Goal: Task Accomplishment & Management: Use online tool/utility

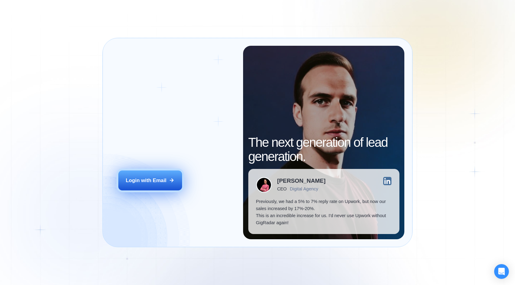
click at [155, 182] on div "Login with Email" at bounding box center [146, 180] width 41 height 7
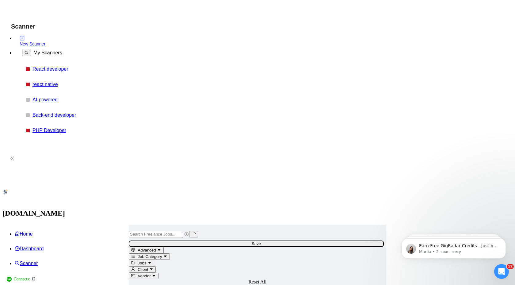
click at [33, 82] on link "react native" at bounding box center [62, 85] width 58 height 6
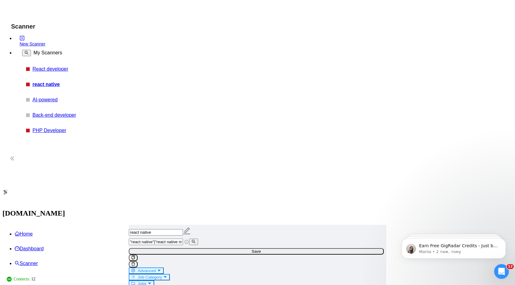
click at [183, 238] on input ""react native"|"react native mobile"" at bounding box center [156, 241] width 54 height 6
type input ""react native"|"react native mobile" | "react" | "react.js""
click at [384, 225] on form "react native "react native"|"react native mobile" | "react" | "react.js" Save A…" at bounding box center [258, 266] width 258 height 83
click at [261, 249] on span "Save" at bounding box center [256, 251] width 9 height 5
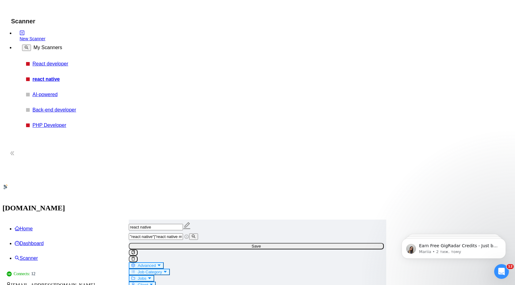
scroll to position [6, 0]
click at [164, 262] on button "Advanced" at bounding box center [146, 265] width 35 height 6
drag, startPoint x: 208, startPoint y: 180, endPoint x: 175, endPoint y: 180, distance: 32.5
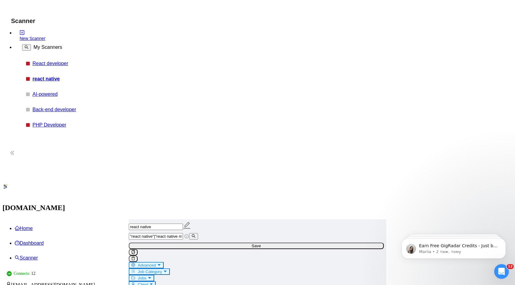
type input "kotlin, wix, wordpress, net, ASP.net core, laravel, vue, unity, designer, swift…"
click at [183, 233] on input ""react native"|"react native mobile" | "react" | "react.js"" at bounding box center [156, 236] width 54 height 6
type input ""react native"|"react native mobile" | "react" | "react.js"| "front"
click at [56, 66] on link "React developer" at bounding box center [62, 64] width 58 height 6
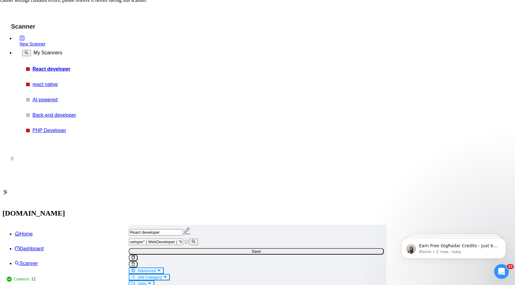
scroll to position [0, 232]
drag, startPoint x: 305, startPoint y: 68, endPoint x: 358, endPoint y: 102, distance: 62.8
click at [359, 225] on div "React developer ("Full Stack" | Full-Stack | FullStack | "Frontend Developer" |…" at bounding box center [258, 284] width 258 height 118
click at [51, 83] on link "react native" at bounding box center [62, 85] width 58 height 6
click at [183, 238] on input ""react native"|"react native mobile" | "react" | "react.js"" at bounding box center [156, 241] width 54 height 6
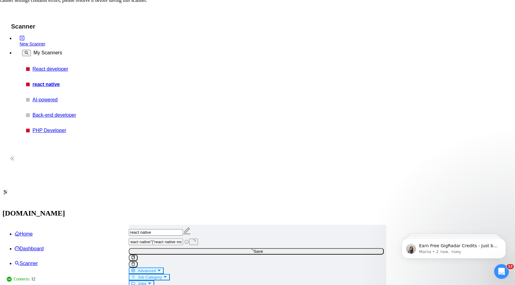
scroll to position [0, 5]
type input ""react native"|"react native mobile" | "react" | "react.js"| "front-end react.j…"
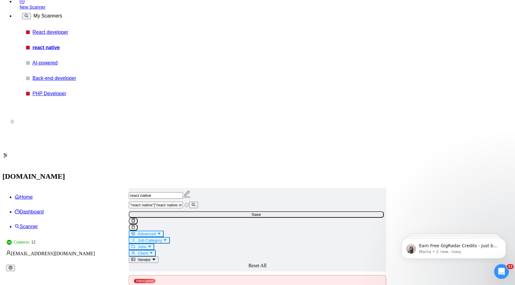
scroll to position [0, 0]
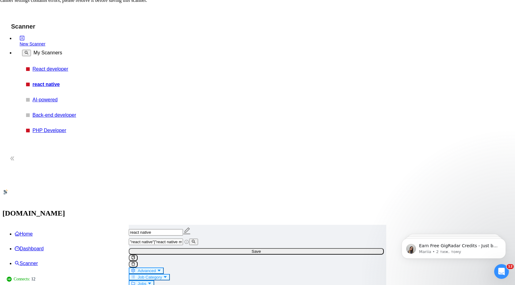
click at [156, 268] on span "Advanced" at bounding box center [147, 270] width 18 height 5
type input "ruby on rails, kotlin, wix, wordpress, net, ASP.net core, laravel, vue, unity, …"
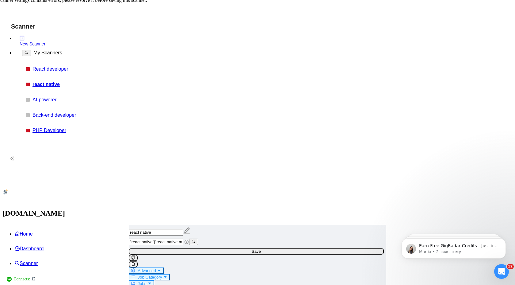
click at [384, 248] on button "Save" at bounding box center [256, 251] width 255 height 6
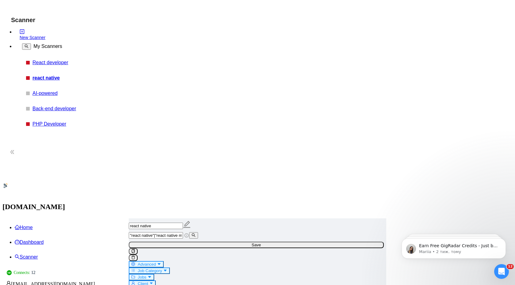
scroll to position [7, 0]
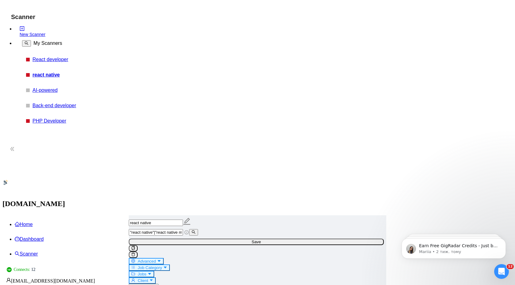
scroll to position [0, 0]
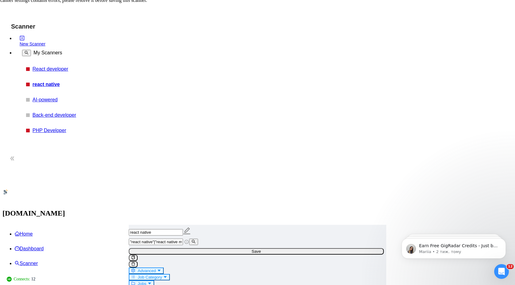
click at [44, 72] on link "React developer" at bounding box center [62, 69] width 58 height 6
click at [46, 83] on link "react native" at bounding box center [62, 85] width 58 height 6
click at [175, 239] on span ""react native"|"react native mobile" | "react" | "react.js"| "front-end react.j…" at bounding box center [159, 241] width 60 height 5
drag, startPoint x: 202, startPoint y: 70, endPoint x: 152, endPoint y: 69, distance: 49.4
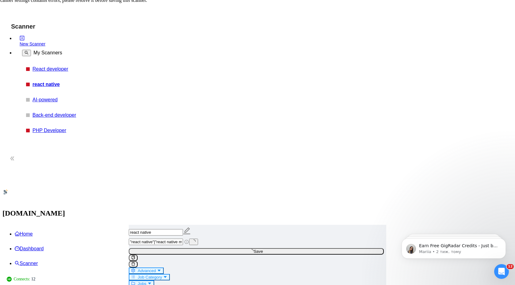
click at [175, 239] on span ""react native"|"react native mobile" | "react" | "react.js"| "front-end react.j…" at bounding box center [159, 241] width 60 height 5
click at [176, 238] on input ""react native"|"react native mobile" | "react" | "react.js"| "front-end react.j…" at bounding box center [156, 241] width 54 height 6
type input "("react native"|"react native mobile" | "react" | "react.js"| "front-end react.…"
click at [371, 248] on button "Save" at bounding box center [256, 251] width 255 height 6
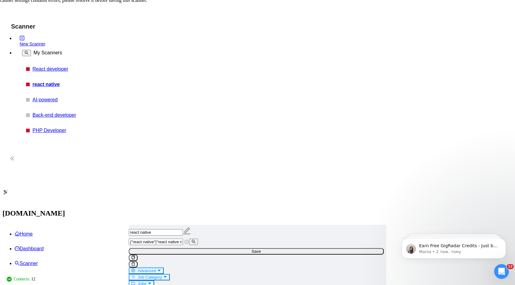
click at [63, 68] on link "React developer" at bounding box center [62, 69] width 58 height 6
click at [156, 268] on span "Advanced" at bounding box center [147, 270] width 18 height 5
click at [47, 85] on link "react native" at bounding box center [62, 85] width 58 height 6
click at [156, 268] on span "Advanced" at bounding box center [147, 270] width 18 height 5
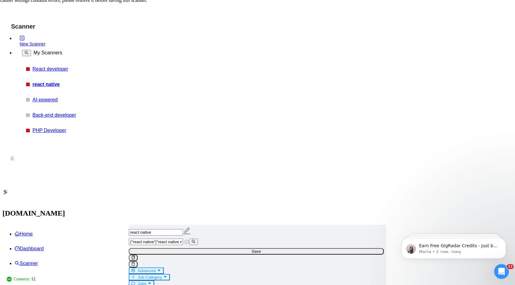
drag, startPoint x: 232, startPoint y: 182, endPoint x: 179, endPoint y: 173, distance: 54.2
drag, startPoint x: 237, startPoint y: 181, endPoint x: 173, endPoint y: 181, distance: 64.1
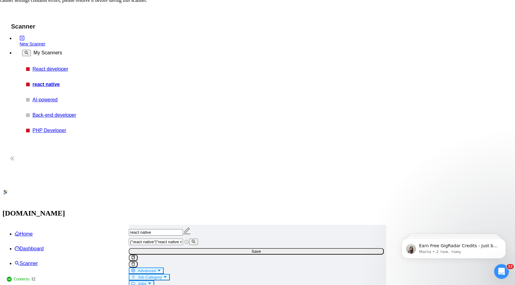
click at [156, 268] on span "Advanced" at bounding box center [147, 270] width 18 height 5
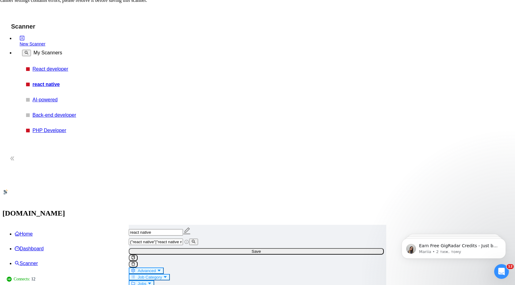
click at [156, 268] on span "Advanced" at bounding box center [147, 270] width 18 height 5
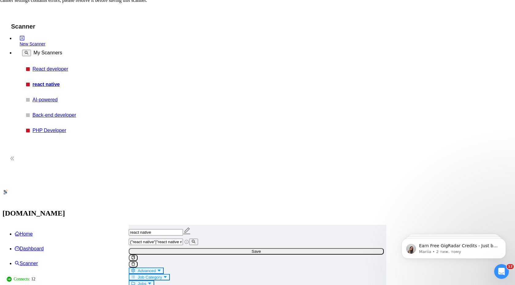
click at [372, 248] on button "Save" at bounding box center [256, 251] width 255 height 6
click at [164, 267] on button "Advanced" at bounding box center [146, 270] width 35 height 6
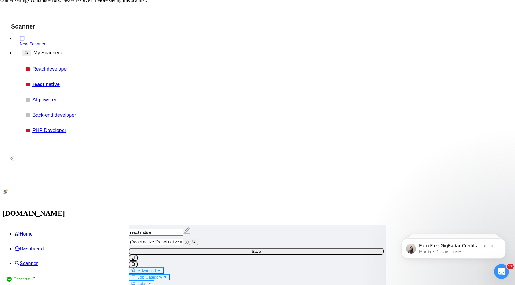
click at [261, 249] on span "Save" at bounding box center [256, 251] width 9 height 5
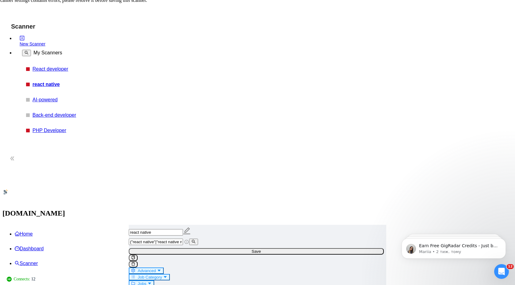
click at [164, 267] on button "Advanced" at bounding box center [146, 270] width 35 height 6
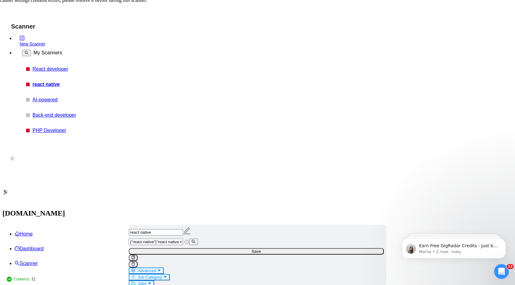
click at [156, 268] on span "Advanced" at bounding box center [147, 270] width 18 height 5
click at [261, 249] on span "Save" at bounding box center [256, 251] width 9 height 5
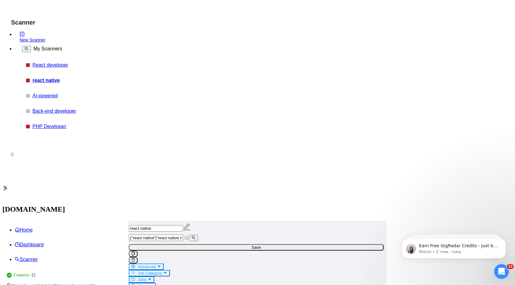
scroll to position [4, 0]
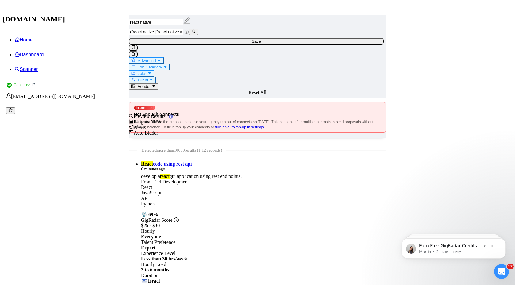
scroll to position [199, 0]
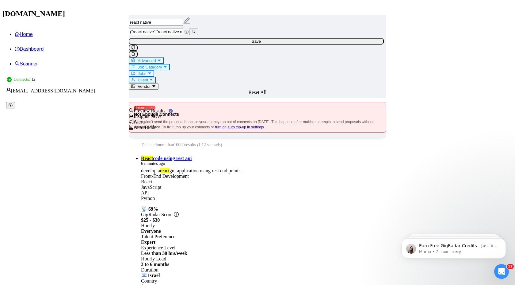
click at [148, 78] on span "Client" at bounding box center [143, 80] width 10 height 5
click at [152, 71] on icon "caret-down" at bounding box center [150, 73] width 4 height 4
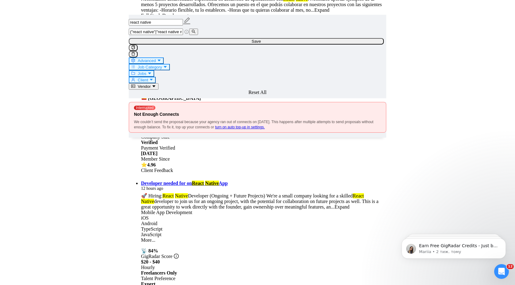
scroll to position [1230, 0]
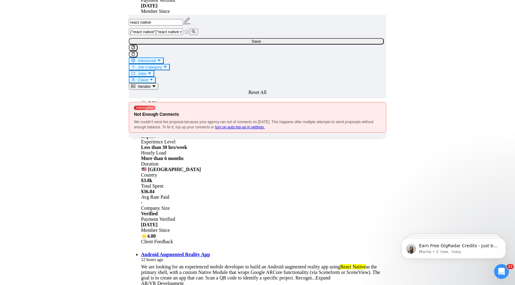
scroll to position [1376, 0]
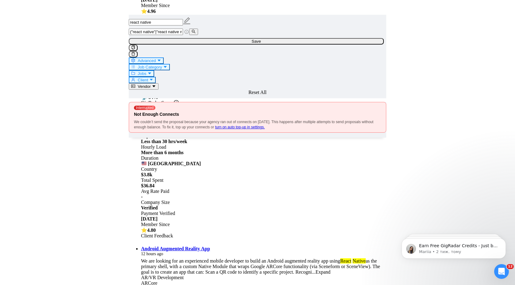
click at [156, 58] on span "Advanced" at bounding box center [147, 60] width 18 height 5
click at [156, 60] on span "Advanced" at bounding box center [147, 60] width 18 height 5
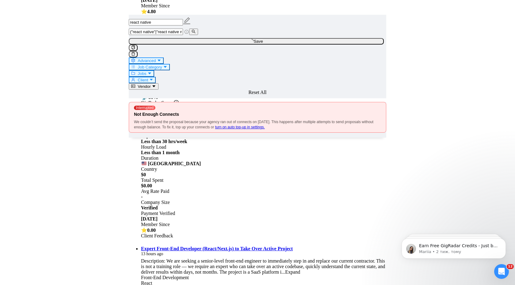
scroll to position [1262, 0]
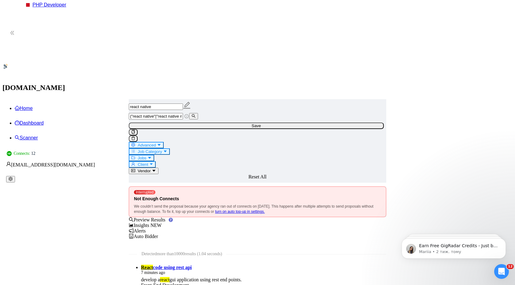
scroll to position [0, 0]
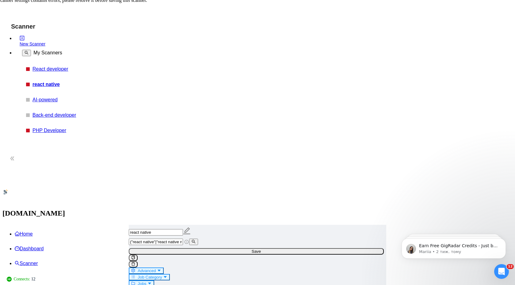
click at [375, 248] on button "Save" at bounding box center [256, 251] width 255 height 6
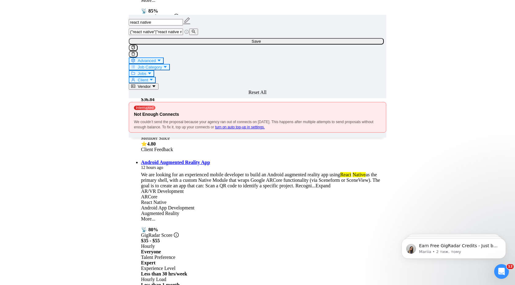
scroll to position [1262, 0]
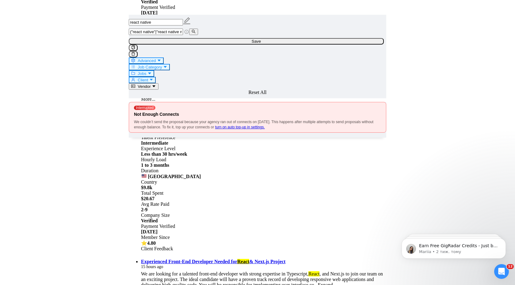
scroll to position [2022, 0]
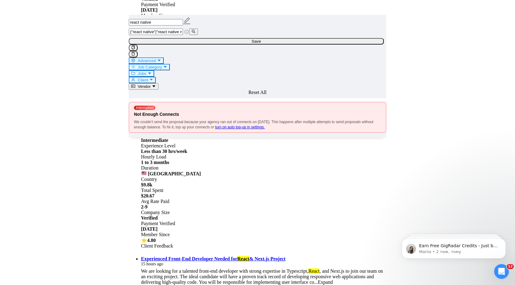
click at [164, 57] on button "Advanced" at bounding box center [146, 60] width 35 height 6
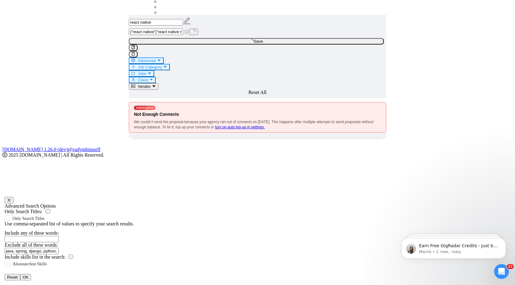
click at [31, 274] on button "OK" at bounding box center [25, 277] width 11 height 6
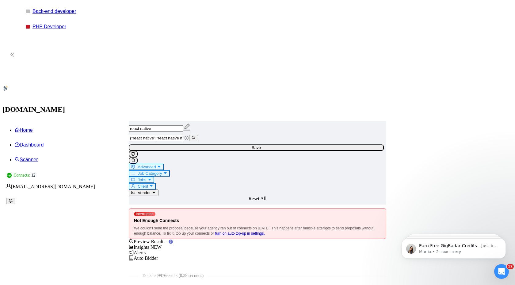
scroll to position [0, 0]
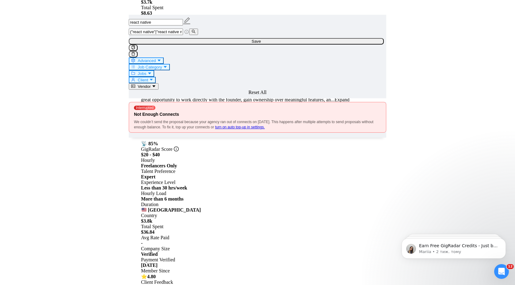
scroll to position [1262, 0]
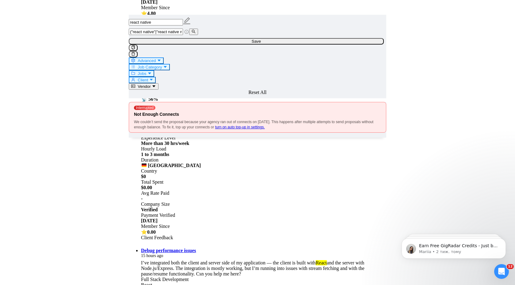
scroll to position [2290, 0]
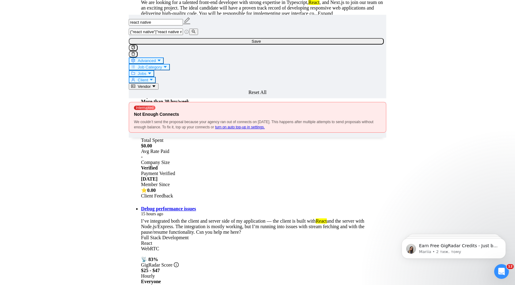
click at [156, 58] on span "Advanced" at bounding box center [147, 60] width 18 height 5
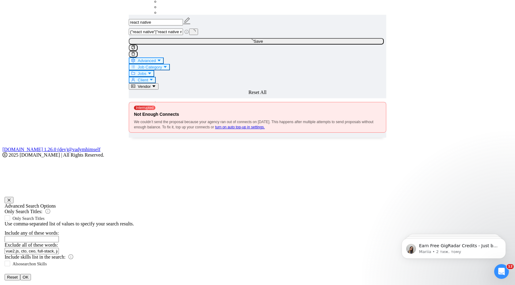
scroll to position [1607, 0]
click at [31, 274] on button "OK" at bounding box center [25, 277] width 11 height 6
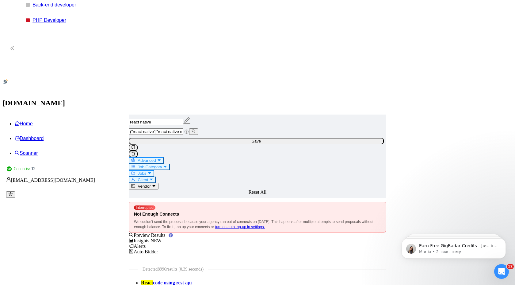
scroll to position [0, 0]
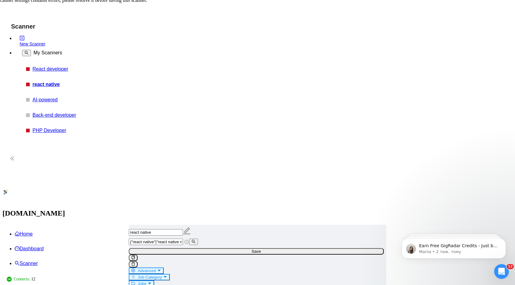
click at [261, 249] on span "Save" at bounding box center [256, 251] width 9 height 5
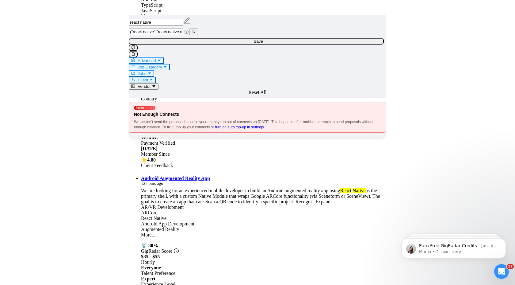
scroll to position [1262, 0]
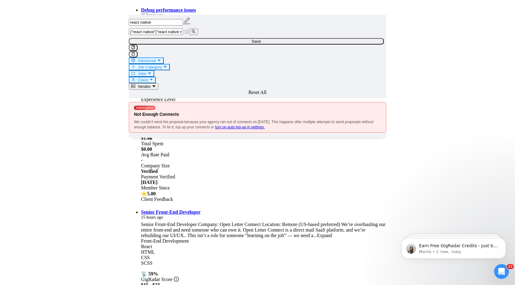
scroll to position [2609, 0]
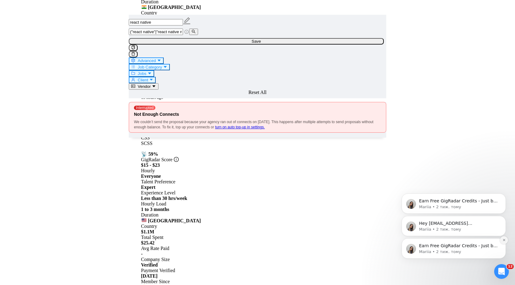
click at [505, 240] on icon "Dismiss notification" at bounding box center [504, 239] width 3 height 3
click at [505, 240] on icon "Dismiss notification" at bounding box center [504, 240] width 3 height 3
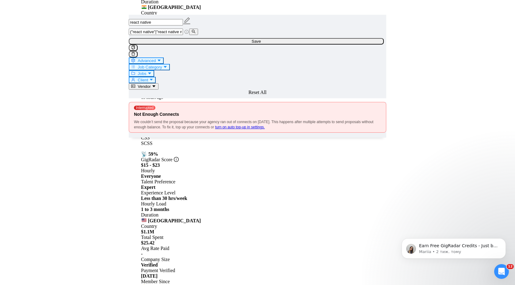
click at [505, 240] on icon "Dismiss notification" at bounding box center [504, 240] width 3 height 3
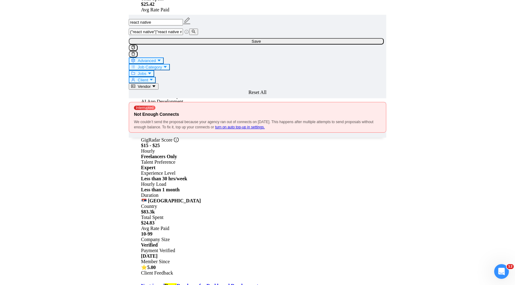
scroll to position [2853, 0]
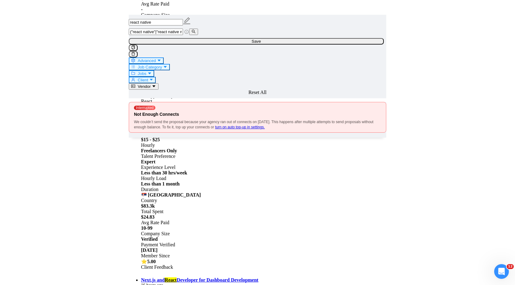
click at [156, 60] on span "Advanced" at bounding box center [147, 60] width 18 height 5
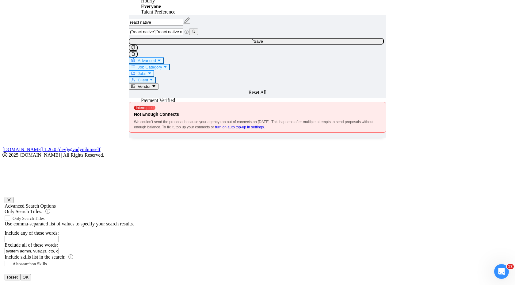
scroll to position [1262, 0]
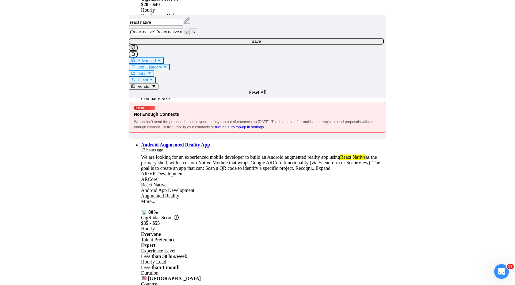
click at [384, 41] on button "Save" at bounding box center [256, 41] width 255 height 6
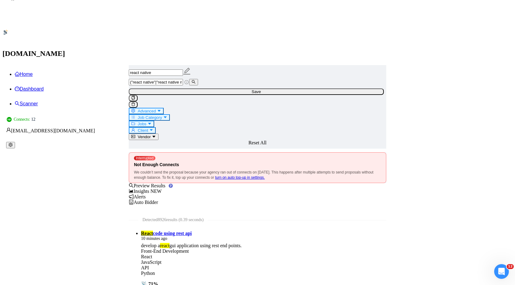
scroll to position [0, 0]
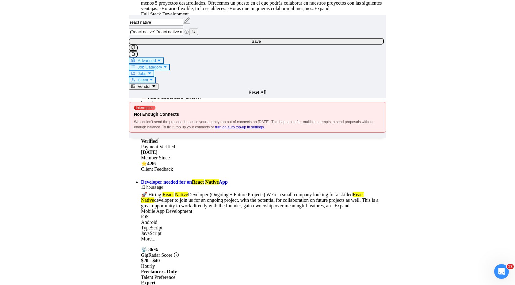
scroll to position [1262, 0]
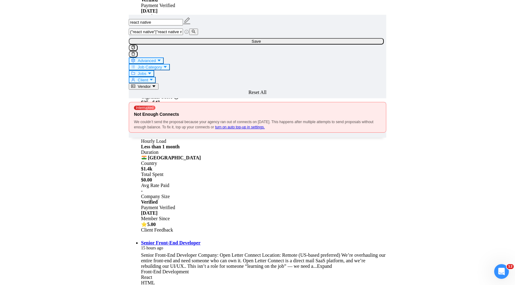
scroll to position [2594, 0]
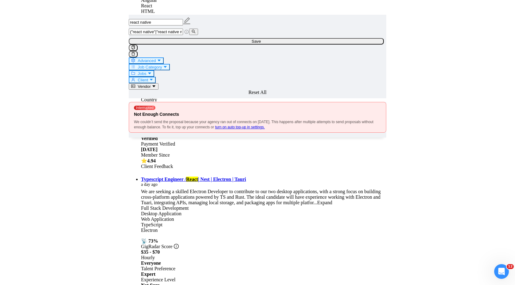
scroll to position [3822, 0]
click at [156, 58] on span "Advanced" at bounding box center [147, 60] width 18 height 5
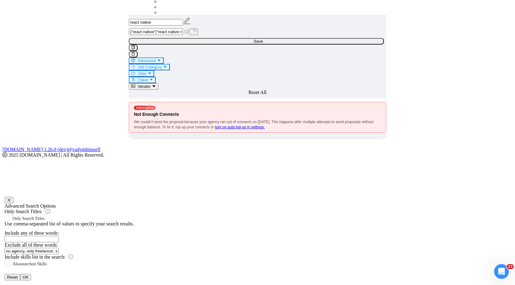
scroll to position [2447, 0]
click at [31, 274] on button "OK" at bounding box center [25, 277] width 11 height 6
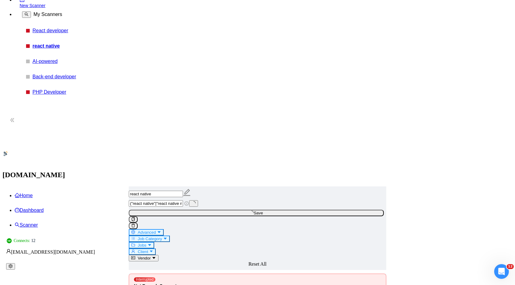
scroll to position [0, 0]
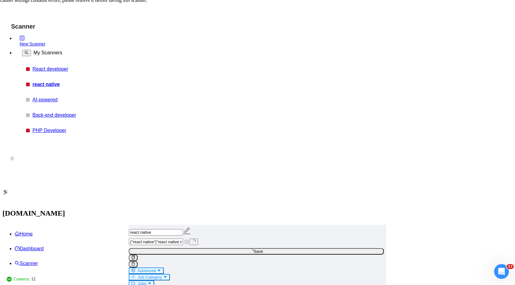
click at [156, 268] on span "Advanced" at bounding box center [147, 270] width 18 height 5
type input "no agencies, agency don't apply, no agency, only freelancer, system admin, vue2…"
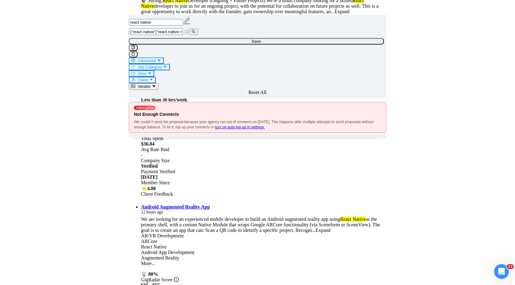
scroll to position [1262, 0]
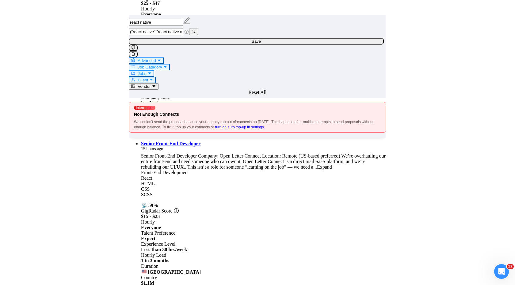
scroll to position [2609, 0]
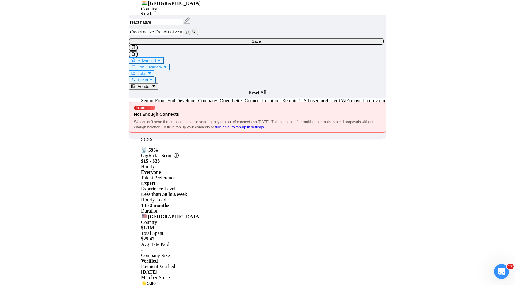
click at [156, 77] on button "Client" at bounding box center [142, 80] width 27 height 6
type input "phil"
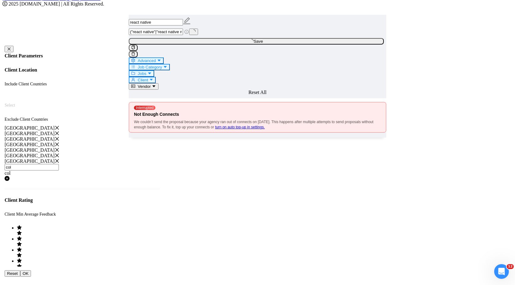
scroll to position [2447, 0]
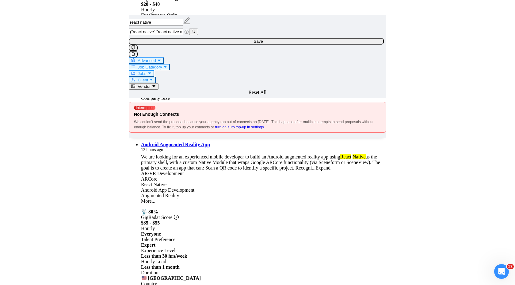
type input "co"
type input "col"
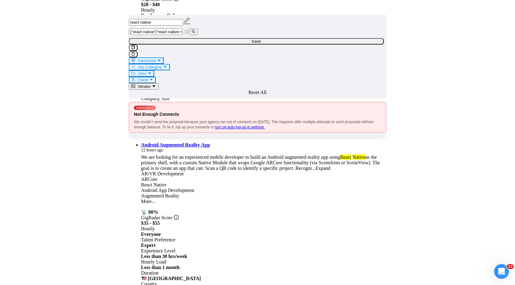
scroll to position [0, 0]
type input "a"
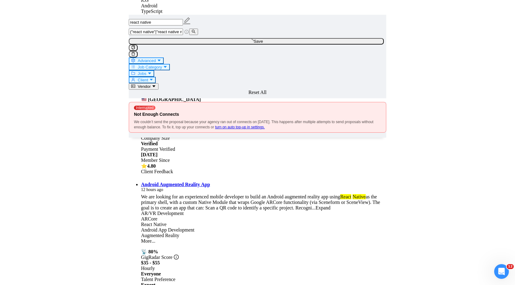
scroll to position [1262, 0]
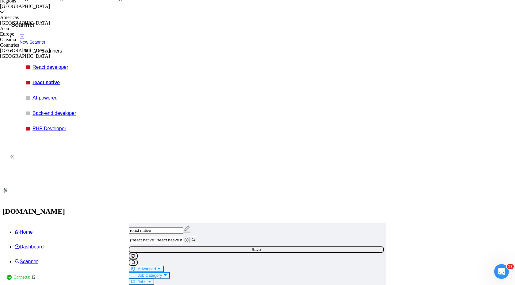
scroll to position [0, 0]
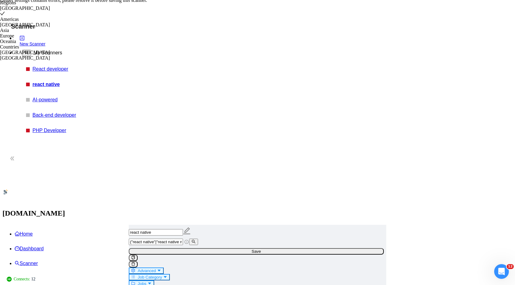
click at [156, 284] on button "Client" at bounding box center [142, 289] width 27 height 6
click at [261, 249] on span "Save" at bounding box center [256, 251] width 9 height 5
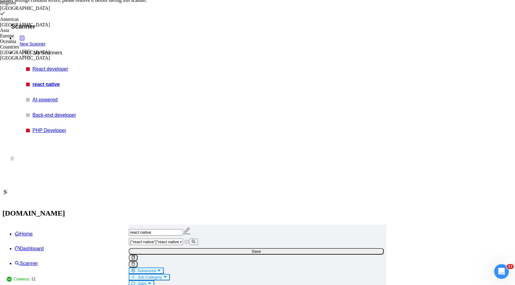
click at [154, 280] on button "Jobs" at bounding box center [141, 283] width 25 height 6
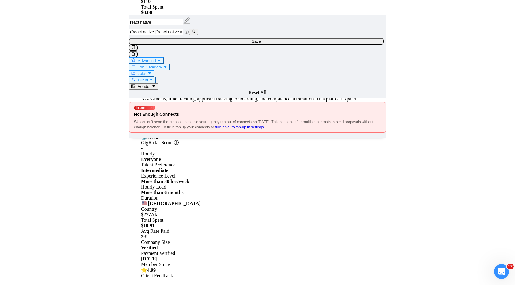
scroll to position [1241, 0]
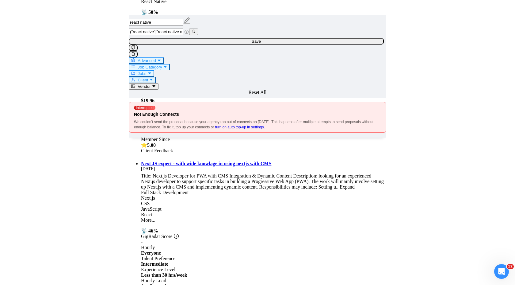
scroll to position [2564, 0]
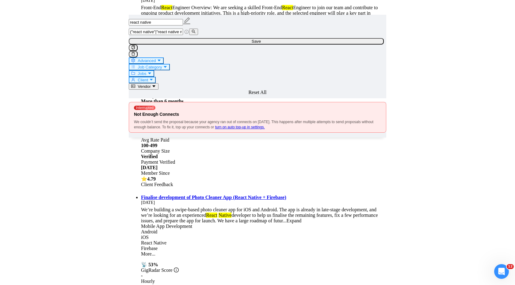
scroll to position [2920, 0]
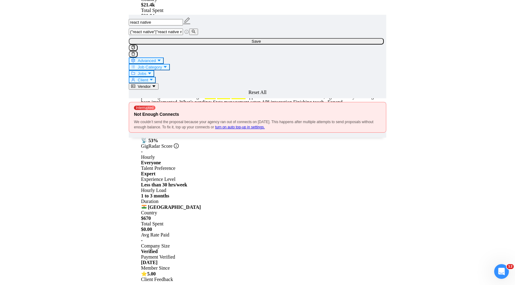
scroll to position [3682, 0]
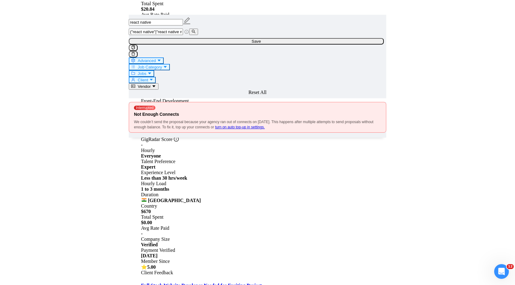
click at [161, 58] on icon "caret-down" at bounding box center [159, 60] width 4 height 4
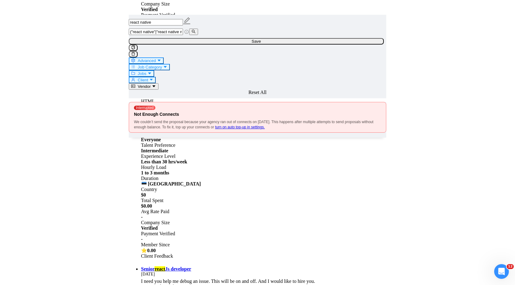
scroll to position [3918, 0]
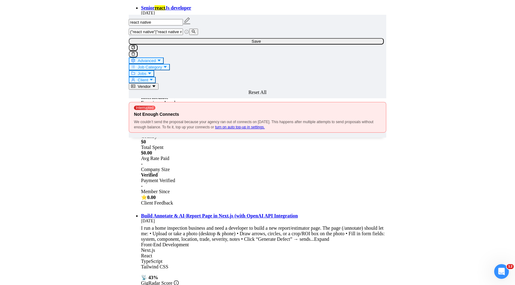
scroll to position [4273, 0]
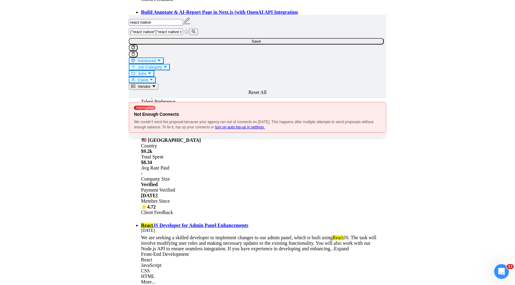
scroll to position [4383, 0]
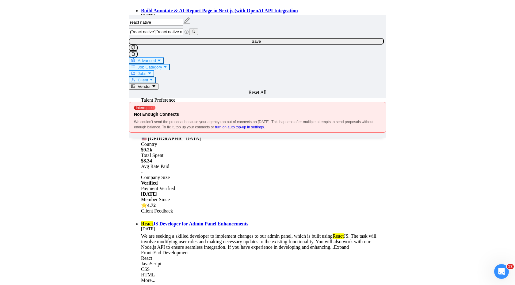
click at [154, 70] on button "Jobs" at bounding box center [141, 73] width 25 height 6
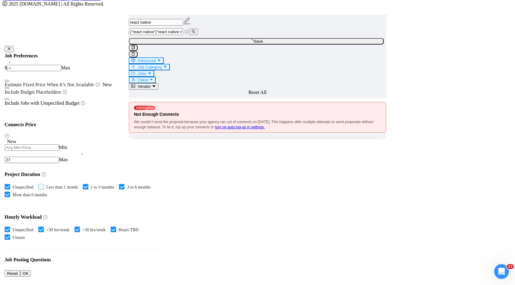
scroll to position [1262, 0]
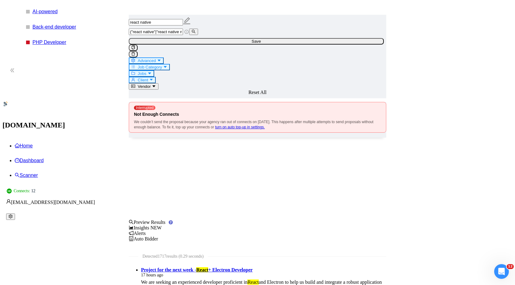
scroll to position [0, 0]
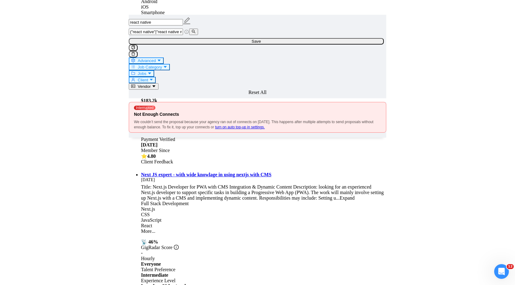
scroll to position [1262, 0]
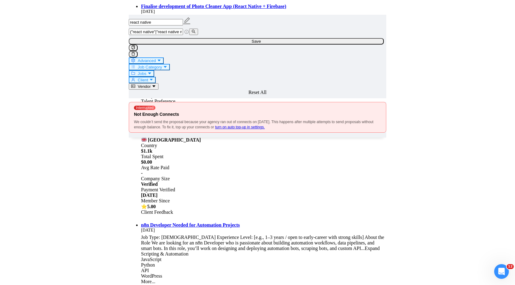
scroll to position [1944, 0]
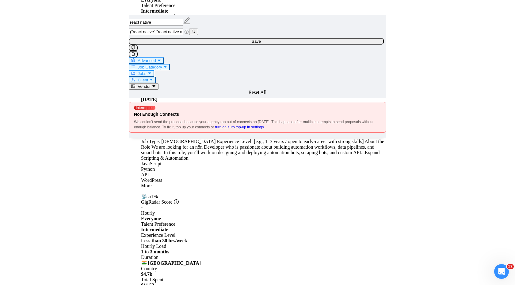
click at [154, 70] on button "Jobs" at bounding box center [141, 73] width 25 height 6
checkbox input "true"
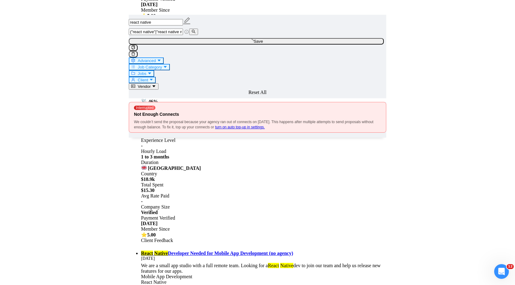
scroll to position [1241, 0]
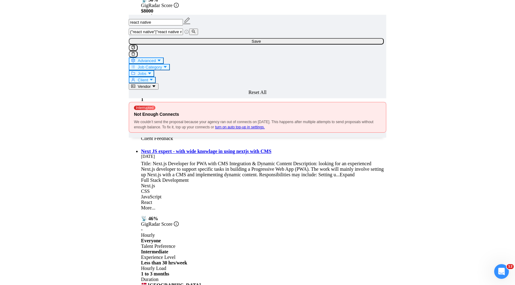
scroll to position [2564, 0]
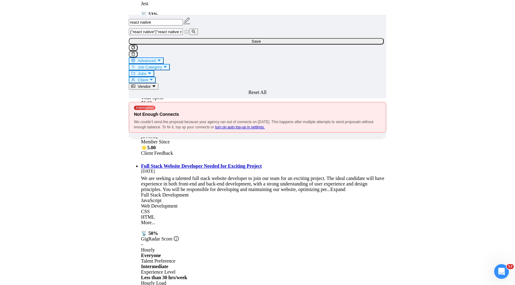
scroll to position [3963, 0]
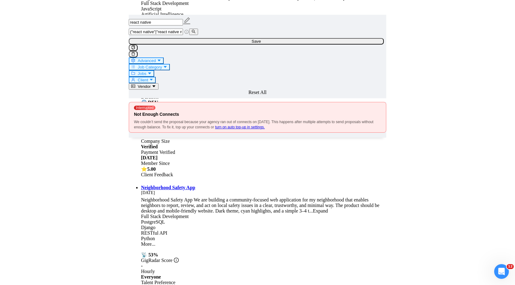
scroll to position [5301, 0]
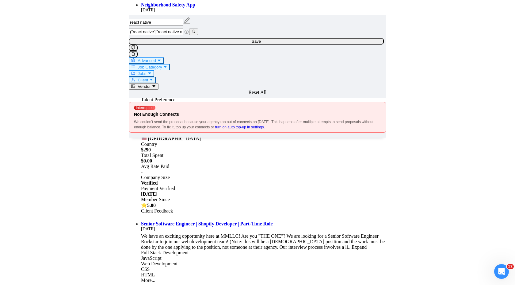
click at [156, 58] on span "Advanced" at bounding box center [147, 60] width 18 height 5
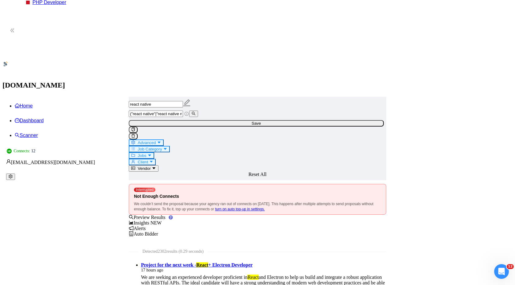
scroll to position [0, 0]
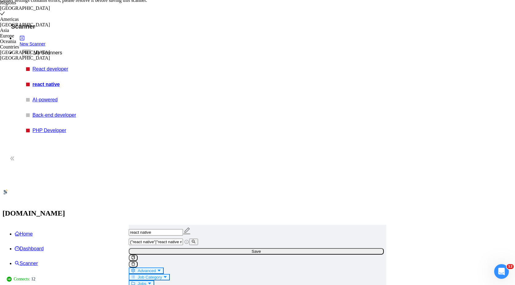
click at [146, 281] on span "Jobs" at bounding box center [142, 283] width 9 height 5
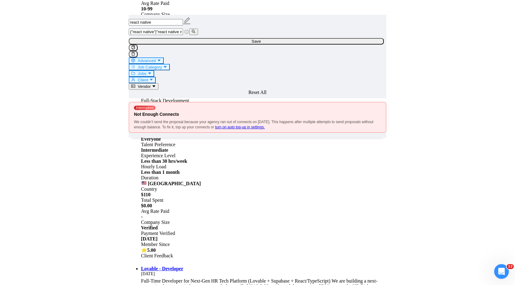
scroll to position [997, 0]
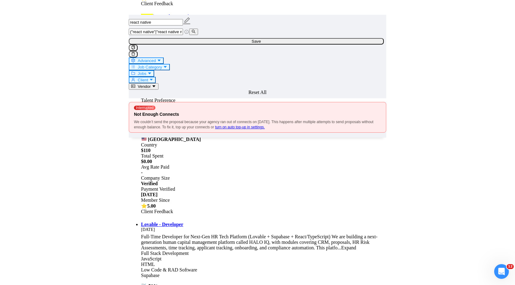
click at [156, 77] on button "Client" at bounding box center [142, 80] width 27 height 6
click at [152, 71] on icon "caret-down" at bounding box center [150, 73] width 4 height 4
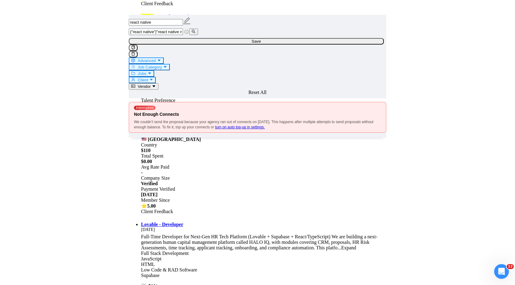
scroll to position [0, 0]
click at [148, 78] on span "Client" at bounding box center [143, 80] width 10 height 5
click at [162, 65] on span "Job Category" at bounding box center [150, 67] width 24 height 5
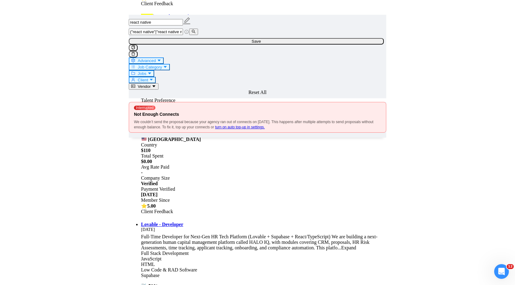
click at [156, 59] on span "Advanced" at bounding box center [147, 60] width 18 height 5
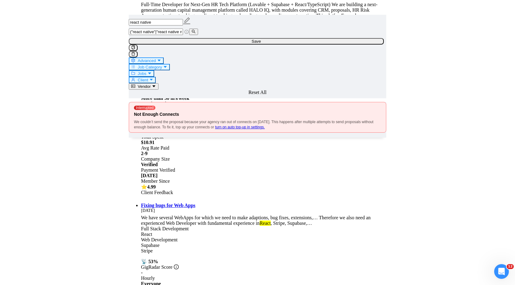
scroll to position [1246, 0]
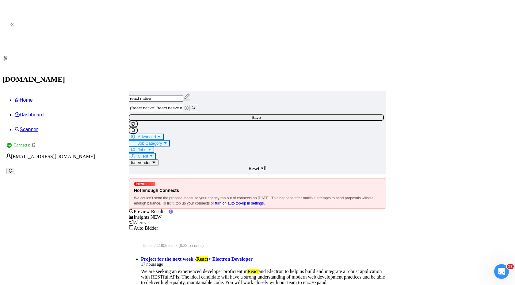
scroll to position [0, 0]
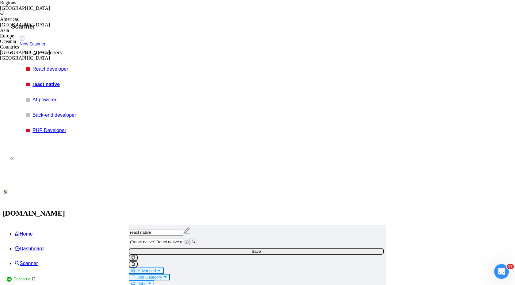
click at [261, 249] on span "Save" at bounding box center [256, 251] width 9 height 5
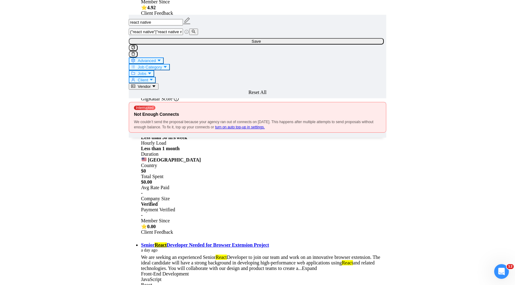
scroll to position [565, 0]
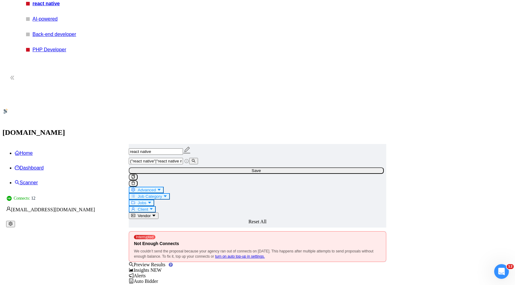
scroll to position [0, 0]
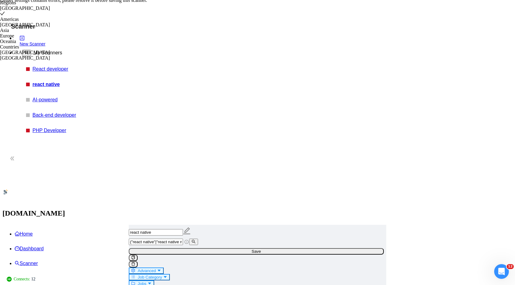
click at [164, 267] on button "Advanced" at bounding box center [146, 270] width 35 height 6
drag, startPoint x: 201, startPoint y: 181, endPoint x: 184, endPoint y: 181, distance: 16.9
type input "no agencies, agency don't apply, no agency, only freelancer, system admin, vue2…"
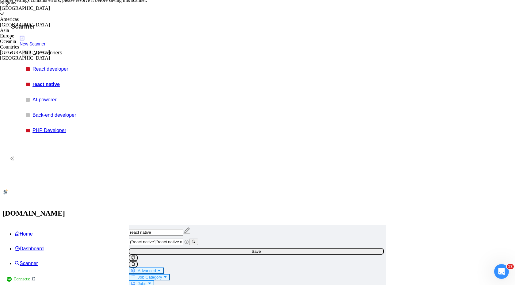
click at [261, 249] on span "Save" at bounding box center [256, 251] width 9 height 5
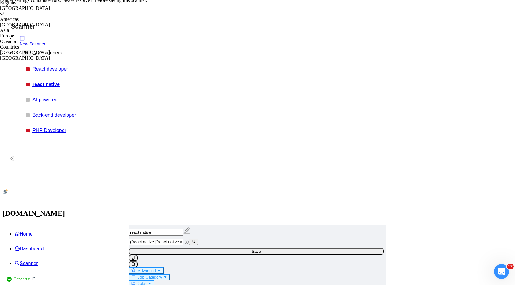
drag, startPoint x: 214, startPoint y: 68, endPoint x: 296, endPoint y: 71, distance: 82.0
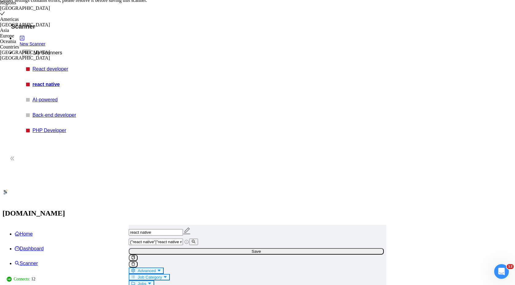
click at [189, 239] on span "("react native"|"react native mobile" | "react" | "react.js"| "front-end react.…" at bounding box center [159, 241] width 60 height 5
drag, startPoint x: 296, startPoint y: 64, endPoint x: 172, endPoint y: 67, distance: 124.0
click at [172, 239] on span "("react native"|"react native mobile" | "react" | "react.js"| "front-end react.…" at bounding box center [159, 241] width 60 height 5
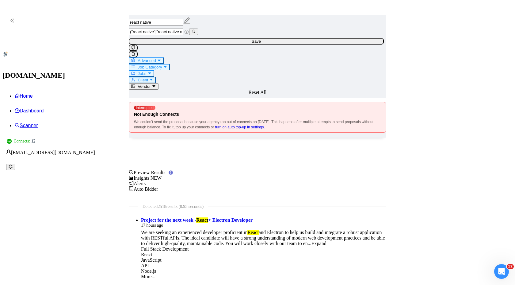
scroll to position [195, 0]
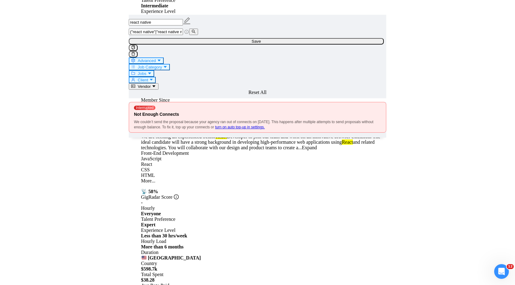
scroll to position [756, 0]
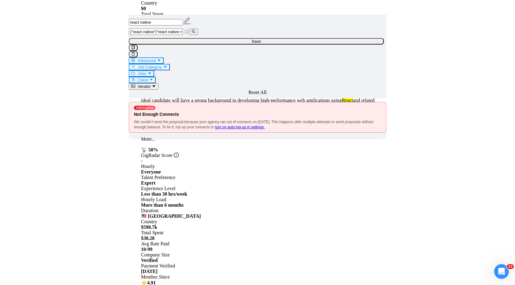
click at [148, 78] on span "Client" at bounding box center [143, 80] width 10 height 5
click at [152, 71] on icon "caret-down" at bounding box center [150, 73] width 4 height 4
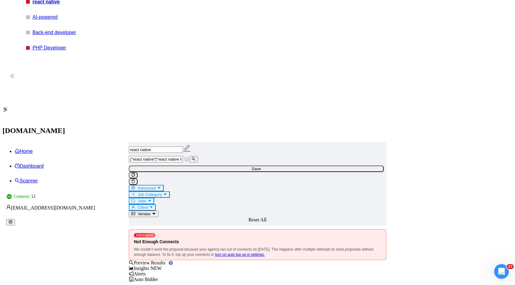
scroll to position [0, 0]
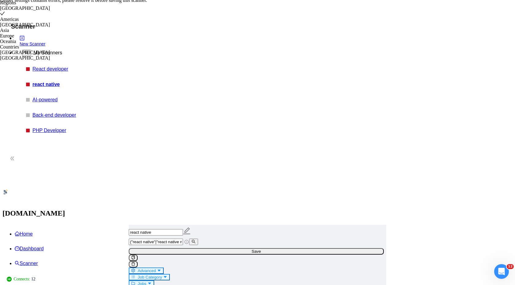
click at [156, 268] on span "Advanced" at bounding box center [147, 270] width 18 height 5
drag, startPoint x: 227, startPoint y: 182, endPoint x: 150, endPoint y: 170, distance: 77.4
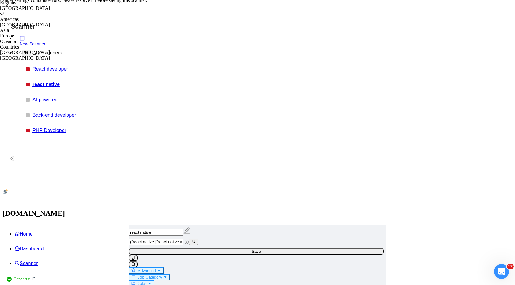
drag, startPoint x: 274, startPoint y: 182, endPoint x: 304, endPoint y: 180, distance: 30.4
type input "no agencies, agency don't apply, no agency, only freelancer, system admin, vue2…"
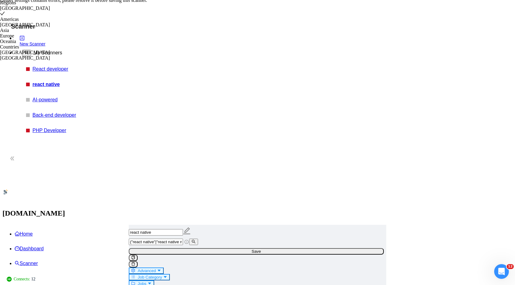
scroll to position [0, 0]
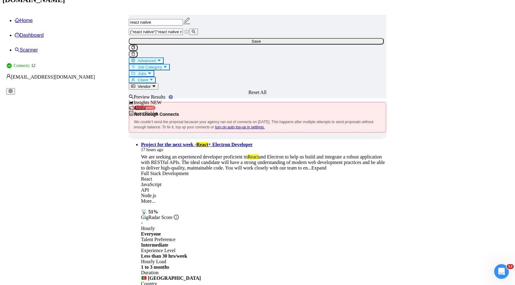
scroll to position [259, 0]
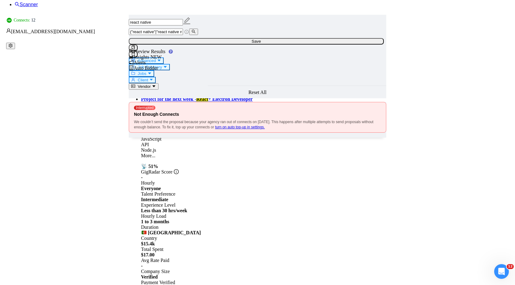
click at [154, 70] on button "Jobs" at bounding box center [141, 73] width 25 height 6
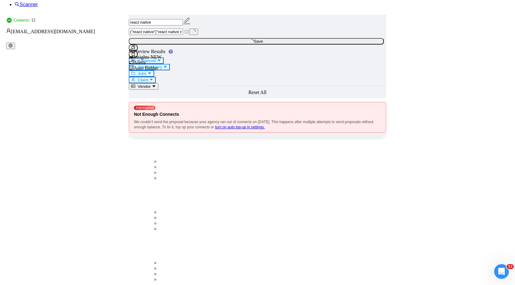
checkbox input "true"
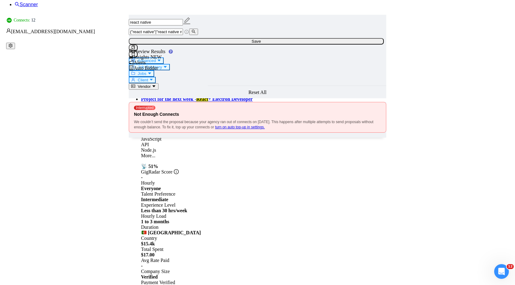
click at [261, 41] on span "Save" at bounding box center [256, 41] width 9 height 5
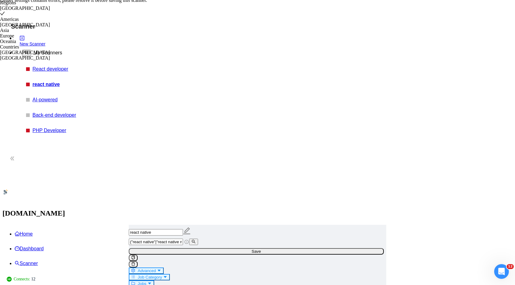
click at [258, 238] on div "("react native"|"react native mobile" | "react" | "react.js"| "front-end react.…" at bounding box center [257, 241] width 258 height 6
click at [170, 274] on button "Job Category" at bounding box center [149, 277] width 41 height 6
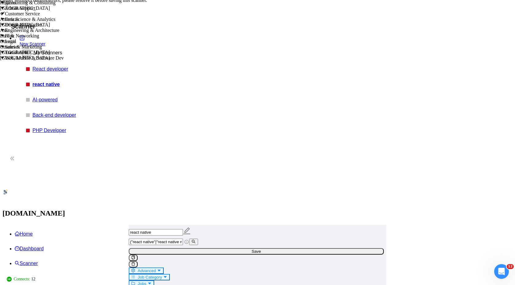
click at [148, 284] on span "Client" at bounding box center [143, 289] width 10 height 5
click at [154, 280] on button "Jobs" at bounding box center [141, 283] width 25 height 6
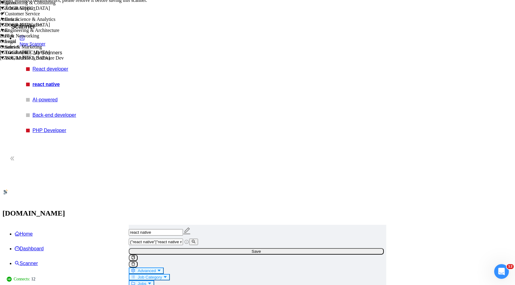
scroll to position [33, 0]
drag, startPoint x: 286, startPoint y: 67, endPoint x: 313, endPoint y: 66, distance: 27.0
click at [183, 238] on input "("react native"|"react native mobile" | "react" | "react.js"| "front-end react.…" at bounding box center [156, 241] width 54 height 6
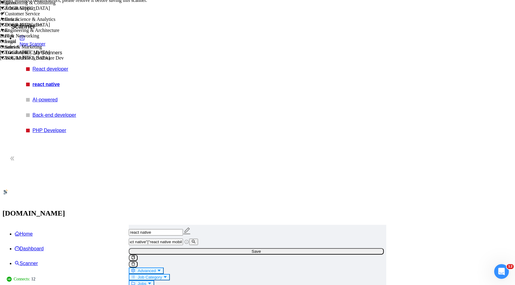
click at [183, 238] on input "("react native"|"react native mobile" | "react" | "react.js"| "front-end react.…" at bounding box center [156, 241] width 54 height 6
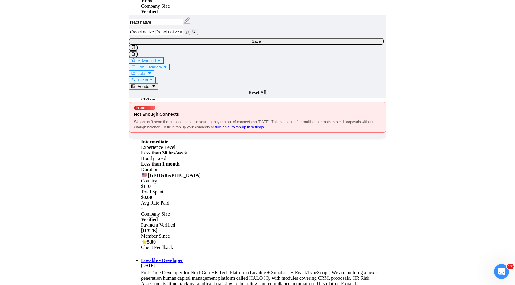
scroll to position [1096, 0]
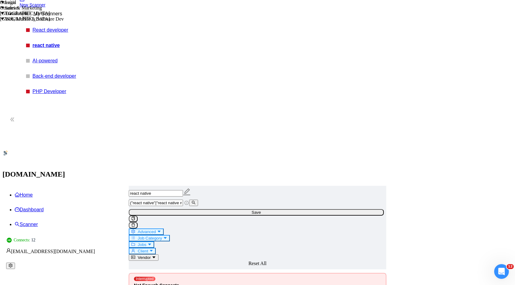
scroll to position [0, 0]
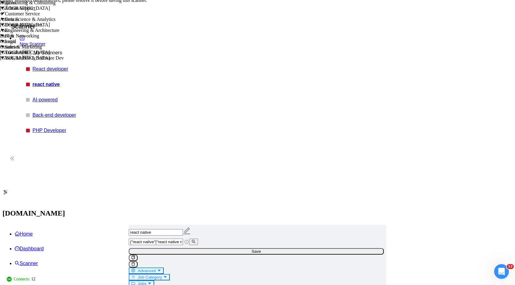
click at [156, 284] on button "Client" at bounding box center [142, 289] width 27 height 6
click at [146, 281] on span "Jobs" at bounding box center [142, 283] width 9 height 5
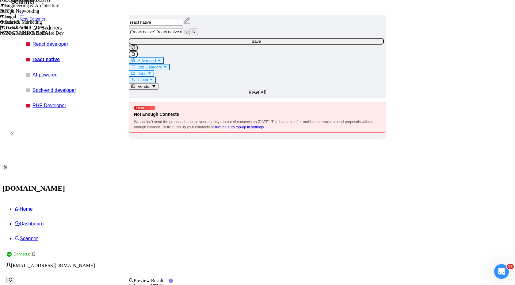
scroll to position [113, 0]
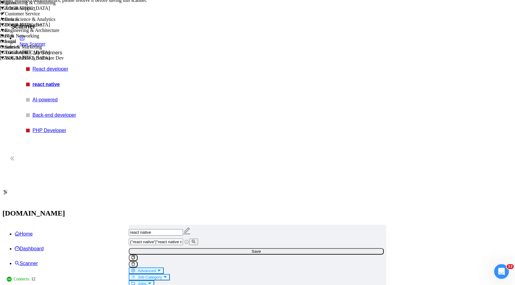
click at [164, 267] on button "Advanced" at bounding box center [146, 270] width 35 height 6
drag, startPoint x: 219, startPoint y: 181, endPoint x: 332, endPoint y: 187, distance: 113.0
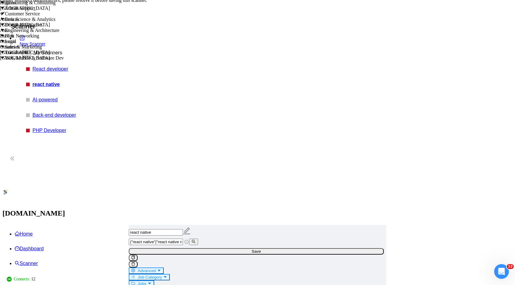
scroll to position [0, 8]
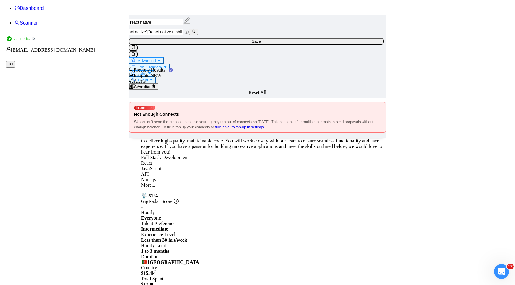
scroll to position [203, 0]
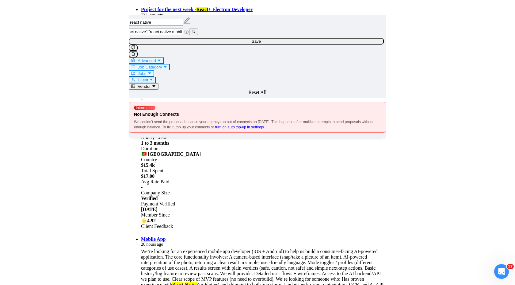
scroll to position [376, 0]
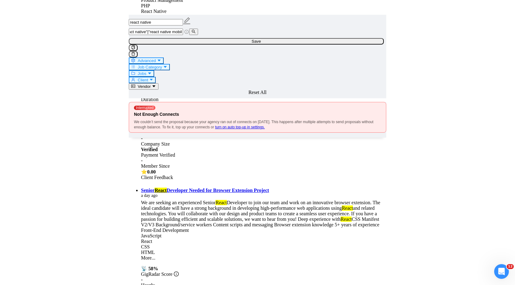
scroll to position [636, 0]
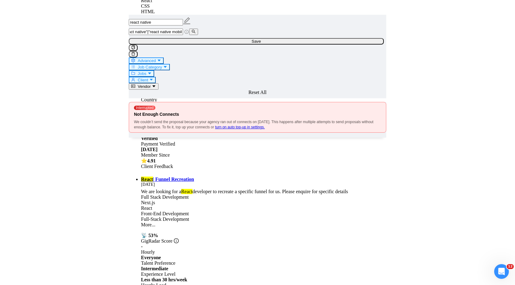
scroll to position [958, 0]
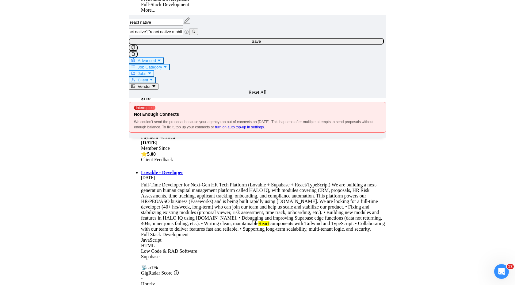
scroll to position [1242, 0]
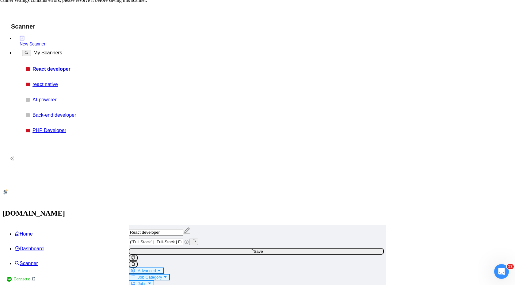
click at [53, 82] on link "react native" at bounding box center [62, 85] width 58 height 6
click at [183, 238] on input "("react native"|"react native mobile" | "react" | "react.js"| "front-end react.…" at bounding box center [156, 241] width 54 height 6
click at [179, 238] on input "("react native|"react native mobile" | "react" | "react.js"| "front-end react.j…" at bounding box center [156, 241] width 54 height 6
click at [183, 238] on input "(react native|"react native mobile" | "react" | "react.js"| "front-end react.js…" at bounding box center [156, 241] width 54 height 6
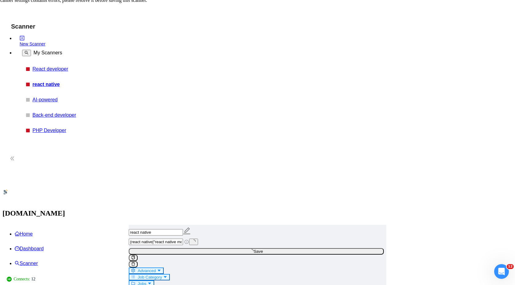
click at [183, 238] on input "(react native|"react native mobile| "react" | "react.js"| "front-end react.js")" at bounding box center [156, 241] width 54 height 6
click at [183, 238] on input "(react native|react native mobile| "react" | "react.js"| "front-end react.js")" at bounding box center [156, 241] width 54 height 6
click at [183, 238] on input "(react native|react native mobile| "react | "react.js"| "front-end react.js")" at bounding box center [156, 241] width 54 height 6
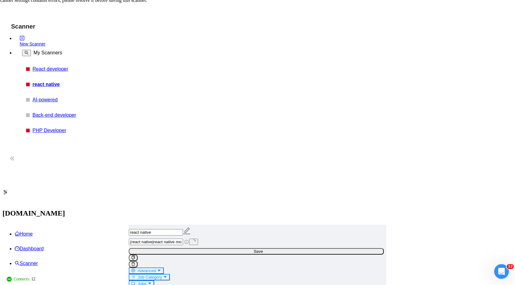
click at [183, 238] on input "(react native|react native mobile| react | "react.js"| "front-end react.js")" at bounding box center [156, 241] width 54 height 6
click at [183, 238] on input "(react native|react native mobile| react | "react.js| "front-end react.js")" at bounding box center [156, 241] width 54 height 6
click at [183, 238] on input "(react native|react native mobile| react | react.js| "front-end react.js")" at bounding box center [156, 241] width 54 height 6
click at [183, 238] on input "(react native|react native mobile| react | react.js| "front-end react.js)" at bounding box center [156, 241] width 54 height 6
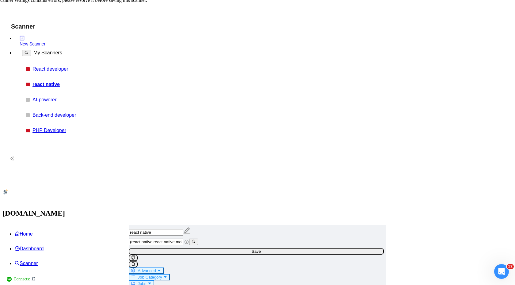
click at [183, 238] on input "(react native|react native mobile| react | react.js| front-end react.js)" at bounding box center [156, 241] width 54 height 6
click at [183, 238] on input "(react native| react native mobile| react | react.js| front-end react.js)" at bounding box center [156, 241] width 54 height 6
click at [183, 238] on input "(react native| react native mobile | react | react.js| front-end react.js)" at bounding box center [156, 241] width 54 height 6
click at [177, 238] on input "(react native| react native mobile | react | react.js | front-end react.js)" at bounding box center [156, 241] width 54 height 6
click at [183, 238] on input "react native| react native mobile | react | react.js | front-end react.js)" at bounding box center [156, 241] width 54 height 6
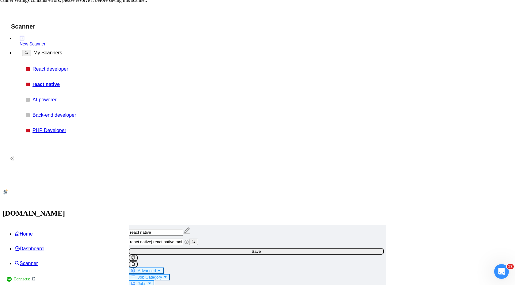
click at [173, 239] on span "react native| react native mobile | react | react.js | front-end react.js" at bounding box center [159, 241] width 60 height 5
click at [175, 239] on span "react native| react native mobile | react | react.js | front-end react.js" at bounding box center [159, 241] width 60 height 5
click at [176, 238] on input "react native| react native mobile | react | react.js | front-end react.js" at bounding box center [156, 241] width 54 height 6
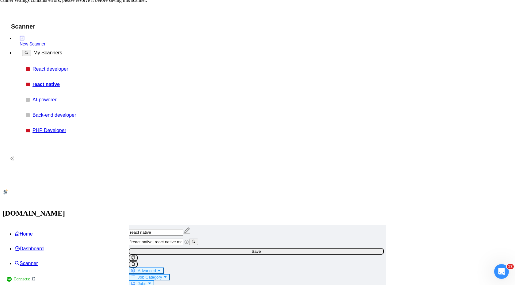
click at [183, 238] on input ""react native| react native mobile | react | react.js | front-end react.js" at bounding box center [156, 241] width 54 height 6
click at [183, 238] on input ""react native" | react native mobile | react | react.js | front-end react.js" at bounding box center [156, 241] width 54 height 6
click at [183, 238] on input ""react native" | "react native mobile | react | react.js | front-end react.js" at bounding box center [156, 241] width 54 height 6
click at [183, 238] on input ""react native" | "react native mobile"| react | react.js | front-end react.js" at bounding box center [156, 241] width 54 height 6
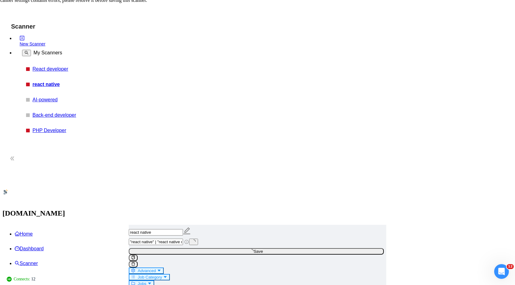
click at [175, 238] on input ""react native" | "react native mobile") react | react.js | front-end react.js" at bounding box center [156, 241] width 54 height 6
click at [183, 238] on input "("react native" | "react native mobile") react | react.js | front-end react.js" at bounding box center [156, 241] width 54 height 6
click at [183, 238] on input "("react native" | "react native mobile") (react | react.js | front-end react.js" at bounding box center [156, 241] width 54 height 6
click at [183, 238] on input "("react native" | "react native mobile") (react | react.js | front-end react.js)" at bounding box center [156, 241] width 54 height 6
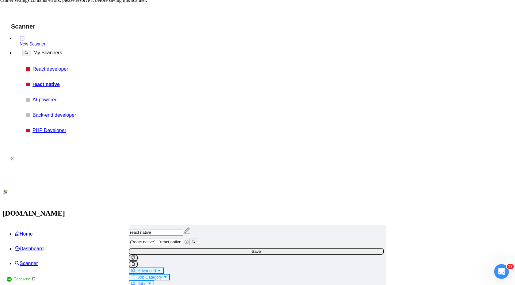
scroll to position [0, 2]
drag, startPoint x: 317, startPoint y: 70, endPoint x: 340, endPoint y: 71, distance: 22.4
click at [189, 239] on span "("react native" | "react native mobile") (react | react.js | "front-end react.j…" at bounding box center [159, 241] width 60 height 5
click at [183, 238] on input "("react native" | "react native mobile") (react | react.js | "front-end react.j…" at bounding box center [156, 241] width 54 height 6
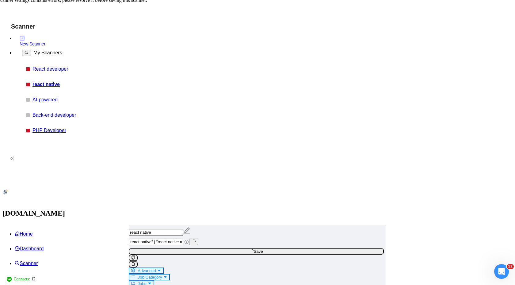
click at [183, 238] on input "("react native" | "react native mobile") (react | react.js | "front-end react.j…" at bounding box center [156, 241] width 54 height 6
click at [183, 238] on input "("react native" | "react native mobile") (react | react.js" | "front-end react.…" at bounding box center [156, 241] width 54 height 6
click at [183, 238] on input "("react native" | "react native mobile") (react | "react.js" | "front-end react…" at bounding box center [156, 241] width 54 height 6
click at [183, 238] on input "("react native" | "react native mobile") (react"| "react.js" | "front-end react…" at bounding box center [156, 241] width 54 height 6
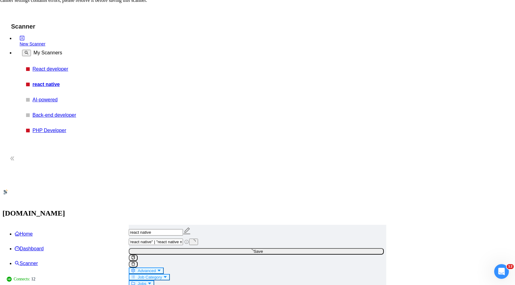
click at [183, 238] on input "("react native" | "react native mobile") (react"| "react.js" | "front-end react…" at bounding box center [156, 241] width 54 height 6
click at [183, 238] on input "("react native" | "react native mobile") ("react"| "react.js" | "front-end reac…" at bounding box center [156, 241] width 54 height 6
drag, startPoint x: 210, startPoint y: 69, endPoint x: 155, endPoint y: 68, distance: 55.8
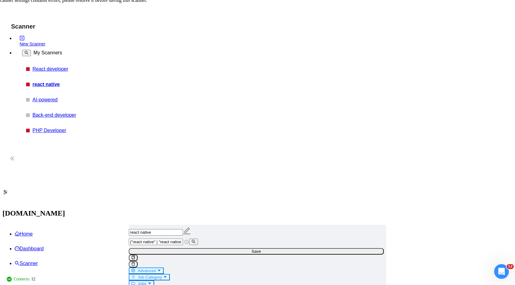
click at [183, 238] on input "("react native" | "react native mobile")("react"| "react.js" | "front-end react…" at bounding box center [156, 241] width 54 height 6
click at [183, 238] on input "("react native" | "react native mobile")(react"| "react.js" | "front-end react.…" at bounding box center [156, 241] width 54 height 6
click at [183, 238] on input "("react native" | "react native mobile")(react*| "react.js" | "front-end react.…" at bounding box center [156, 241] width 54 height 6
click at [183, 238] on input "("react native" | "react native mobile")(react*|"react.js" | "front-end react.j…" at bounding box center [156, 241] width 54 height 6
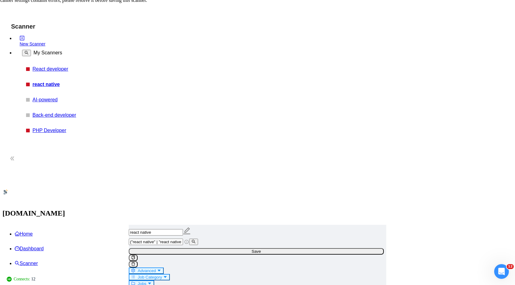
click at [183, 238] on input "("react native" | "react native mobile")(react*|"react.js" | "front-end react.j…" at bounding box center [156, 241] width 54 height 6
click at [183, 238] on input "("react native" | "react native mobile")(react*| react.js" | "front-end react.j…" at bounding box center [156, 241] width 54 height 6
click at [177, 238] on input "("react native" | "react native mobile")(react*| react.js | "front-end react.js…" at bounding box center [156, 241] width 54 height 6
click at [183, 238] on input ""react native" | "react native mobile")(react*| react.js | "front-end react.js")" at bounding box center [156, 241] width 54 height 6
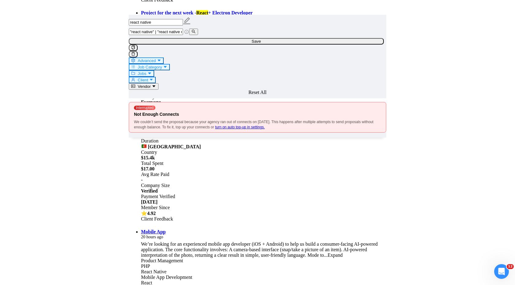
scroll to position [552, 0]
click at [183, 35] on input ""react native" | "react native mobile" | (react*| react.js | "front-end react.j…" at bounding box center [156, 32] width 54 height 6
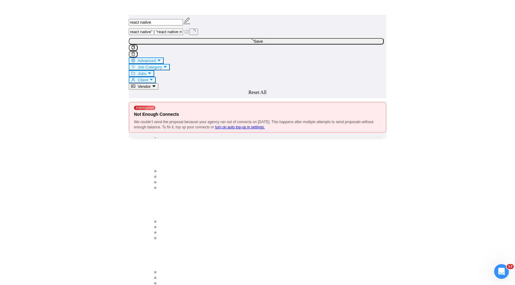
drag, startPoint x: 322, startPoint y: 43, endPoint x: 343, endPoint y: 43, distance: 20.9
click at [189, 34] on span ""react native" | "react native mobile" | (react*| react.js | front-end react.js…" at bounding box center [159, 31] width 60 height 5
click at [183, 35] on input ""react native" | "react native mobile" | (react*| react.js | front-end react.js…" at bounding box center [156, 32] width 54 height 6
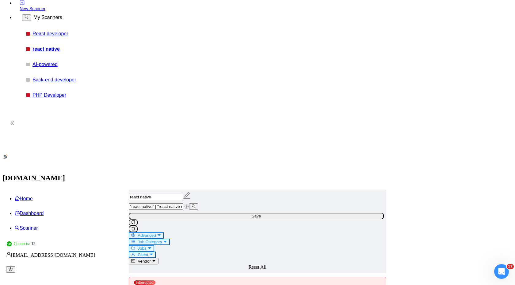
scroll to position [0, 0]
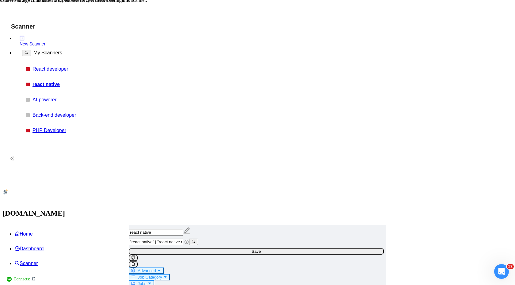
click at [183, 238] on input ""react native" | "react native mobile" | (react*| react.js | front-end react.js)" at bounding box center [156, 241] width 54 height 6
click at [183, 238] on input ""react native" | "react native mobile" | react*| react.js | front-end react.js)" at bounding box center [156, 241] width 54 height 6
click at [43, 71] on link "React developer" at bounding box center [62, 69] width 58 height 6
drag, startPoint x: 257, startPoint y: 67, endPoint x: 380, endPoint y: 81, distance: 123.2
click at [380, 225] on form "react native "react native" | "react native mobile" | react*| react.js | front-…" at bounding box center [258, 266] width 258 height 83
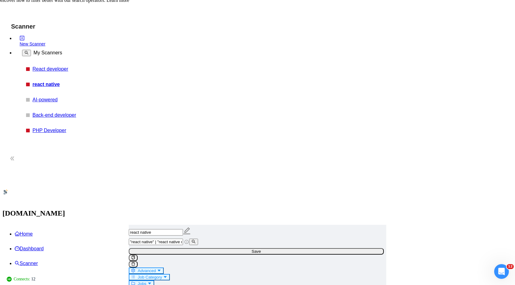
click at [261, 249] on span "Save" at bounding box center [256, 251] width 9 height 5
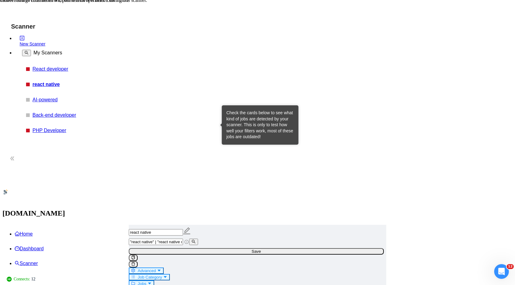
click at [230, 121] on div "Check the cards below to see what kind of jobs are detected by your scanner. Th…" at bounding box center [260, 125] width 67 height 30
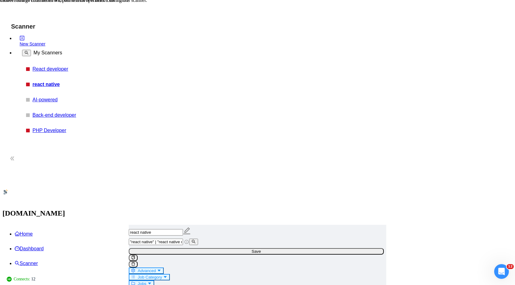
click at [156, 268] on span "Advanced" at bounding box center [147, 270] width 18 height 5
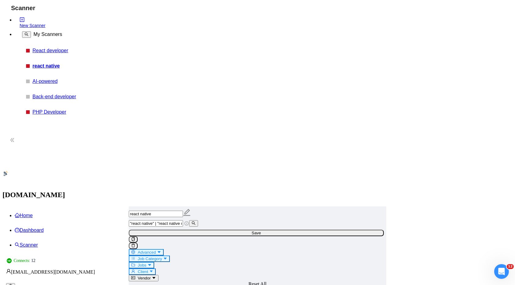
scroll to position [0, 575]
drag, startPoint x: 228, startPoint y: 180, endPoint x: 335, endPoint y: 184, distance: 107.4
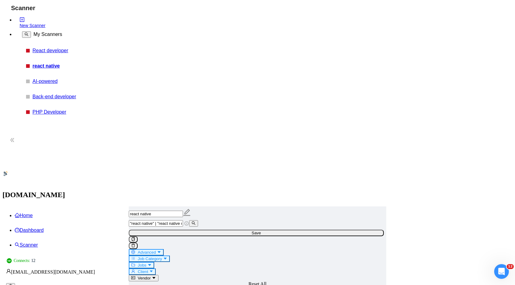
click at [327, 206] on form "react native "react native" | "react native mobile" Save Advanced Job Category …" at bounding box center [258, 247] width 258 height 83
click at [148, 269] on span "Client" at bounding box center [143, 271] width 10 height 5
click at [178, 220] on input ""react native" | "react native mobile"" at bounding box center [156, 223] width 54 height 6
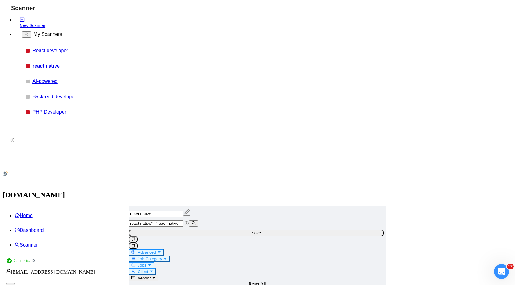
click at [183, 220] on input "react native" | "react native mobile"" at bounding box center [156, 223] width 54 height 6
click at [183, 220] on input "react native| "react native mobile"" at bounding box center [156, 223] width 54 height 6
click at [183, 220] on input "react native| "react native mobile" at bounding box center [156, 223] width 54 height 6
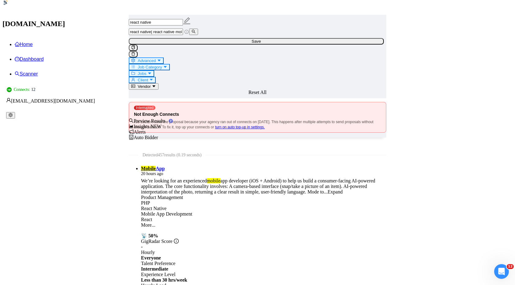
scroll to position [0, 0]
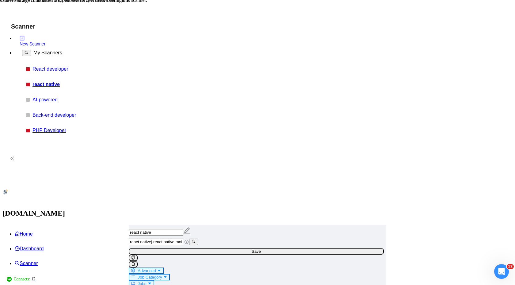
click at [164, 267] on button "Advanced" at bounding box center [146, 270] width 35 height 6
drag, startPoint x: 218, startPoint y: 181, endPoint x: 192, endPoint y: 176, distance: 26.4
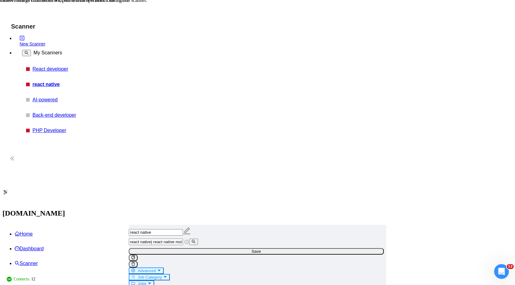
click at [183, 238] on input "react native| react native mobile" at bounding box center [156, 241] width 54 height 6
click at [44, 69] on link "React developer" at bounding box center [62, 69] width 58 height 6
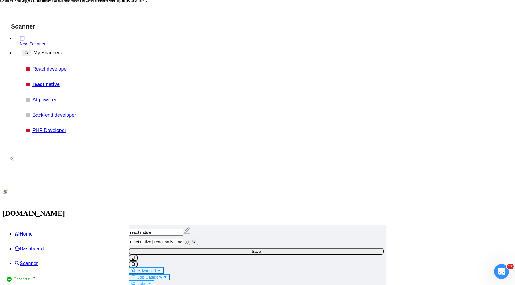
click at [183, 238] on input "react native | react native mobile" at bounding box center [156, 241] width 54 height 6
paste input "(react* | react | Next*)"
click at [183, 238] on input "react native | react native mobile (react* | react | Next*)" at bounding box center [156, 241] width 54 height 6
click at [174, 239] on span "react native | react native mobile) (react* | react | Next*)" at bounding box center [159, 241] width 60 height 5
click at [175, 238] on input "react native | react native mobile) (react* | react | Next*)" at bounding box center [156, 241] width 54 height 6
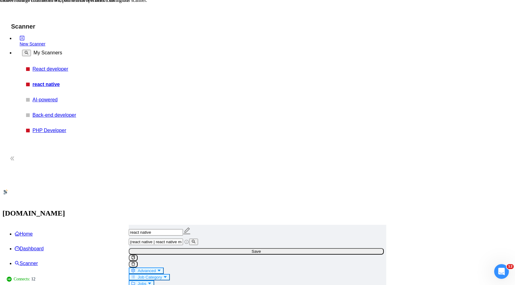
click at [148, 284] on span "Client" at bounding box center [143, 289] width 10 height 5
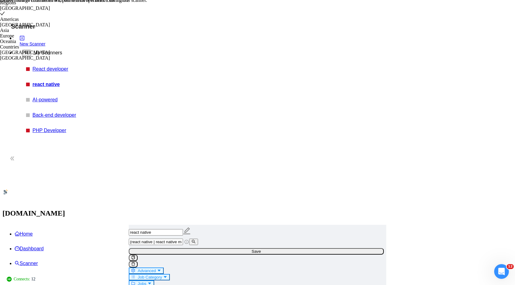
click at [261, 249] on span "Save" at bounding box center [256, 251] width 9 height 5
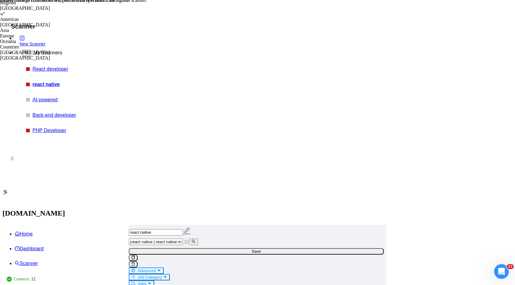
click at [183, 238] on input "(react native | react native mobile) (react* | react | Next*)" at bounding box center [156, 241] width 54 height 6
click at [178, 238] on input "(react native | react native mobile)(react* | react | Next*)" at bounding box center [156, 241] width 54 height 6
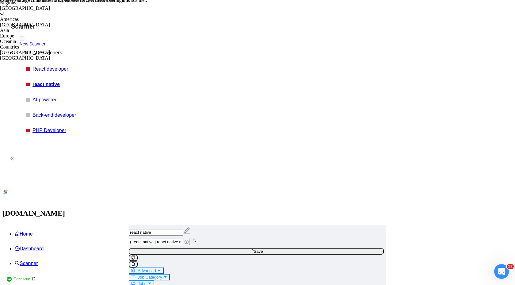
click at [183, 238] on input "( react native | react native mobile)(react* | react | Next*)" at bounding box center [156, 241] width 54 height 6
type input "( react native | react native mobile) (react* | react | Next*)"
click at [54, 71] on link "React developer" at bounding box center [62, 69] width 58 height 6
click at [33, 71] on link "React developer" at bounding box center [62, 69] width 58 height 6
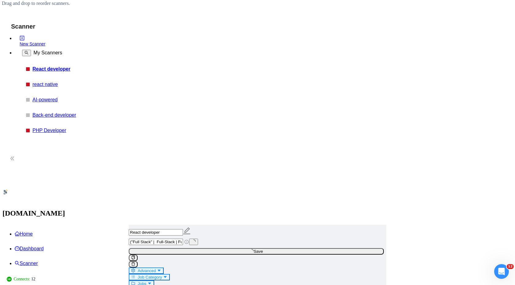
click at [162, 275] on span "Job Category" at bounding box center [150, 277] width 24 height 5
click at [153, 284] on icon "caret-down" at bounding box center [151, 289] width 4 height 4
click at [146, 281] on span "Jobs" at bounding box center [142, 283] width 9 height 5
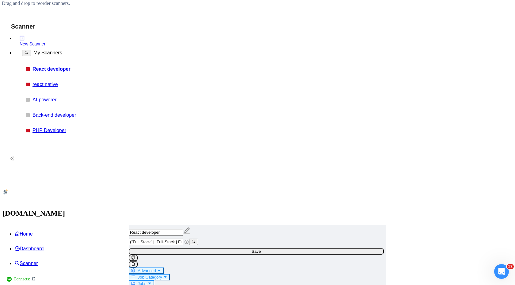
scroll to position [33, 0]
click at [44, 82] on link "react native" at bounding box center [62, 85] width 58 height 6
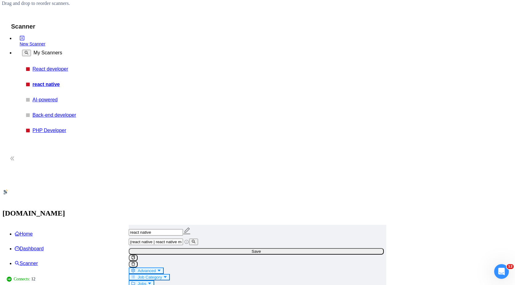
click at [156, 268] on span "Advanced" at bounding box center [147, 270] width 18 height 5
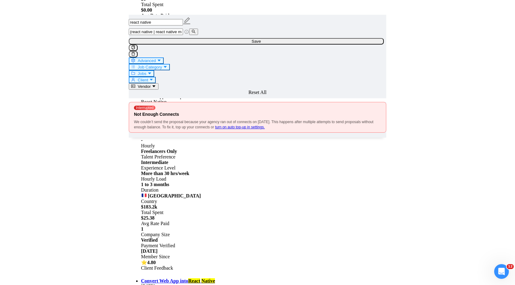
scroll to position [593, 0]
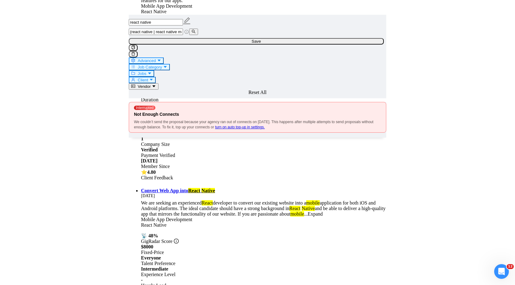
click at [183, 35] on input "(react native | react native mobile) (react* | react | Next*)" at bounding box center [156, 32] width 54 height 6
click at [183, 35] on input "(react native | "react native mobile) (react* | react | Next*)" at bounding box center [156, 32] width 54 height 6
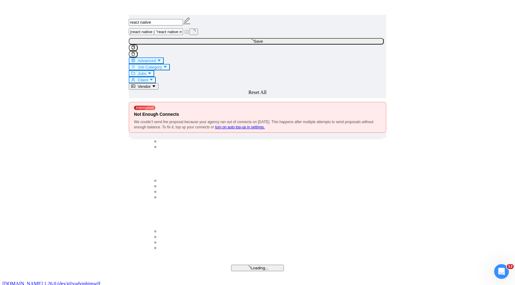
click at [183, 35] on input "(react native | "react native mobile) (react* | react | Next*)" at bounding box center [156, 32] width 54 height 6
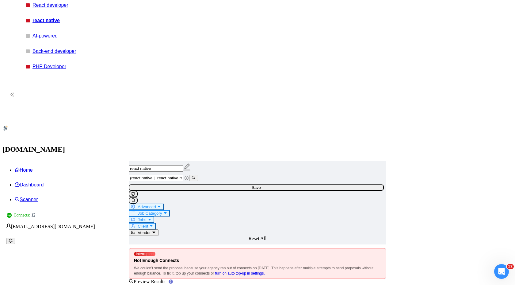
scroll to position [0, 0]
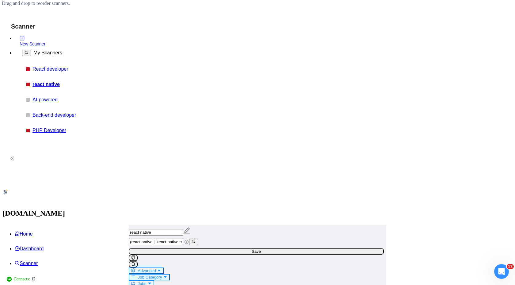
click at [177, 238] on input "(react native | "react native mobile") (react* | react | Next*)" at bounding box center [156, 241] width 54 height 6
click at [183, 238] on input "("react native | "react native mobile") (react* | react | Next*)" at bounding box center [156, 241] width 54 height 6
click at [178, 238] on input "("react native" | "react native mobile") (react* | react | Next*)" at bounding box center [156, 241] width 54 height 6
click at [183, 238] on input ""react native" | "react native mobile") (react* | react | Next*)" at bounding box center [156, 241] width 54 height 6
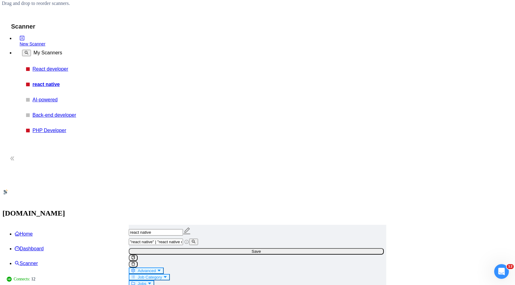
type input ""react native" | "react native mobile" (react* | react | Next*)"
click at [167, 276] on icon "caret-down" at bounding box center [165, 277] width 3 height 2
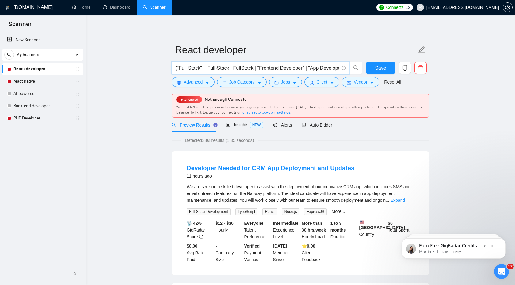
scroll to position [0, 232]
drag, startPoint x: 264, startPoint y: 67, endPoint x: 410, endPoint y: 97, distance: 148.5
click at [410, 97] on div "React developer ("Full Stack" | Full-Stack | FullStack | "Frontend Developer" |…" at bounding box center [301, 79] width 258 height 78
click at [272, 68] on input "("Full Stack" | Full-Stack | FullStack | "Frontend Developer" | "App Develope" …" at bounding box center [257, 68] width 164 height 8
click at [42, 81] on link "react native" at bounding box center [42, 81] width 58 height 12
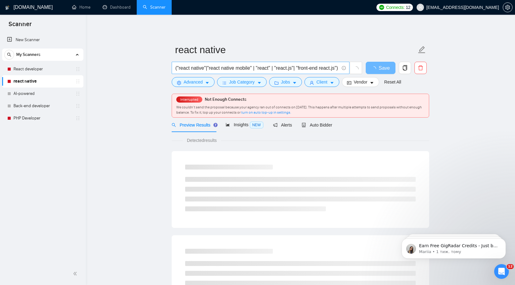
click at [178, 69] on input "("react native"|"react native mobile" | "react" | "react.js"| "front-end react.…" at bounding box center [257, 68] width 164 height 8
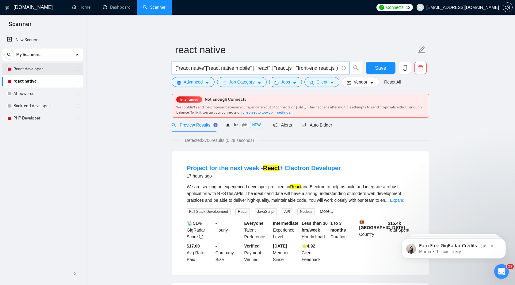
click at [34, 68] on link "React developer" at bounding box center [42, 69] width 58 height 12
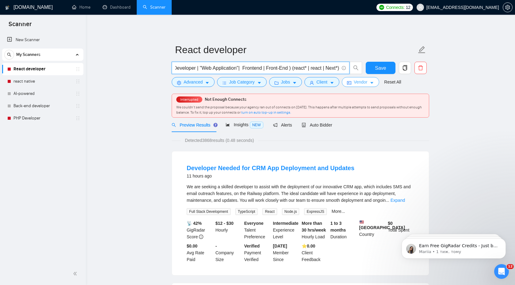
scroll to position [0, 232]
drag, startPoint x: 216, startPoint y: 71, endPoint x: 285, endPoint y: 67, distance: 69.7
click at [285, 67] on input "("Full Stack" | Full-Stack | FullStack | "Frontend Developer" | "App Develope" …" at bounding box center [257, 68] width 164 height 8
click at [52, 80] on link "react native" at bounding box center [42, 81] width 58 height 12
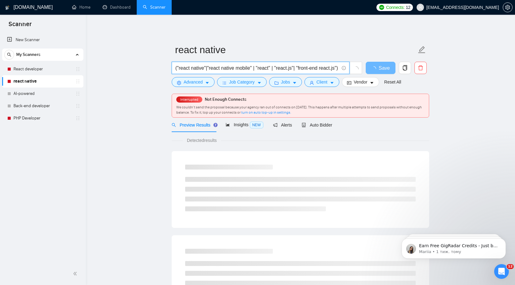
click at [275, 67] on input "("react native"|"react native mobile" | "react" | "react.js"| "front-end react.…" at bounding box center [257, 68] width 164 height 8
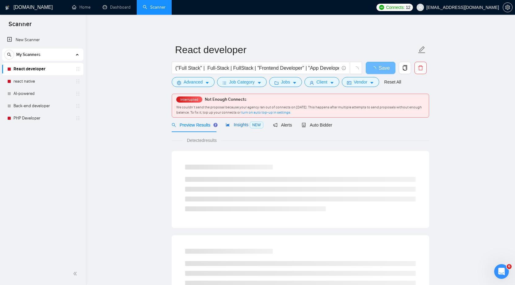
click at [237, 126] on span "Insights NEW" at bounding box center [244, 124] width 37 height 5
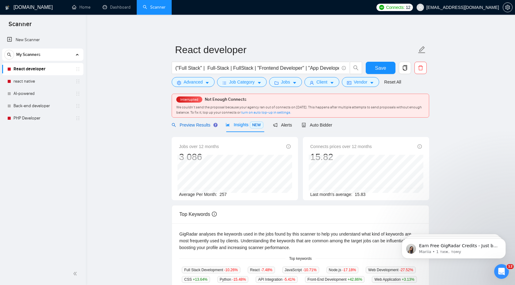
click at [199, 128] on div "Preview Results" at bounding box center [194, 124] width 44 height 7
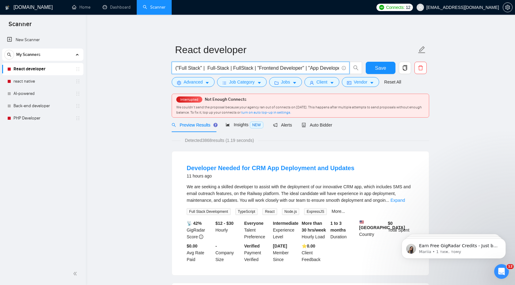
drag, startPoint x: 212, startPoint y: 67, endPoint x: 172, endPoint y: 66, distance: 39.6
click at [172, 66] on span "("Full Stack" | Full-Stack | FullStack | "Frontend Developer" | "App Develope" …" at bounding box center [261, 68] width 178 height 12
click at [32, 84] on link "react native" at bounding box center [42, 81] width 58 height 12
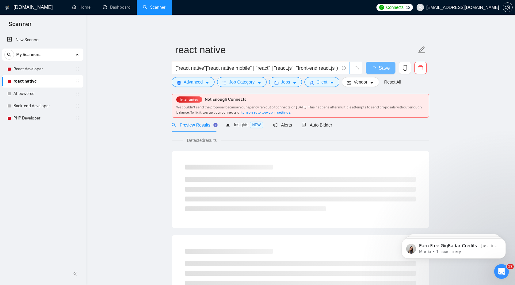
click at [208, 69] on input "("react native"|"react native mobile" | "react" | "react.js"| "front-end react.…" at bounding box center [257, 68] width 164 height 8
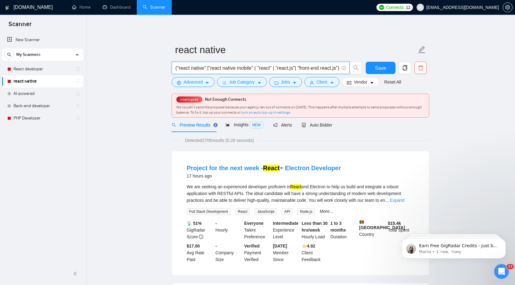
click at [211, 69] on input "("react native" |"react native mobile" | "react" | "react.js"| "front-end react…" at bounding box center [257, 68] width 164 height 8
click at [177, 67] on input "("react native" | "react native mobile" | "react" | "react.js"| "front-end reac…" at bounding box center [257, 68] width 164 height 8
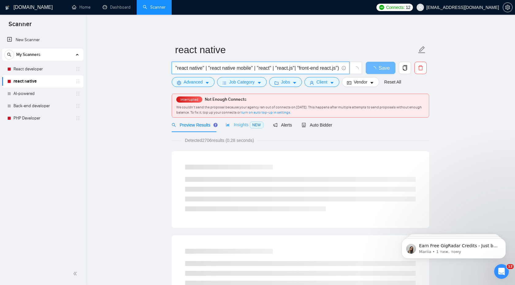
type input ""react native" | "react native mobile" | "react" | "react.js"| "front-end react…"
click at [240, 131] on div "Insights NEW" at bounding box center [244, 124] width 37 height 14
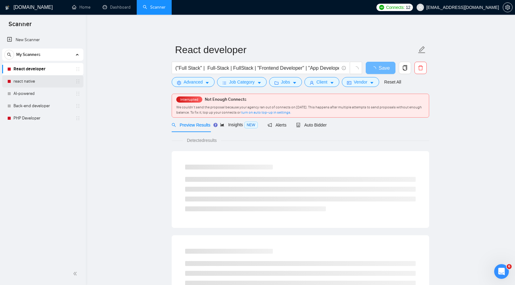
click at [45, 79] on link "react native" at bounding box center [42, 81] width 58 height 12
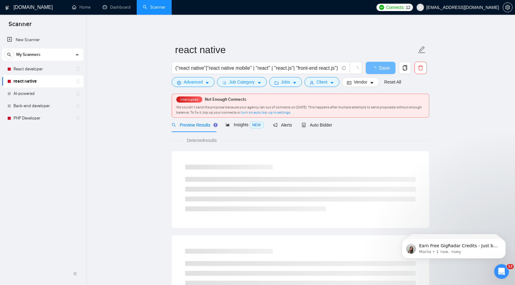
click at [45, 80] on link "react native" at bounding box center [42, 81] width 58 height 12
click at [240, 125] on span "Insights NEW" at bounding box center [244, 124] width 37 height 5
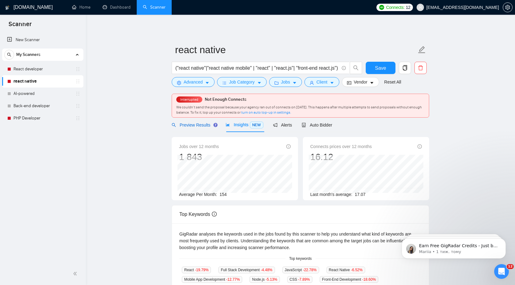
click at [185, 125] on span "Preview Results" at bounding box center [194, 124] width 44 height 5
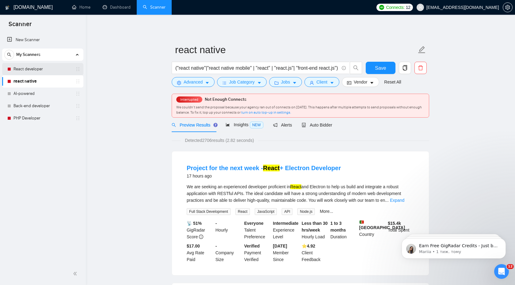
click at [46, 72] on link "React developer" at bounding box center [42, 69] width 58 height 12
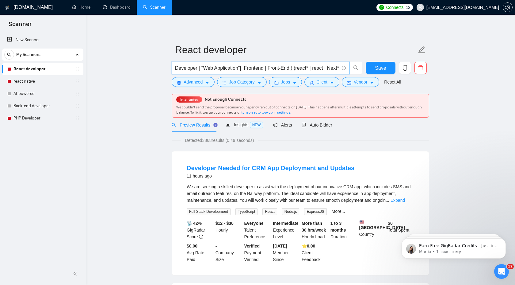
scroll to position [0, 232]
drag, startPoint x: 214, startPoint y: 69, endPoint x: 318, endPoint y: 65, distance: 104.4
click at [319, 65] on input "("Full Stack" | Full-Stack | FullStack | "Frontend Developer" | "App Develope" …" at bounding box center [257, 68] width 164 height 8
click at [318, 65] on input "("Full Stack" | Full-Stack | FullStack | "Frontend Developer" | "App Develope" …" at bounding box center [257, 68] width 164 height 8
drag, startPoint x: 290, startPoint y: 68, endPoint x: 341, endPoint y: 70, distance: 50.7
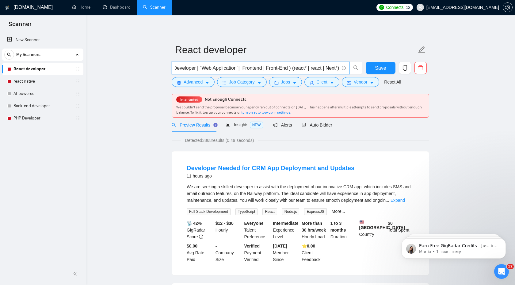
click at [341, 70] on span "("Full Stack" | Full-Stack | FullStack | "Frontend Developer" | "App Develope" …" at bounding box center [261, 68] width 178 height 12
click at [44, 79] on link "react native" at bounding box center [42, 81] width 58 height 12
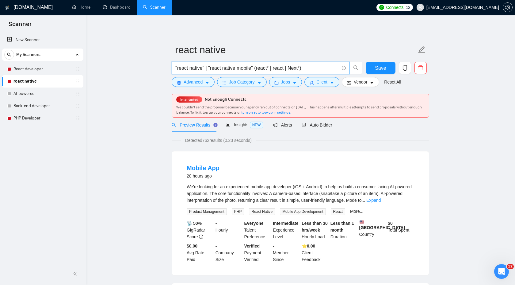
click at [259, 69] on input ""react native" | "react native mobile" (react* | react | Next*)" at bounding box center [257, 68] width 164 height 8
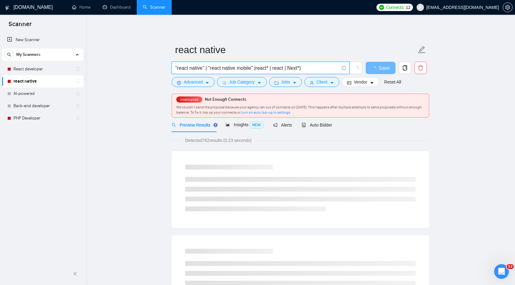
click at [308, 68] on input ""react native" | "react native mobile" |react* | react | Next*)" at bounding box center [257, 68] width 164 height 8
click at [259, 68] on input ""react native" | "react native mobile" |react* | react | Next*" at bounding box center [257, 68] width 164 height 8
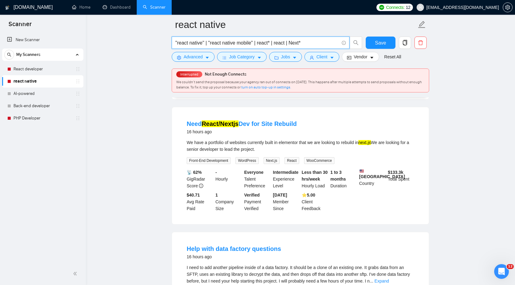
scroll to position [456, 0]
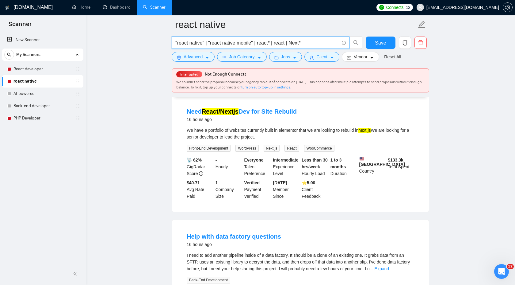
click at [313, 41] on input ""react native" | "react native mobile" | react* | react | Next*" at bounding box center [257, 43] width 164 height 8
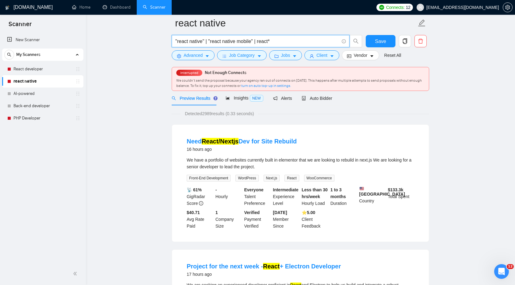
scroll to position [0, 0]
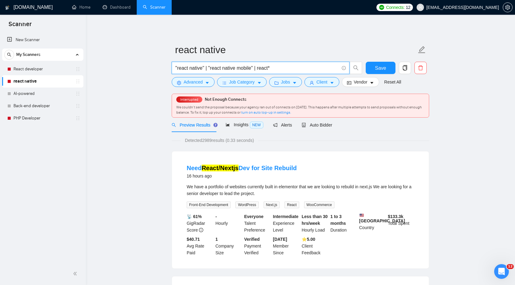
type input ""react native" | "react native mobile" | react*"
click at [294, 87] on form "react native "react native" | "react native mobile" | react* Save Advanced Job …" at bounding box center [301, 65] width 258 height 50
click at [294, 86] on button "Jobs" at bounding box center [285, 82] width 33 height 10
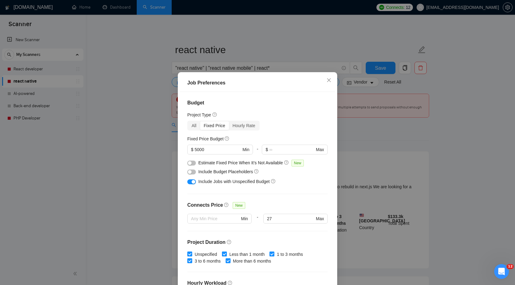
click at [225, 251] on input "Less than 1 month" at bounding box center [224, 253] width 4 height 4
checkbox input "false"
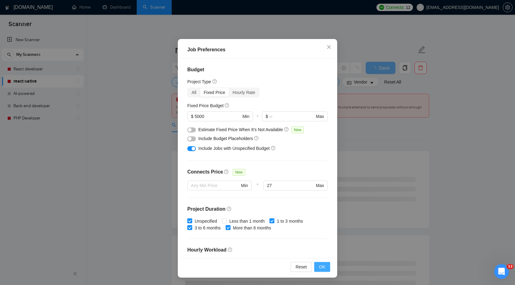
click at [324, 268] on span "OK" at bounding box center [322, 266] width 6 height 7
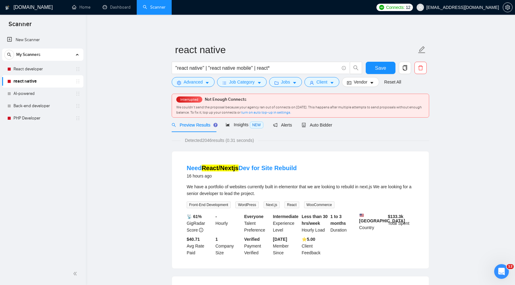
click at [241, 126] on span "Insights NEW" at bounding box center [244, 124] width 37 height 5
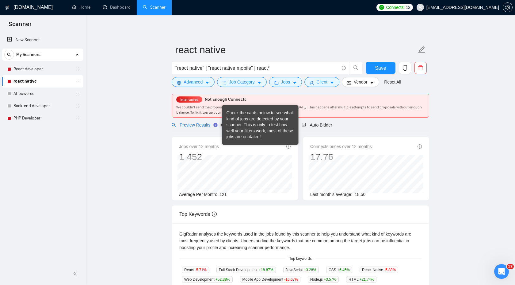
click at [197, 123] on span "Preview Results" at bounding box center [194, 124] width 44 height 5
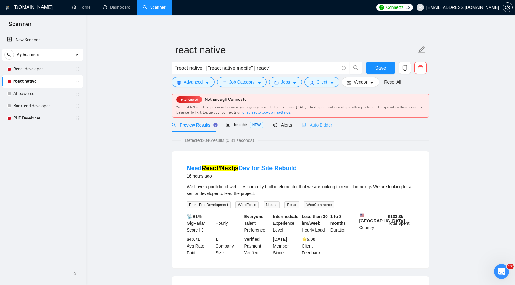
click at [326, 121] on div "Auto Bidder" at bounding box center [317, 124] width 30 height 14
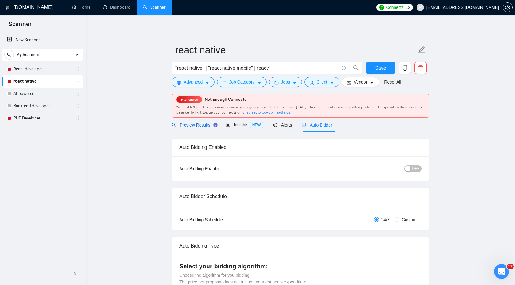
click at [189, 128] on div "Preview Results" at bounding box center [194, 124] width 44 height 7
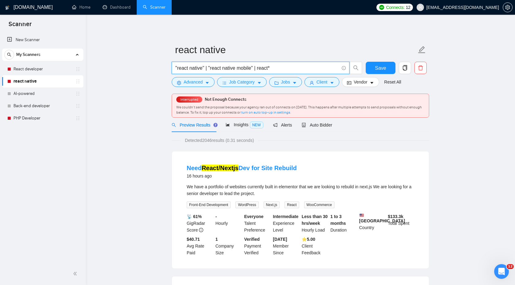
click at [283, 67] on input ""react native" | "react native mobile" | react*" at bounding box center [257, 68] width 164 height 8
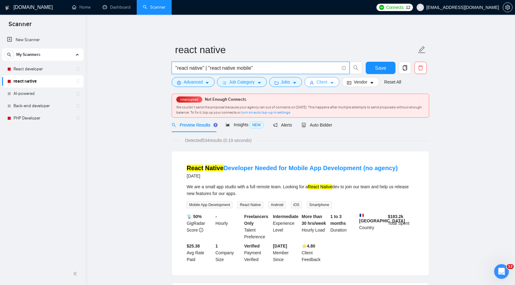
click at [333, 83] on icon "caret-down" at bounding box center [332, 83] width 4 height 4
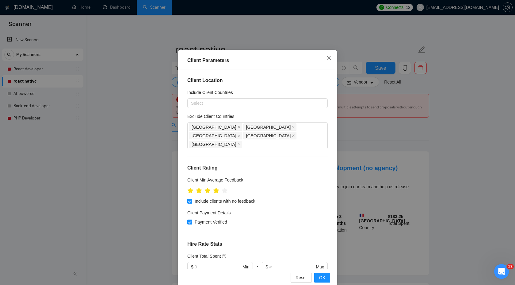
click at [329, 56] on icon "close" at bounding box center [329, 57] width 5 height 5
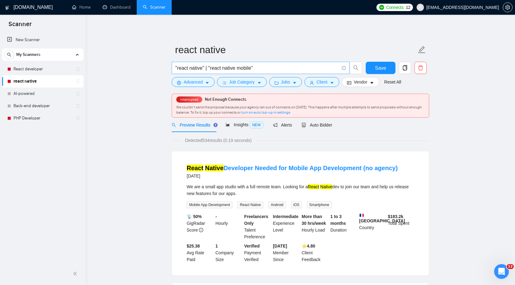
click at [180, 67] on input ""react native" | "react native mobile"" at bounding box center [257, 68] width 164 height 8
click at [194, 67] on input ""React native" | "react native mobile"" at bounding box center [257, 68] width 164 height 8
click at [286, 125] on span "Alerts" at bounding box center [282, 124] width 19 height 5
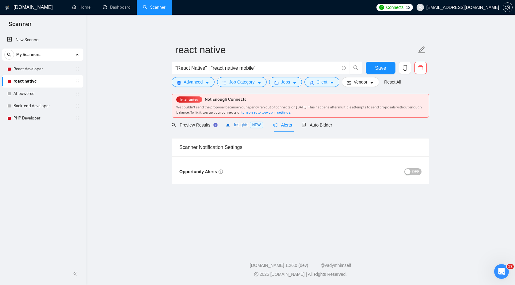
click at [257, 126] on span "NEW" at bounding box center [256, 124] width 13 height 7
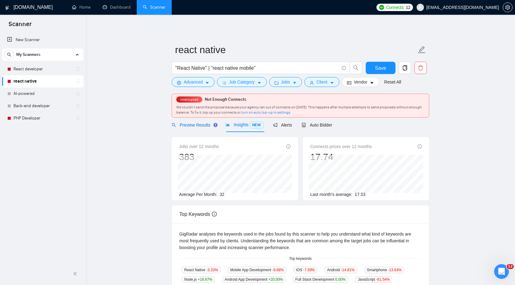
click at [194, 126] on span "Preview Results" at bounding box center [194, 124] width 44 height 5
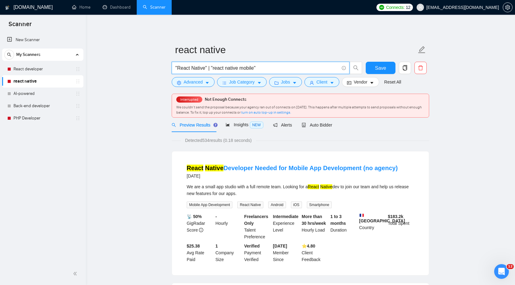
click at [193, 68] on input ""React Native" | "react native mobile"" at bounding box center [257, 68] width 164 height 8
click at [196, 68] on input ""React Native" | "react native mobile"" at bounding box center [257, 68] width 164 height 8
click at [208, 68] on input ""React Native" | "react native mobile"" at bounding box center [257, 68] width 164 height 8
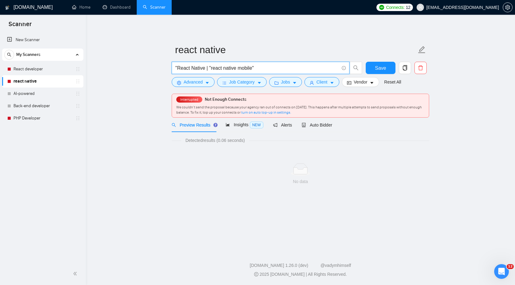
click at [179, 68] on input ""React Native | "react native mobile"" at bounding box center [257, 68] width 164 height 8
click at [211, 66] on input "React Native | "react native mobile"" at bounding box center [257, 68] width 164 height 8
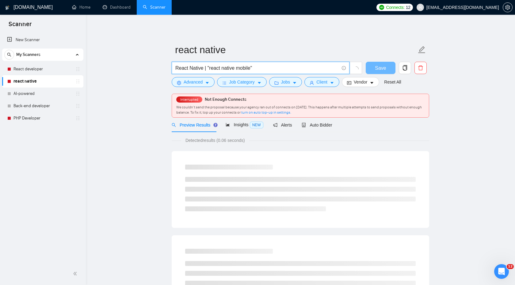
click at [207, 65] on input "React Native | "react native mobile"" at bounding box center [257, 68] width 164 height 8
click at [209, 67] on input "React Native | "react native mobile"" at bounding box center [257, 68] width 164 height 8
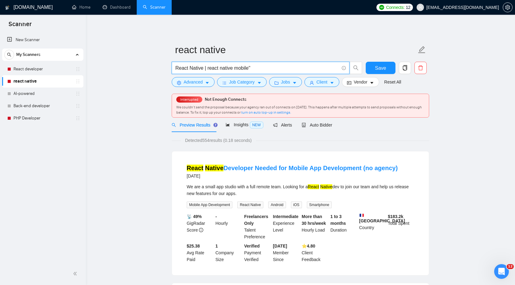
click at [254, 70] on input "React Native | react native mobile"" at bounding box center [257, 68] width 164 height 8
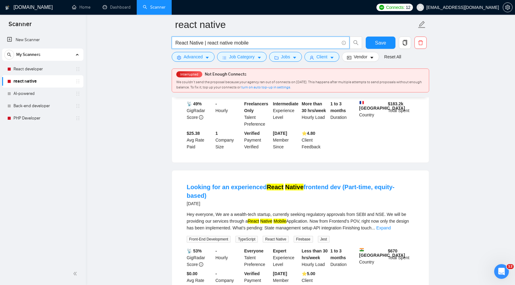
scroll to position [177, 0]
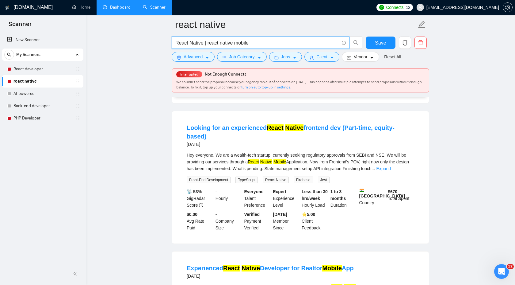
type input "React Native | react native mobile"
click at [333, 59] on icon "caret-down" at bounding box center [332, 58] width 4 height 4
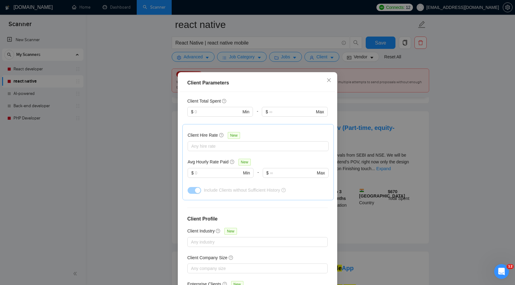
scroll to position [183, 0]
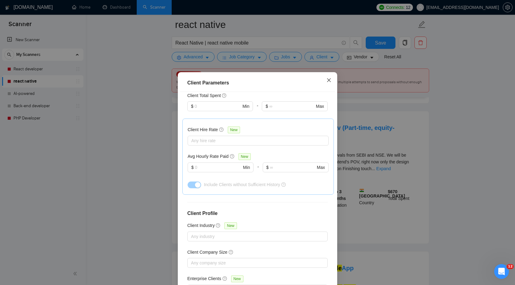
click at [332, 79] on span "Close" at bounding box center [329, 80] width 17 height 17
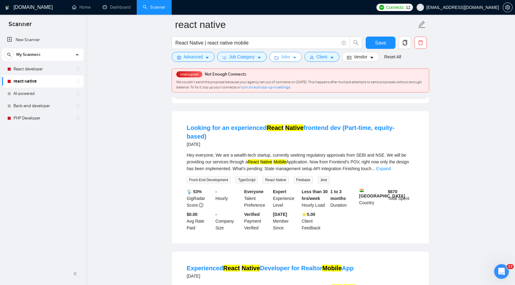
click at [295, 55] on button "Jobs" at bounding box center [285, 57] width 33 height 10
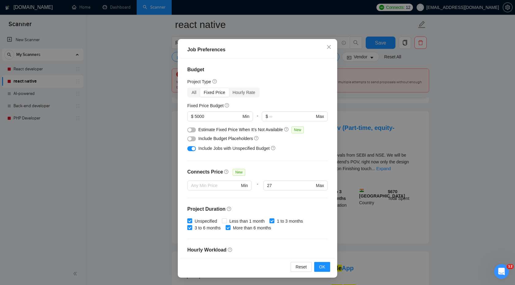
scroll to position [0, 0]
click at [229, 219] on span "Less than 1 month" at bounding box center [247, 220] width 40 height 7
click at [226, 219] on input "Less than 1 month" at bounding box center [224, 220] width 4 height 4
checkbox input "true"
click at [253, 89] on div "Hourly Rate" at bounding box center [244, 92] width 30 height 9
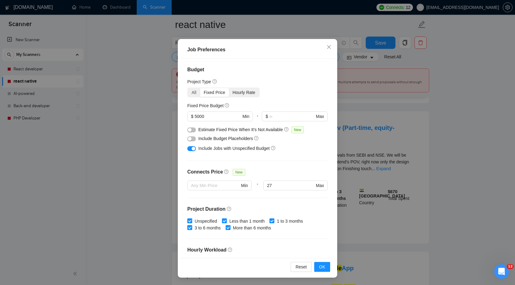
click at [229, 88] on input "Hourly Rate" at bounding box center [229, 88] width 0 height 0
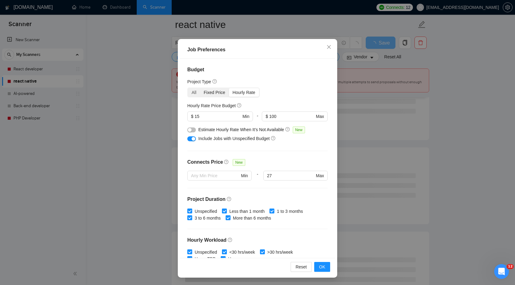
click at [219, 95] on div "Fixed Price" at bounding box center [214, 92] width 29 height 9
click at [200, 88] on input "Fixed Price" at bounding box center [200, 88] width 0 height 0
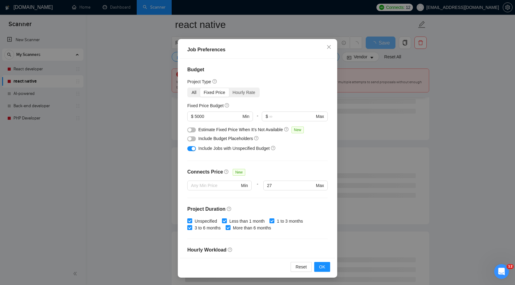
click at [192, 92] on div "All" at bounding box center [194, 92] width 12 height 9
click at [188, 88] on input "All" at bounding box center [188, 88] width 0 height 0
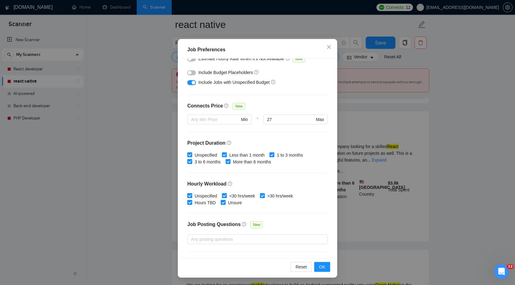
scroll to position [119, 0]
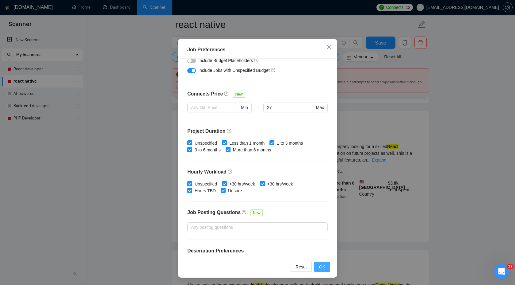
click at [325, 264] on span "OK" at bounding box center [322, 266] width 6 height 7
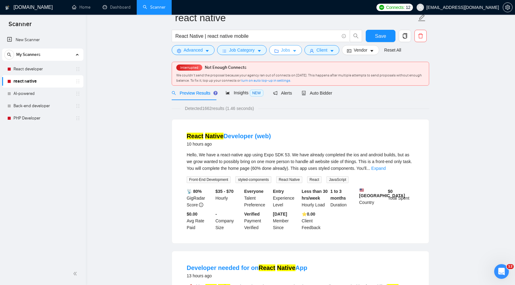
scroll to position [0, 0]
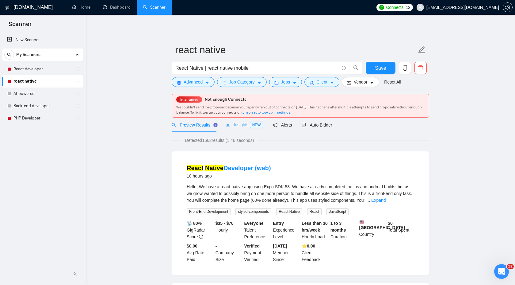
click at [241, 129] on div "Insights NEW" at bounding box center [244, 124] width 37 height 14
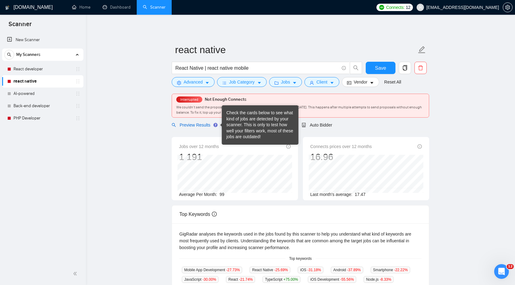
click at [201, 123] on span "Preview Results" at bounding box center [194, 124] width 44 height 5
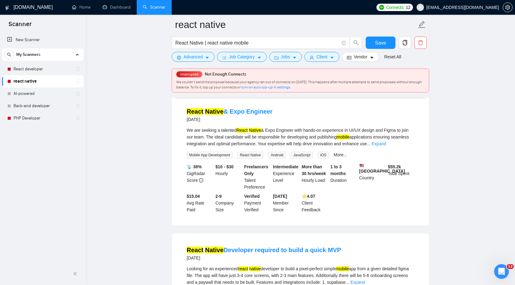
scroll to position [752, 0]
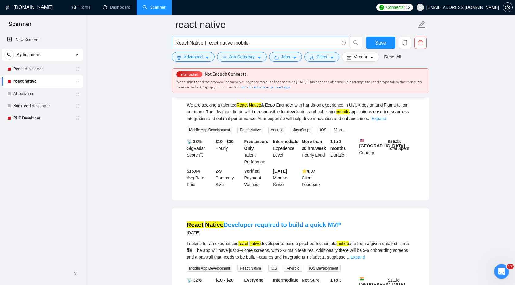
click at [271, 44] on input "React Native | react native mobile" at bounding box center [257, 43] width 164 height 8
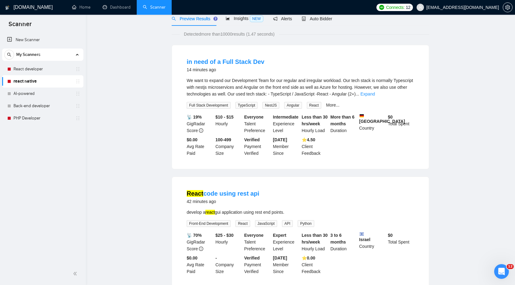
scroll to position [0, 0]
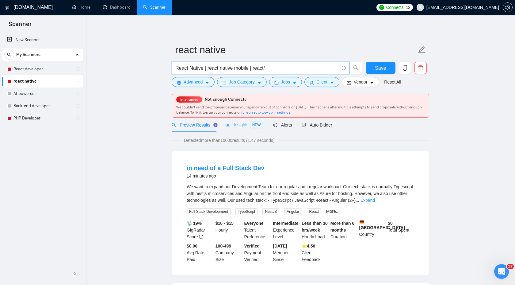
type input "React Native | react native mobile | react*"
click at [249, 129] on div "Insights NEW" at bounding box center [244, 124] width 37 height 14
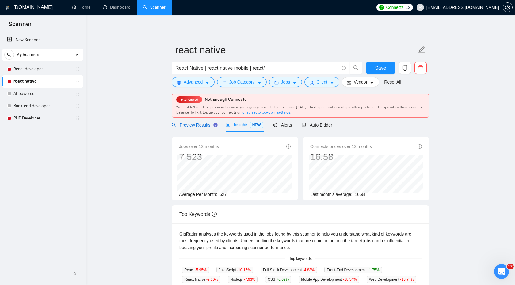
click at [201, 125] on span "Preview Results" at bounding box center [194, 124] width 44 height 5
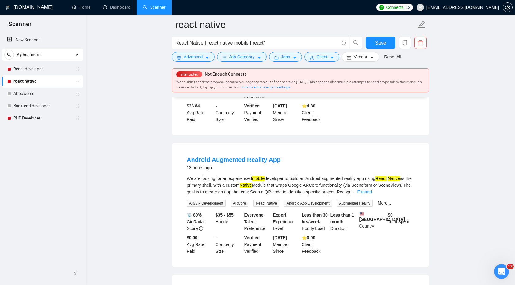
scroll to position [804, 0]
click at [330, 59] on button "Client" at bounding box center [322, 57] width 35 height 10
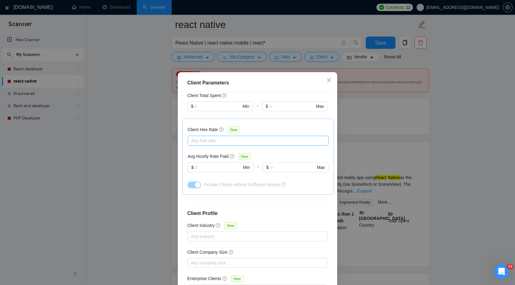
scroll to position [0, 0]
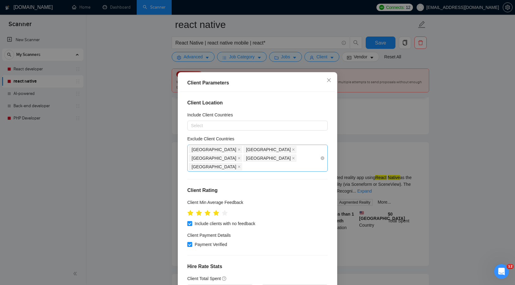
click at [311, 150] on div "Pakistan Russia Africa Ukraine Egypt" at bounding box center [254, 158] width 131 height 26
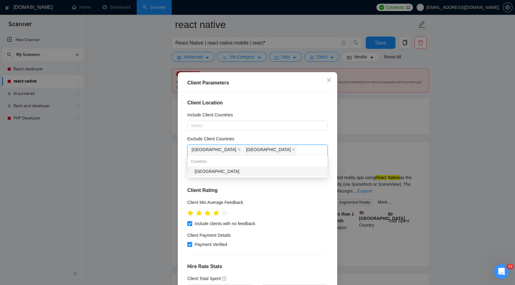
type input "argenti"
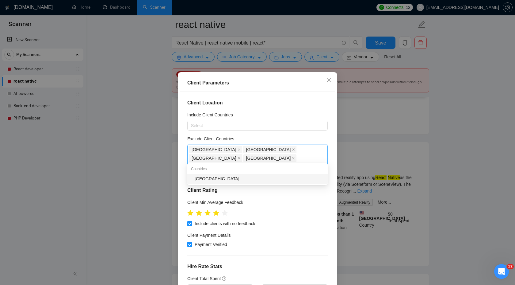
click at [274, 178] on div "[GEOGRAPHIC_DATA]" at bounding box center [259, 178] width 129 height 7
type input "phi"
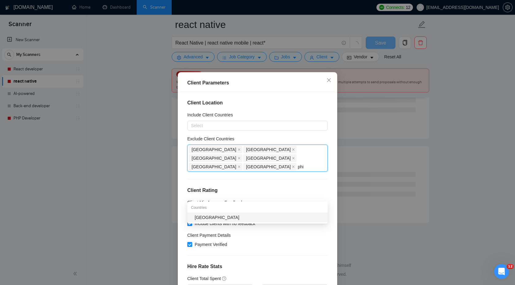
scroll to position [766, 0]
click at [245, 218] on div "[GEOGRAPHIC_DATA]" at bounding box center [259, 217] width 129 height 7
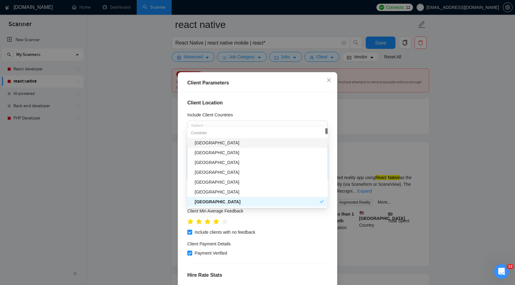
type input "colo"
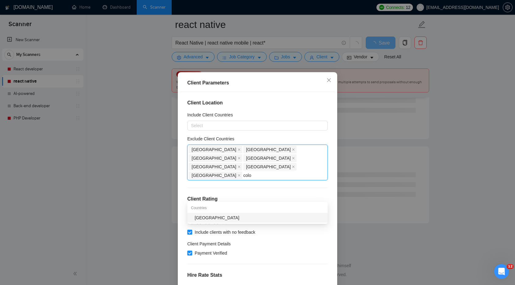
click at [260, 217] on div "[GEOGRAPHIC_DATA]" at bounding box center [259, 217] width 129 height 7
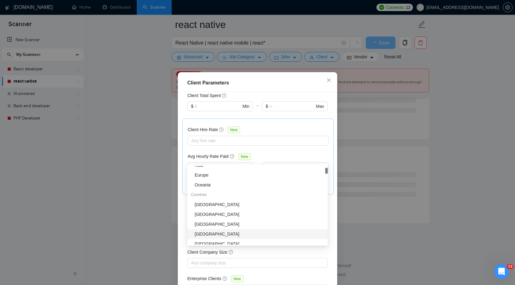
scroll to position [33, 0]
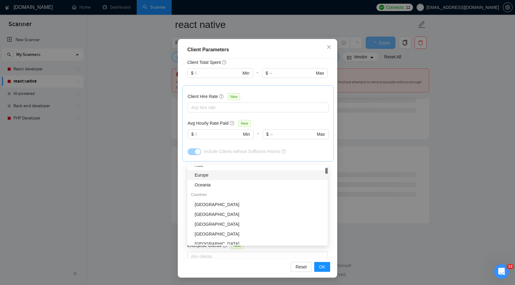
click at [333, 160] on div "Client Location Include Client Countries Select Exclude Client Countries Pakist…" at bounding box center [257, 158] width 155 height 199
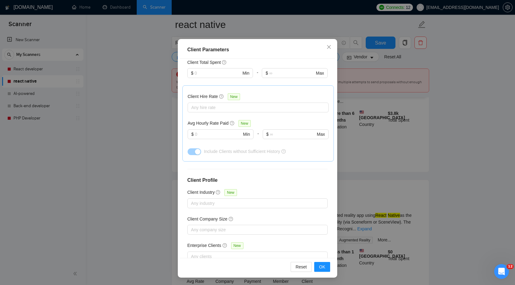
scroll to position [0, 0]
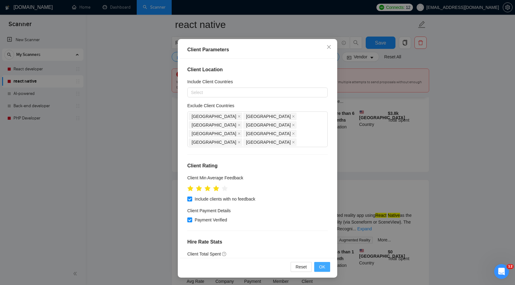
click at [318, 271] on button "OK" at bounding box center [322, 267] width 16 height 10
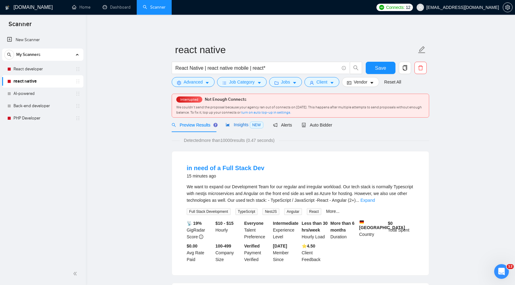
click at [238, 126] on span "Insights NEW" at bounding box center [244, 124] width 37 height 5
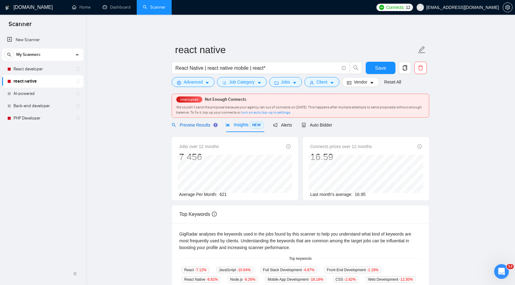
click at [202, 126] on span "Preview Results" at bounding box center [194, 124] width 44 height 5
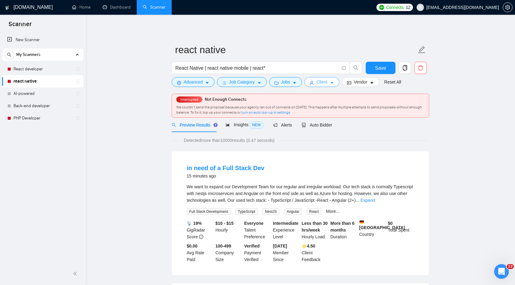
click at [331, 83] on button "Client" at bounding box center [322, 82] width 35 height 10
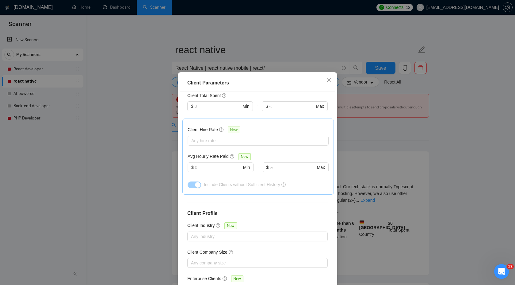
scroll to position [33, 0]
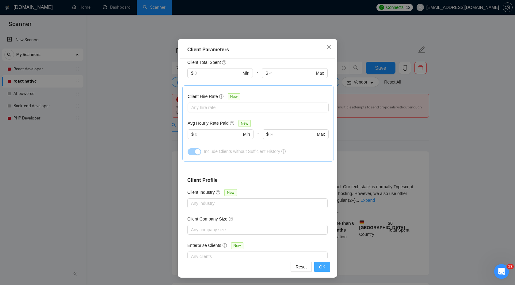
click at [324, 268] on span "OK" at bounding box center [322, 266] width 6 height 7
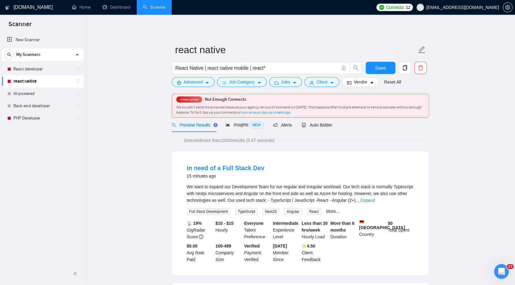
scroll to position [0, 0]
click at [371, 71] on button "Save" at bounding box center [381, 68] width 30 height 12
click at [252, 126] on span "NEW" at bounding box center [256, 124] width 13 height 7
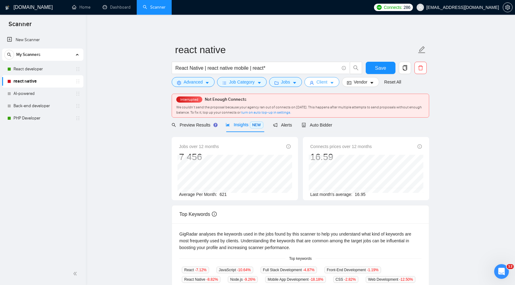
click at [322, 84] on span "Client" at bounding box center [322, 82] width 11 height 7
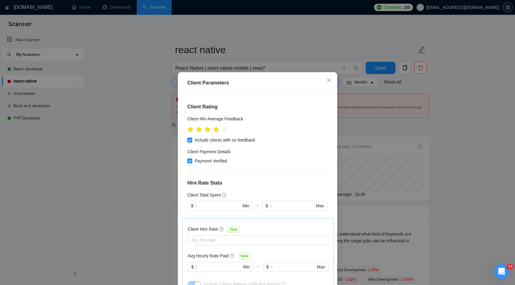
scroll to position [191, 0]
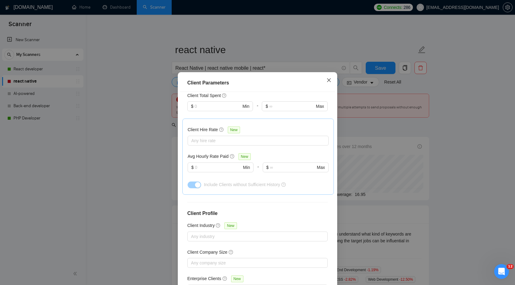
click at [331, 79] on icon "close" at bounding box center [329, 80] width 4 height 4
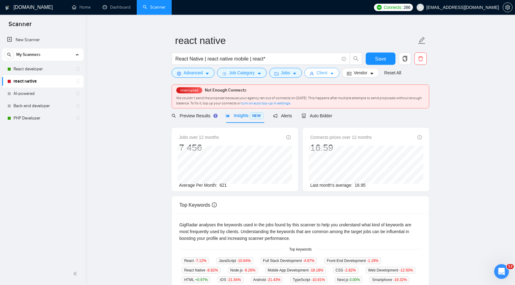
scroll to position [10, 0]
click at [208, 118] on div "Preview Results" at bounding box center [194, 115] width 44 height 7
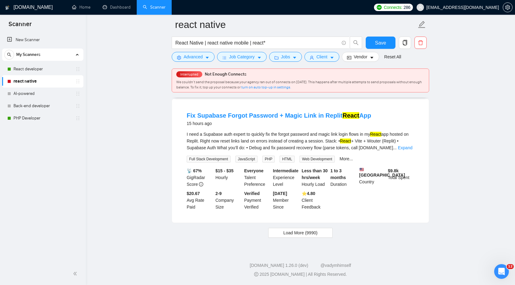
scroll to position [1253, 0]
click at [293, 236] on span "Load More (9990)" at bounding box center [300, 232] width 34 height 7
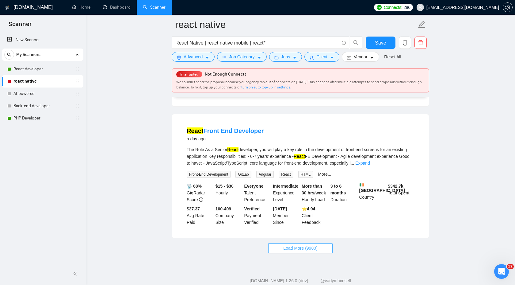
scroll to position [2597, 0]
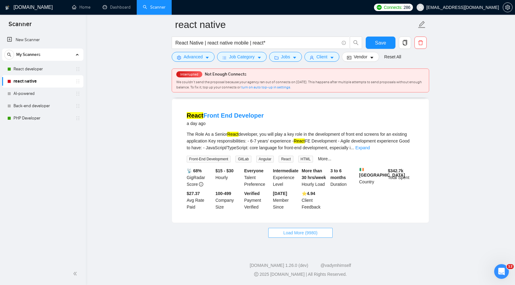
click at [299, 234] on span "Load More (9980)" at bounding box center [300, 232] width 34 height 7
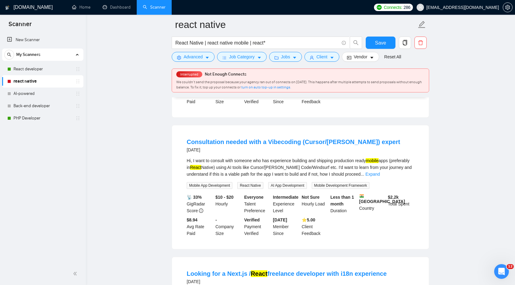
scroll to position [3524, 0]
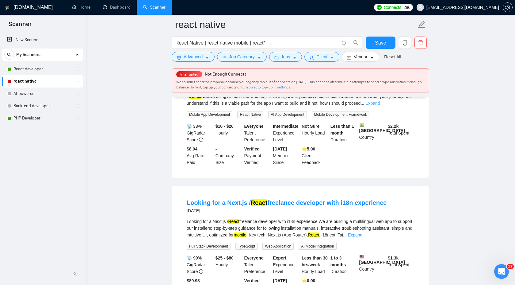
click at [380, 106] on link "Expand" at bounding box center [373, 103] width 14 height 5
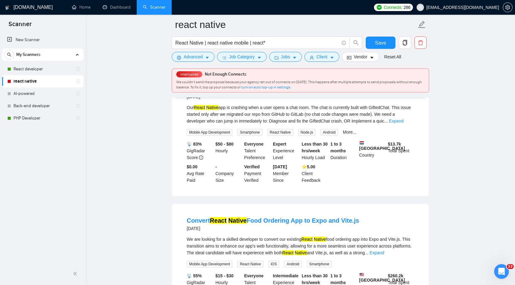
scroll to position [3957, 0]
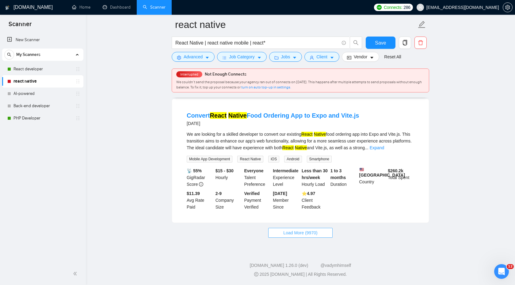
click at [290, 233] on span "Load More (9970)" at bounding box center [300, 232] width 34 height 7
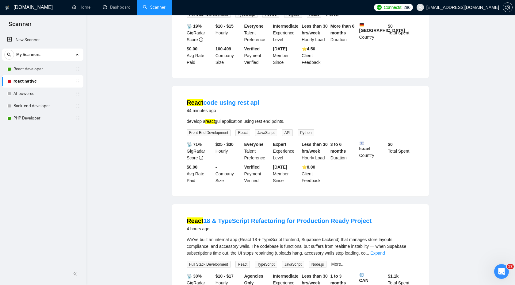
scroll to position [0, 0]
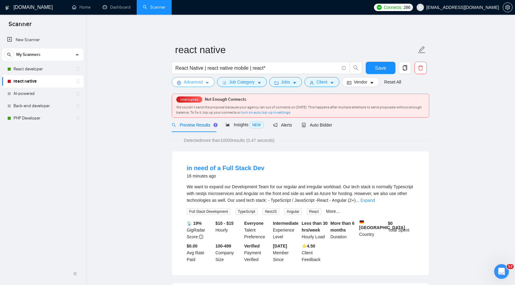
click at [201, 83] on span "Advanced" at bounding box center [193, 82] width 19 height 7
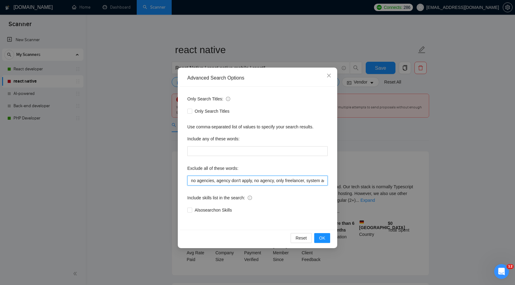
drag, startPoint x: 235, startPoint y: 183, endPoint x: 188, endPoint y: 179, distance: 46.8
click at [188, 179] on input "no agencies, agency don't apply, no agency, only freelancer, system admin, vue2…" at bounding box center [257, 180] width 140 height 10
click at [228, 180] on input "no agencies, agency don't apply, no agency, only freelancer, system admin, vue2…" at bounding box center [257, 180] width 140 height 10
click at [327, 235] on button "OK" at bounding box center [322, 238] width 16 height 10
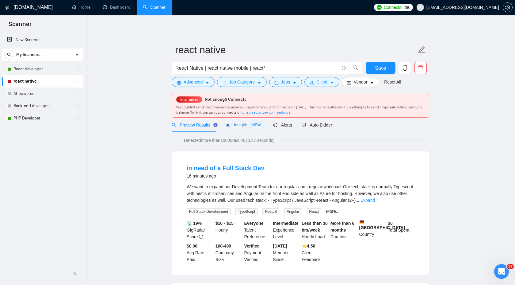
click at [262, 122] on span "NEW" at bounding box center [256, 124] width 13 height 7
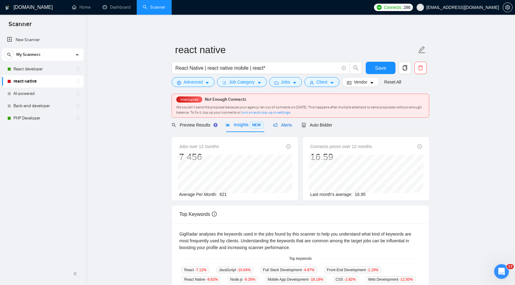
click at [283, 128] on div "Alerts" at bounding box center [282, 124] width 19 height 7
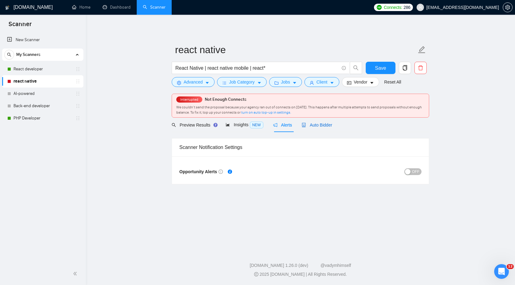
click at [320, 126] on span "Auto Bidder" at bounding box center [317, 124] width 30 height 5
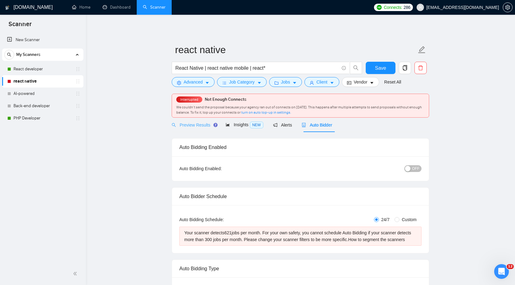
click at [181, 129] on div "Preview Results" at bounding box center [194, 124] width 44 height 14
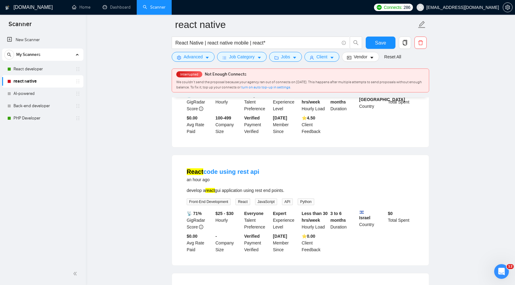
scroll to position [51, 0]
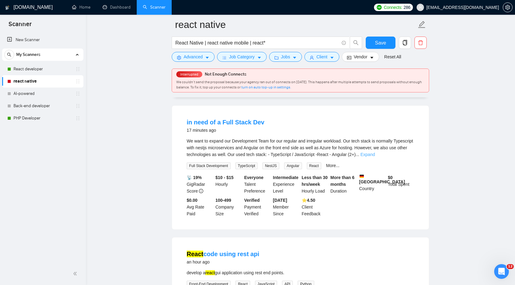
click at [375, 155] on link "Expand" at bounding box center [368, 154] width 14 height 5
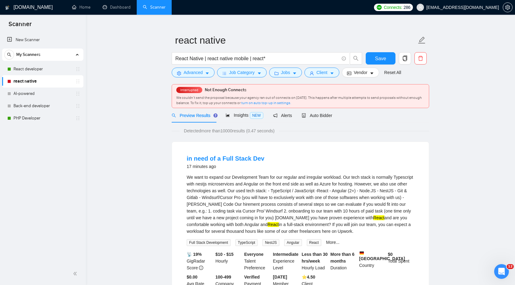
scroll to position [0, 0]
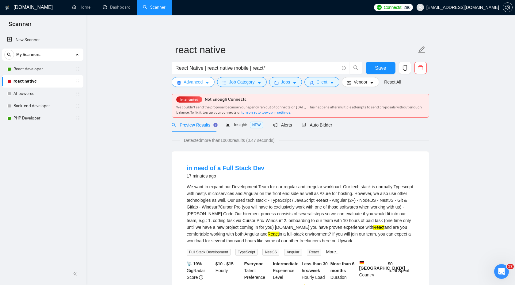
click at [196, 85] on span "Advanced" at bounding box center [193, 82] width 19 height 7
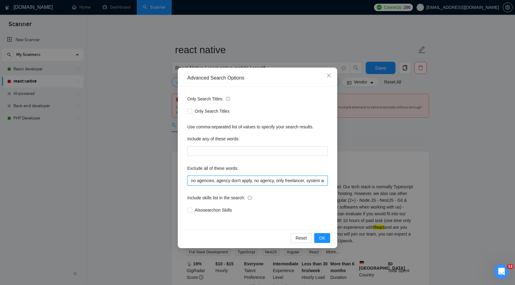
click at [194, 178] on input "no agencies, agency don't apply, no agency, only freelancer, system admin, vue2…" at bounding box center [257, 180] width 140 height 10
click at [192, 178] on input "no agencies, agency don't apply, no agency, only freelancer, system admin, vue2…" at bounding box center [257, 180] width 140 height 10
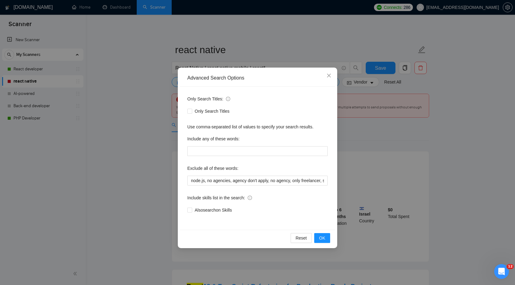
click at [331, 238] on div "Reset OK" at bounding box center [257, 237] width 155 height 16
click at [325, 239] on span "OK" at bounding box center [322, 237] width 6 height 7
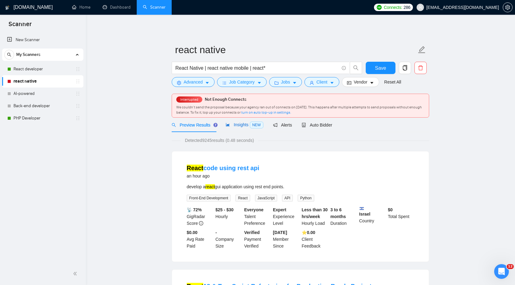
click at [245, 128] on div "Insights NEW" at bounding box center [244, 124] width 37 height 7
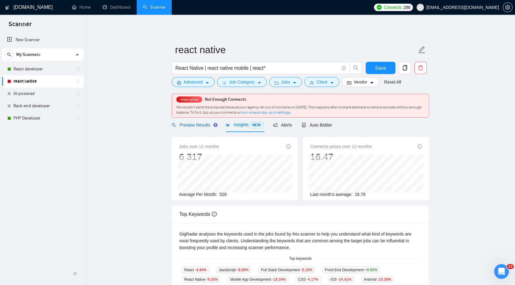
click at [196, 126] on span "Preview Results" at bounding box center [194, 124] width 44 height 5
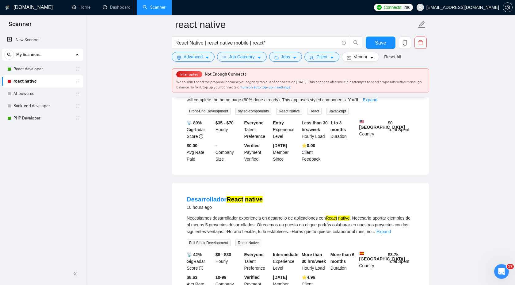
scroll to position [363, 0]
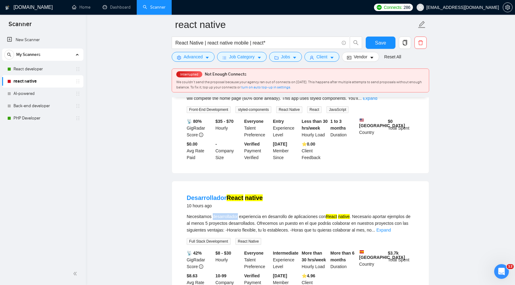
drag, startPoint x: 214, startPoint y: 221, endPoint x: 240, endPoint y: 220, distance: 25.8
click at [240, 220] on div "Necesitamos desarrollador experiencia en desarrollo de aplicaciones con React n…" at bounding box center [301, 223] width 228 height 20
copy div "desarrollador"
click at [185, 59] on span "Advanced" at bounding box center [193, 56] width 19 height 7
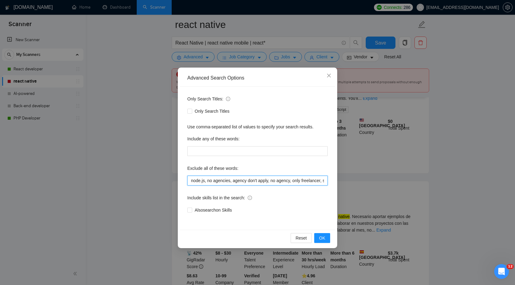
click at [193, 179] on input "node.js, no agencies, agency don't apply, no agency, only freelancer, system ad…" at bounding box center [257, 180] width 140 height 10
paste input "desarrollador"
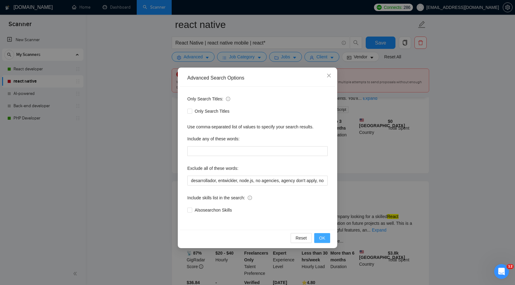
click at [320, 237] on span "OK" at bounding box center [322, 237] width 6 height 7
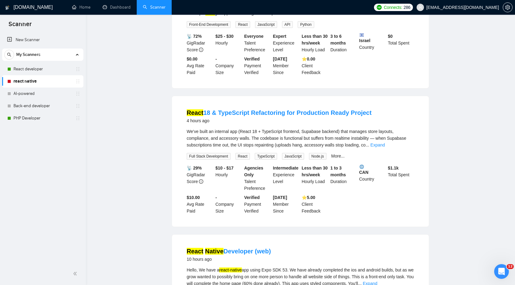
scroll to position [0, 0]
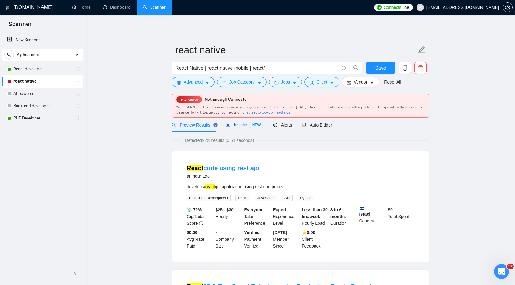
click at [253, 126] on span "NEW" at bounding box center [256, 124] width 13 height 7
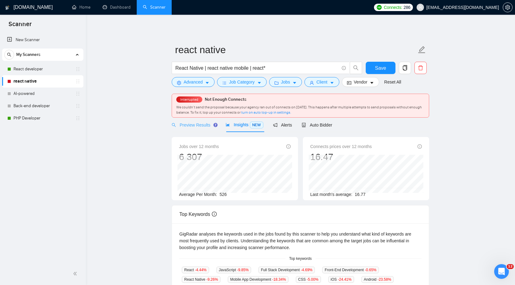
click at [199, 129] on div "Preview Results" at bounding box center [194, 124] width 44 height 14
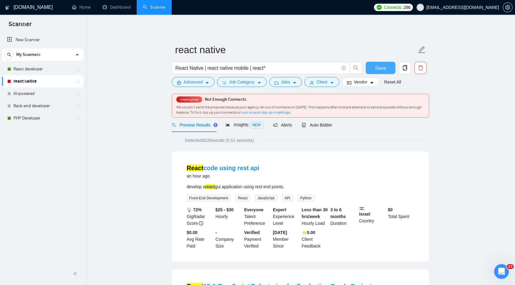
click at [374, 66] on button "Save" at bounding box center [381, 68] width 30 height 12
click at [198, 84] on span "Advanced" at bounding box center [193, 82] width 19 height 7
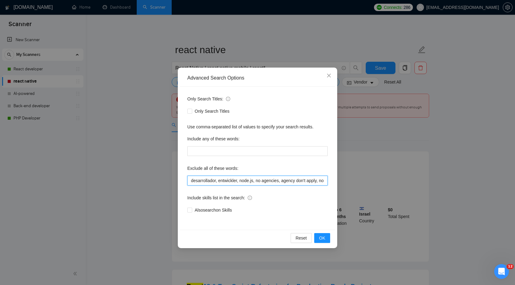
click at [191, 182] on input "desarrollador, entwickler, node.js, no agencies, agency don't apply, no agency,…" at bounding box center [257, 180] width 140 height 10
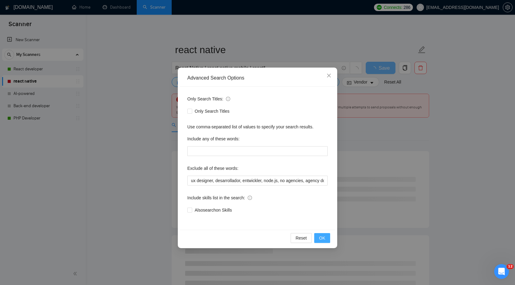
click at [318, 239] on button "OK" at bounding box center [322, 238] width 16 height 10
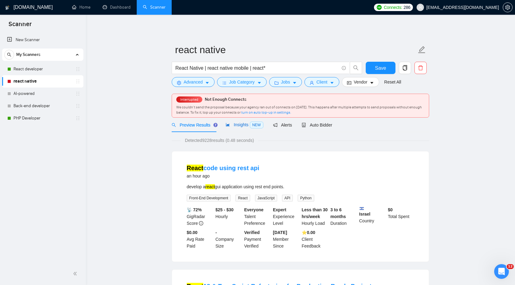
click at [254, 125] on span "NEW" at bounding box center [256, 124] width 13 height 7
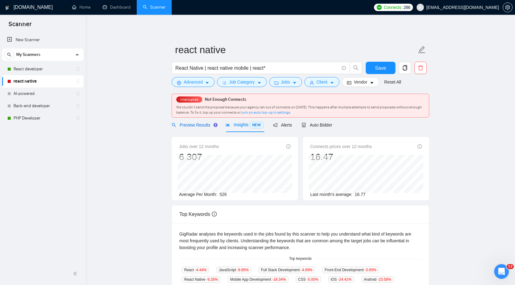
click at [194, 123] on span "Preview Results" at bounding box center [194, 124] width 44 height 5
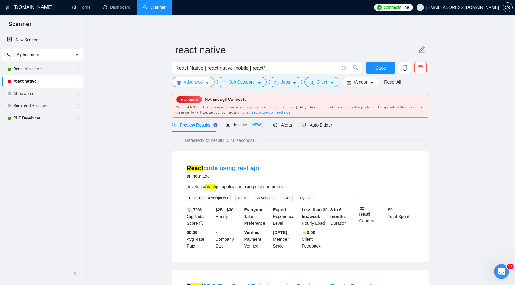
click at [205, 84] on button "Advanced" at bounding box center [193, 82] width 43 height 10
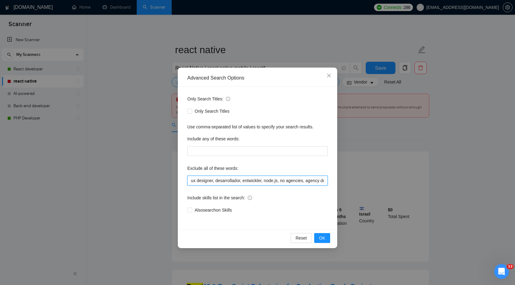
click at [192, 179] on input "ux designer, desarrollador, entwickler, node.js, no agencies, agency don't appl…" at bounding box center [257, 180] width 140 height 10
type input "augmented reality, ux designer, desarrollador, entwickler, node.js, no agencies…"
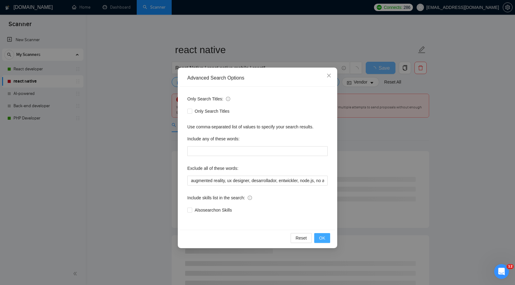
click at [323, 236] on span "OK" at bounding box center [322, 237] width 6 height 7
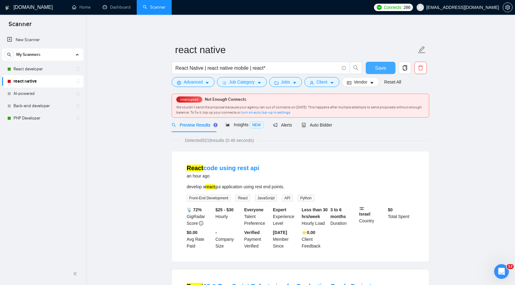
click at [378, 71] on span "Save" at bounding box center [380, 68] width 11 height 8
click at [328, 128] on div "Auto Bidder" at bounding box center [317, 124] width 30 height 7
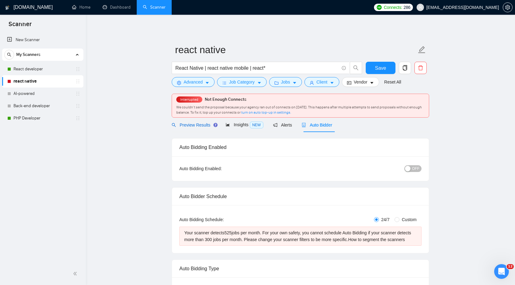
click at [206, 125] on span "Preview Results" at bounding box center [194, 124] width 44 height 5
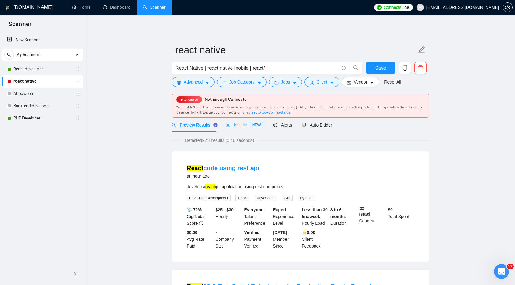
click at [237, 131] on div "Insights NEW" at bounding box center [244, 124] width 37 height 14
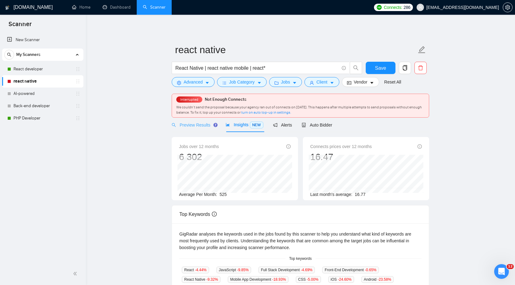
click at [205, 129] on div "Preview Results" at bounding box center [194, 124] width 44 height 14
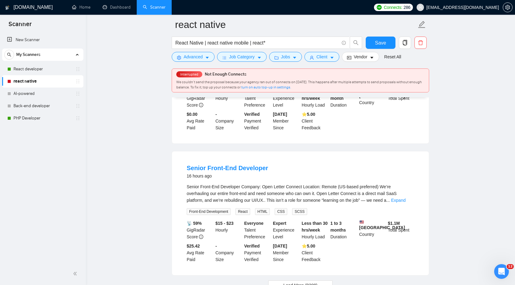
scroll to position [1255, 0]
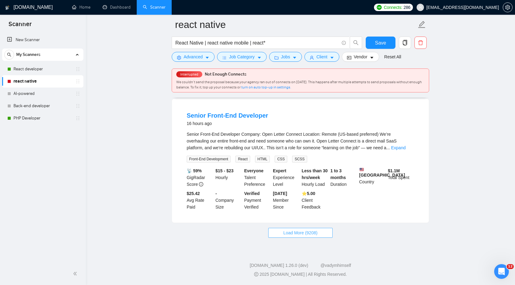
click at [293, 230] on span "Load More (9208)" at bounding box center [300, 232] width 34 height 7
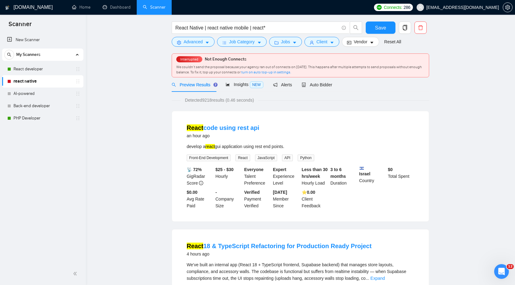
scroll to position [0, 0]
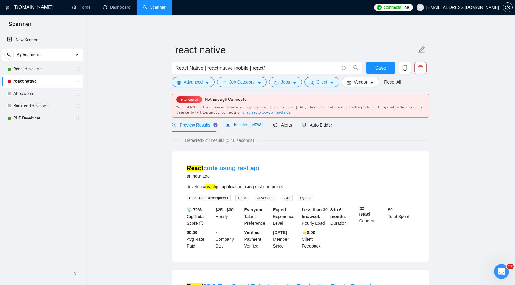
click at [246, 126] on span "Insights NEW" at bounding box center [244, 124] width 37 height 5
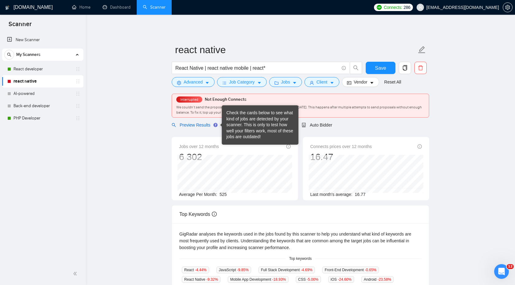
click at [208, 126] on span "Preview Results" at bounding box center [194, 124] width 44 height 5
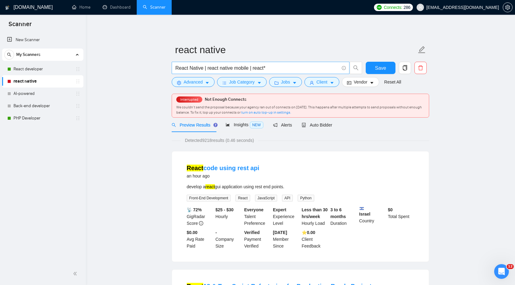
click at [276, 67] on input "React Native | react native mobile | react*" at bounding box center [257, 68] width 164 height 8
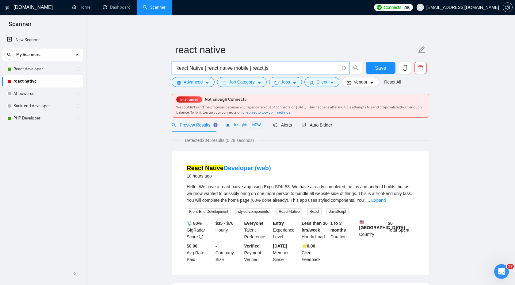
click at [248, 125] on span "Insights NEW" at bounding box center [244, 124] width 37 height 5
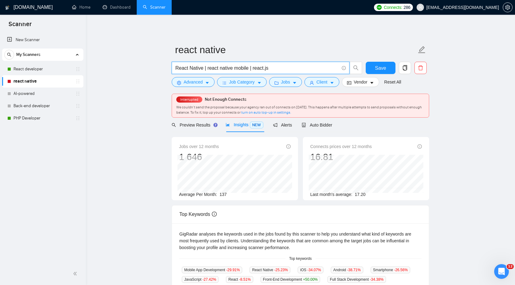
click at [279, 70] on input "React Native | react native mobile | react.js" at bounding box center [257, 68] width 164 height 8
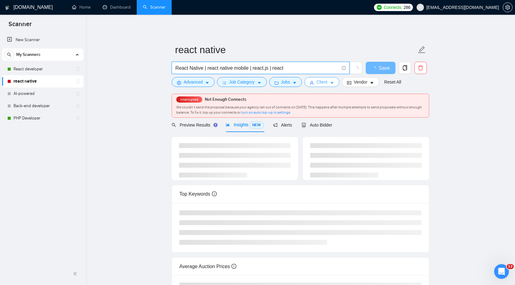
type input "React Native | react native mobile | react.js | react"
click at [326, 81] on span "Client" at bounding box center [322, 82] width 11 height 7
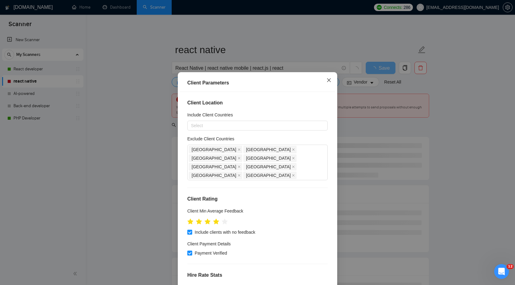
click at [331, 83] on span "Close" at bounding box center [329, 80] width 17 height 17
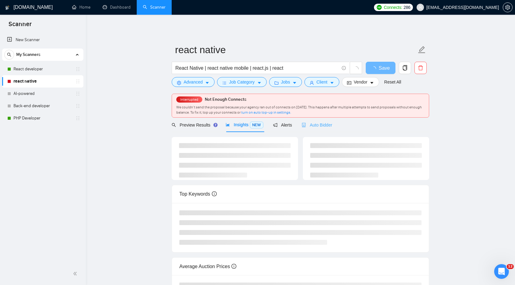
click at [325, 129] on div "Auto Bidder" at bounding box center [317, 124] width 30 height 14
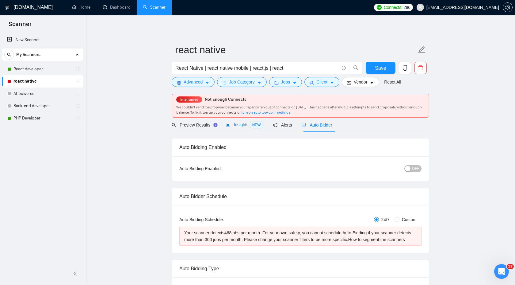
click at [249, 126] on span "Insights NEW" at bounding box center [244, 124] width 37 height 5
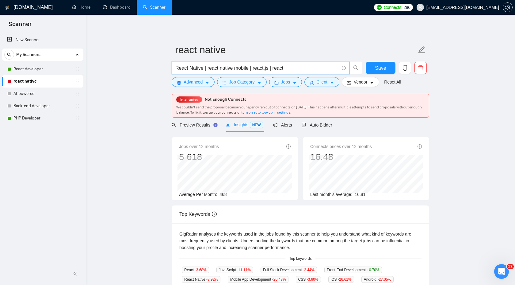
click at [250, 68] on input "React Native | react native mobile | react.js | react" at bounding box center [257, 68] width 164 height 8
click at [257, 66] on input "React Native | react.js | react" at bounding box center [257, 68] width 164 height 8
click at [224, 66] on input "React Native | react.js | react" at bounding box center [257, 68] width 164 height 8
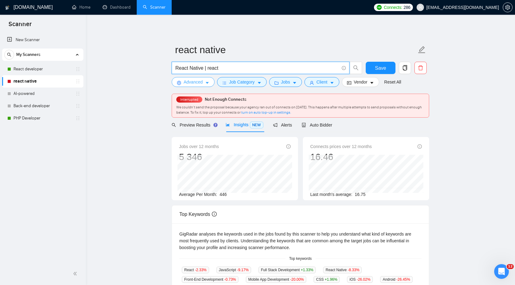
type input "React Native | react"
click at [200, 85] on button "Advanced" at bounding box center [193, 82] width 43 height 10
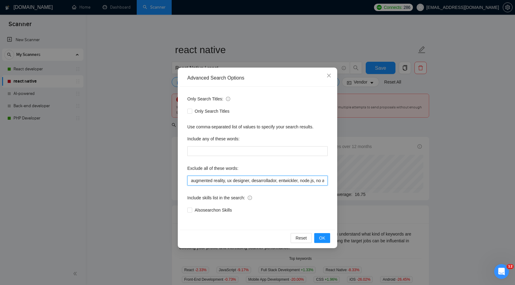
click at [190, 181] on input "augmented reality, ux designer, desarrollador, entwickler, node.js, no agencies…" at bounding box center [257, 180] width 140 height 10
click at [324, 243] on div "Reset OK" at bounding box center [257, 237] width 155 height 16
click at [323, 240] on span "OK" at bounding box center [322, 237] width 6 height 7
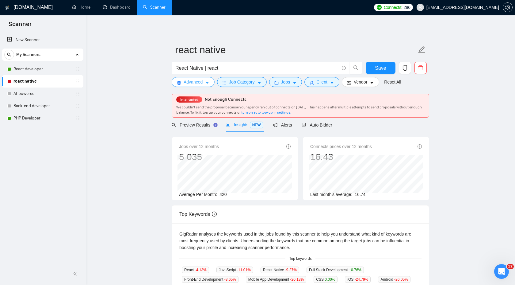
click at [201, 86] on button "Advanced" at bounding box center [193, 82] width 43 height 10
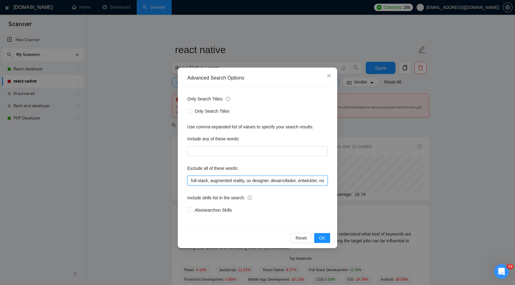
click at [189, 180] on input "full-stack, augmented reality, ux designer, desarrollador, entwickler, node.js,…" at bounding box center [257, 180] width 140 height 10
drag, startPoint x: 274, startPoint y: 180, endPoint x: 288, endPoint y: 181, distance: 14.1
click at [288, 181] on input "full stack, full-stack, augmented reality, ux designer, desarrollador, entwickl…" at bounding box center [257, 180] width 140 height 10
click at [266, 183] on input "full stack, full-stack, augmented reality, ux designer, desarrollador, entwickl…" at bounding box center [257, 180] width 140 height 10
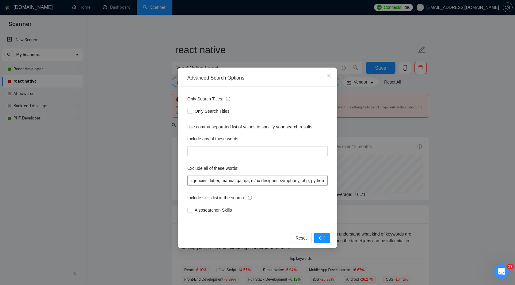
click at [204, 180] on input "full stack, full-stack, augmented reality, ux designer, desarrollador, entwickl…" at bounding box center [257, 180] width 140 height 10
click at [221, 182] on input "full stack, full-stack, augmented reality, ux designer, desarrollador, entwickl…" at bounding box center [257, 180] width 140 height 10
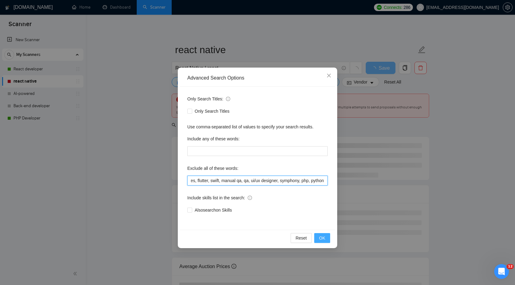
type input "full stack, full-stack, augmented reality, ux designer, desarrollador, entwickl…"
click at [317, 236] on button "OK" at bounding box center [322, 238] width 16 height 10
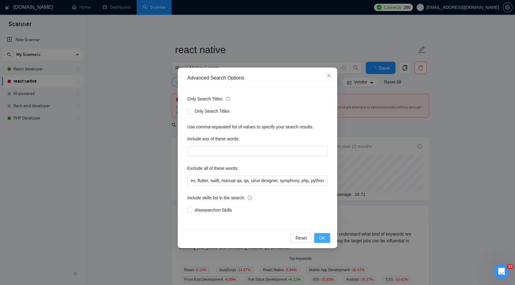
scroll to position [0, 0]
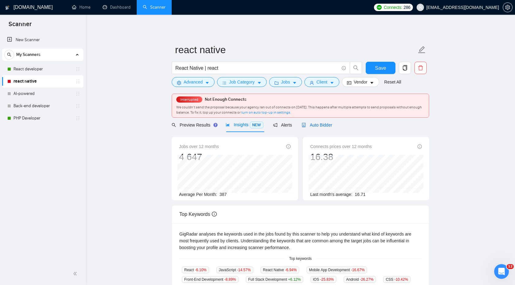
click at [327, 127] on span "Auto Bidder" at bounding box center [317, 124] width 30 height 5
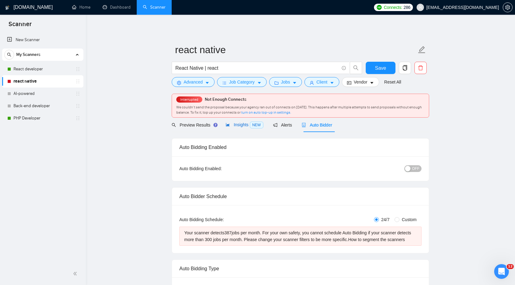
click at [236, 128] on div "Insights NEW" at bounding box center [244, 124] width 37 height 7
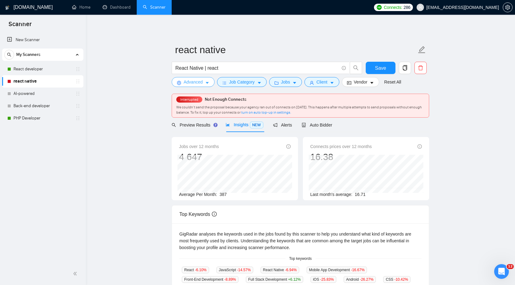
click at [205, 83] on button "Advanced" at bounding box center [193, 82] width 43 height 10
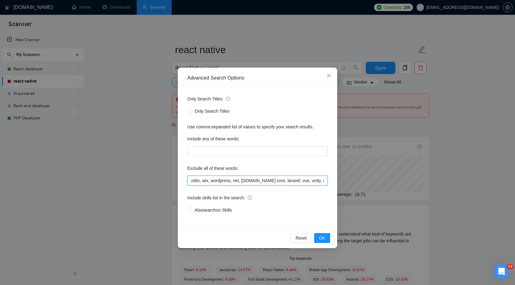
scroll to position [0, 588]
drag, startPoint x: 214, startPoint y: 182, endPoint x: 230, endPoint y: 179, distance: 16.3
click at [230, 179] on input "full stack, full-stack, augmented reality, ux designer, desarrollador, entwickl…" at bounding box center [257, 180] width 140 height 10
click at [232, 179] on input "full stack, full-stack, augmented reality, ux designer, desarrollador, entwickl…" at bounding box center [257, 180] width 140 height 10
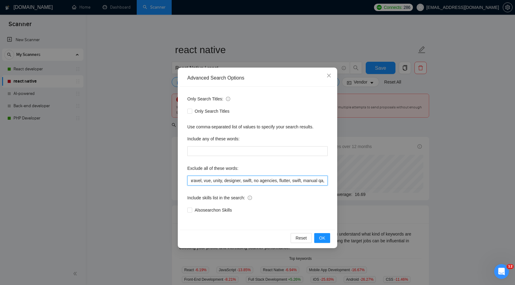
scroll to position [0, 759]
drag, startPoint x: 299, startPoint y: 180, endPoint x: 346, endPoint y: 182, distance: 46.3
click at [346, 182] on div "Advanced Search Options Only Search Titles: Only Search Titles Use comma-separa…" at bounding box center [257, 142] width 515 height 285
click at [327, 237] on button "OK" at bounding box center [322, 238] width 16 height 10
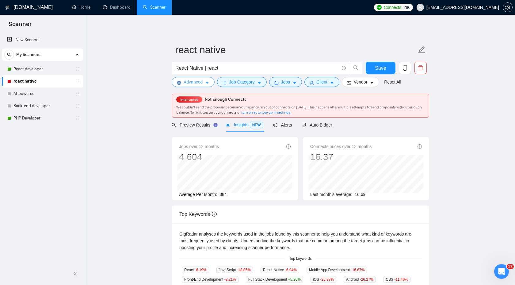
click at [202, 84] on span "Advanced" at bounding box center [193, 82] width 19 height 7
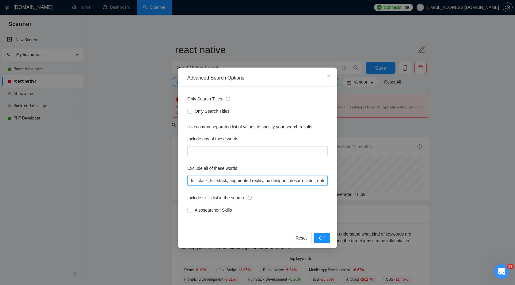
drag, startPoint x: 198, startPoint y: 180, endPoint x: 167, endPoint y: 178, distance: 31.4
click at [167, 178] on div "Advanced Search Options Only Search Titles: Only Search Titles Use comma-separa…" at bounding box center [257, 142] width 515 height 285
click at [194, 179] on input "full stack, full-stack, augmented reality, ux designer, desarrollador, entwickl…" at bounding box center [257, 180] width 140 height 10
click at [191, 179] on input "full stack, full-stack, augmented reality, ux designer, desarrollador, entwickl…" at bounding box center [257, 180] width 140 height 10
click at [324, 239] on span "OK" at bounding box center [322, 237] width 6 height 7
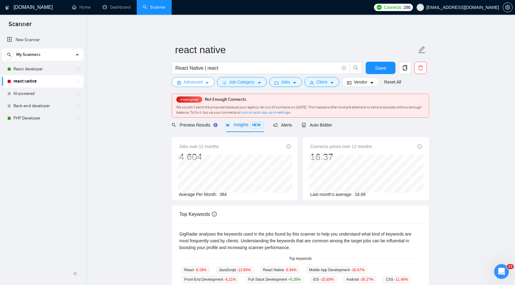
click at [202, 85] on button "Advanced" at bounding box center [193, 82] width 43 height 10
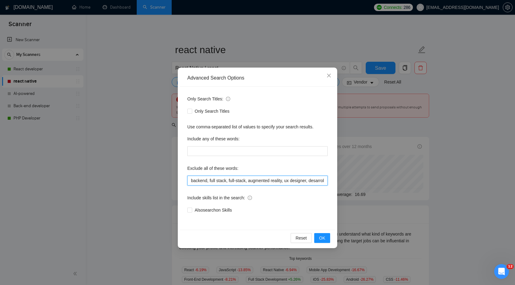
click at [209, 180] on input "backend, full stack, full-stack, augmented reality, ux designer, desarrollador,…" at bounding box center [257, 180] width 140 height 10
drag, startPoint x: 218, startPoint y: 180, endPoint x: 329, endPoint y: 181, distance: 111.0
click at [329, 181] on div "Only Search Titles: Only Search Titles Use comma-separated list of values to sp…" at bounding box center [257, 158] width 155 height 143
click at [314, 180] on input "backend, full stack, full-stack, augmented reality, ux designer, desarrollador,…" at bounding box center [257, 180] width 140 height 10
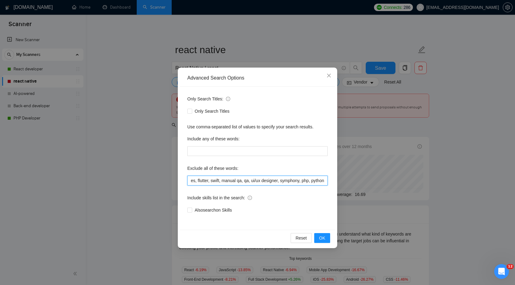
click at [311, 178] on input "backend, full stack, full-stack, augmented reality, ux designer, desarrollador,…" at bounding box center [257, 180] width 140 height 10
click at [295, 180] on input "backend, full stack, full-stack, augmented reality, ux designer, desarrollador,…" at bounding box center [257, 180] width 140 height 10
drag, startPoint x: 286, startPoint y: 182, endPoint x: 168, endPoint y: 183, distance: 117.8
click at [168, 183] on div "Advanced Search Options Only Search Titles: Only Search Titles Use comma-separa…" at bounding box center [257, 142] width 515 height 285
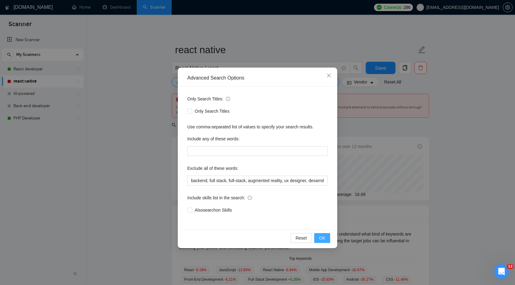
click at [321, 238] on span "OK" at bounding box center [322, 237] width 6 height 7
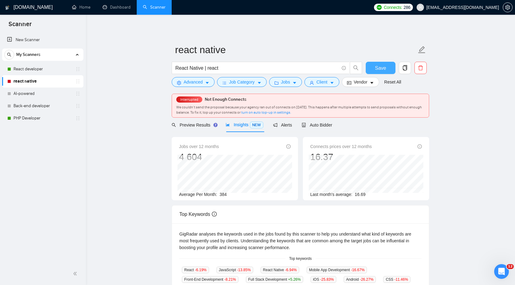
click at [377, 67] on span "Save" at bounding box center [380, 68] width 11 height 8
click at [209, 87] on button "Advanced" at bounding box center [193, 82] width 43 height 10
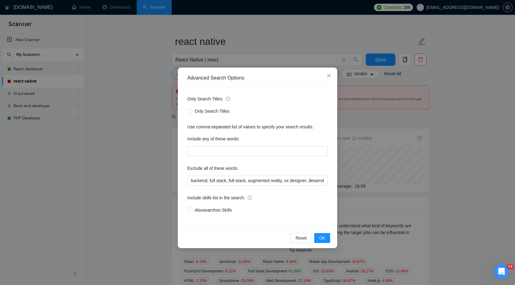
scroll to position [10, 0]
click at [197, 180] on input "backend, full stack, full-stack, augmented reality, ux designer, desarrollador,…" at bounding box center [257, 180] width 140 height 10
click at [199, 180] on input "backend, full stack, full-stack, augmented reality, ux designer, desarrollador,…" at bounding box center [257, 180] width 140 height 10
click at [200, 180] on input "backend, full stack, full-stack, augmented reality, ux designer, desarrollador,…" at bounding box center [257, 180] width 140 height 10
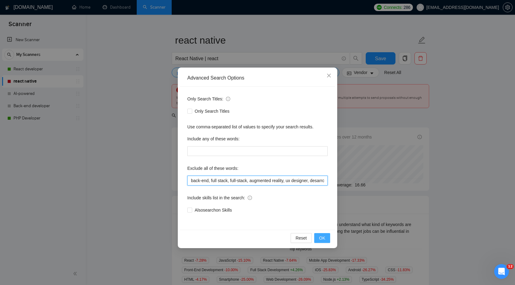
type input "back-end, full stack, full-stack, augmented reality, ux designer, desarrollador…"
click at [321, 237] on span "OK" at bounding box center [322, 237] width 6 height 7
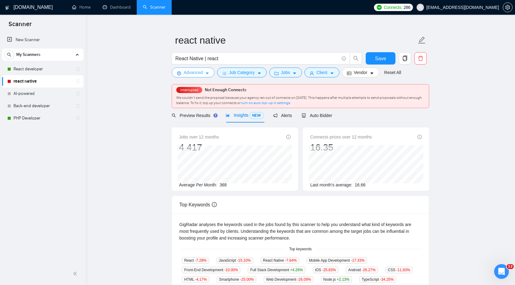
scroll to position [0, 0]
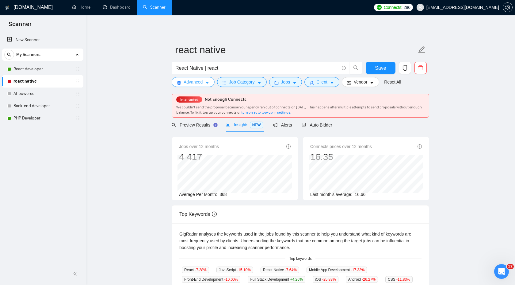
click at [205, 79] on button "Advanced" at bounding box center [193, 82] width 43 height 10
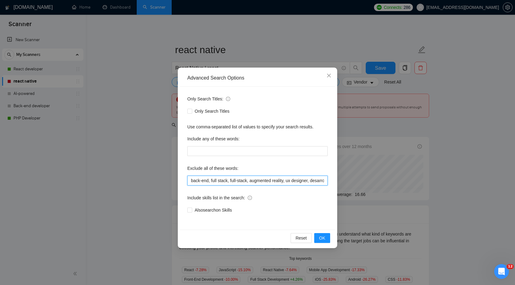
drag, startPoint x: 220, startPoint y: 181, endPoint x: 255, endPoint y: 179, distance: 34.4
click at [255, 179] on input "back-end, full stack, full-stack, augmented reality, ux designer, desarrollador…" at bounding box center [257, 180] width 140 height 10
click at [223, 179] on input "back-end, full stack, full-stack, augmented reality, ux designer, desarrollador…" at bounding box center [257, 180] width 140 height 10
click at [323, 235] on span "OK" at bounding box center [322, 237] width 6 height 7
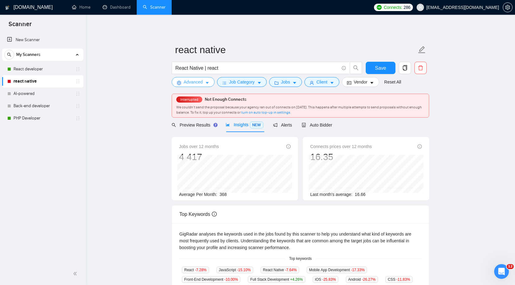
click at [210, 82] on button "Advanced" at bounding box center [193, 82] width 43 height 10
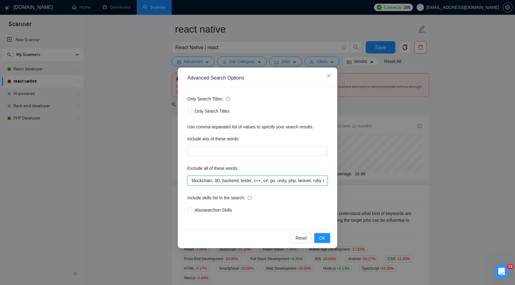
scroll to position [0, 781]
drag, startPoint x: 245, startPoint y: 179, endPoint x: 294, endPoint y: 176, distance: 49.2
click at [294, 176] on input "back-end, full stack, full-stack, augmented reality, ux designer, desarrollador…" at bounding box center [257, 180] width 140 height 10
click at [287, 181] on input "back-end, full stack, full-stack, augmented reality, ux designer, desarrollador…" at bounding box center [257, 180] width 140 height 10
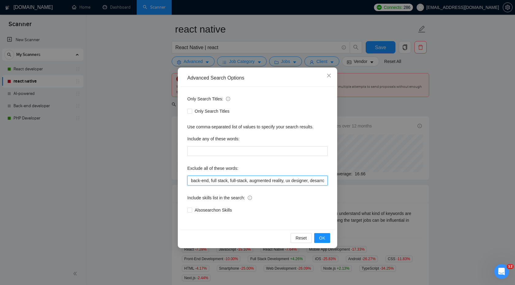
drag, startPoint x: 230, startPoint y: 181, endPoint x: 276, endPoint y: 179, distance: 46.0
click at [275, 180] on input "back-end, full stack, full-stack, augmented reality, ux designer, desarrollador…" at bounding box center [257, 180] width 140 height 10
click at [326, 241] on button "OK" at bounding box center [322, 238] width 16 height 10
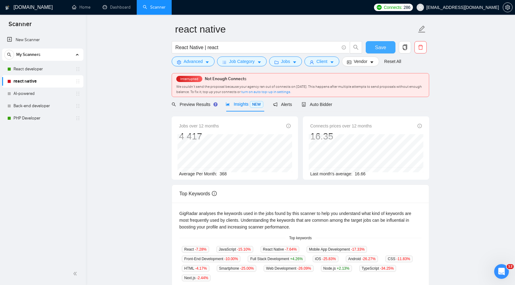
click at [377, 51] on button "Save" at bounding box center [381, 47] width 30 height 12
click at [62, 70] on link "React developer" at bounding box center [42, 69] width 58 height 12
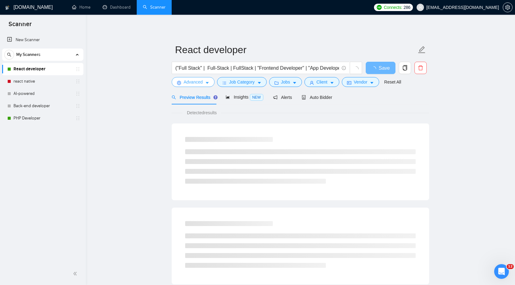
click at [204, 83] on button "Advanced" at bounding box center [193, 82] width 43 height 10
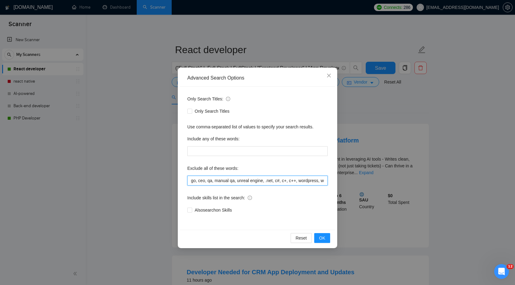
drag, startPoint x: 228, startPoint y: 178, endPoint x: 271, endPoint y: 181, distance: 43.0
click at [271, 181] on input "go, ceo, qa, manual qa, unreal engine, .net, c#, c+, c++, wordpress, woocommerc…" at bounding box center [257, 180] width 140 height 10
drag, startPoint x: 272, startPoint y: 180, endPoint x: 336, endPoint y: 188, distance: 63.7
click at [336, 188] on div "Advanced Search Options Only Search Titles: Only Search Titles Use comma-separa…" at bounding box center [258, 157] width 160 height 180
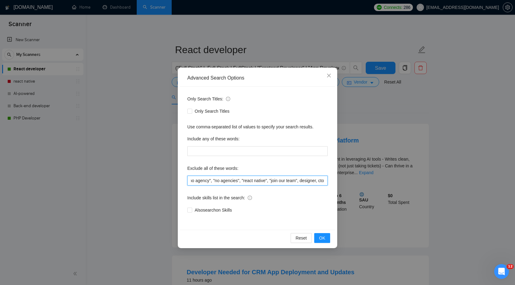
click at [288, 181] on input "go, ceo, qa, manual qa, unreal engine, .net, c#, c+, c++, wordpress, woocommerc…" at bounding box center [257, 180] width 140 height 10
drag, startPoint x: 298, startPoint y: 181, endPoint x: 308, endPoint y: 179, distance: 9.9
click at [308, 180] on input "go, ceo, qa, manual qa, unreal engine, .net, c#, c+, c++, wordpress, woocommerc…" at bounding box center [257, 180] width 140 height 10
click at [297, 183] on input "go, ceo, qa, manual qa, unreal engine, .net, c#, c+, c++, wordpress, woocommerc…" at bounding box center [257, 180] width 140 height 10
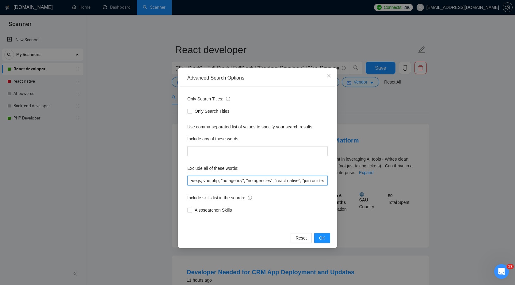
scroll to position [0, 220]
drag, startPoint x: 298, startPoint y: 183, endPoint x: 330, endPoint y: 184, distance: 32.5
click at [330, 184] on div "Only Search Titles: Only Search Titles Use comma-separated list of values to sp…" at bounding box center [257, 158] width 155 height 143
click at [326, 75] on span "Close" at bounding box center [329, 75] width 17 height 17
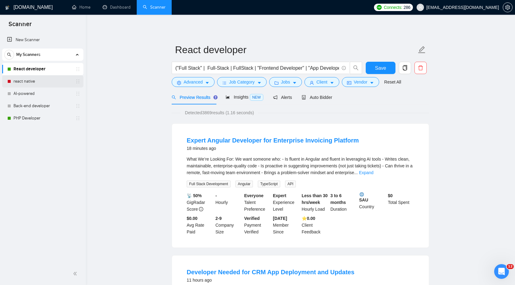
click at [54, 83] on link "react native" at bounding box center [42, 81] width 58 height 12
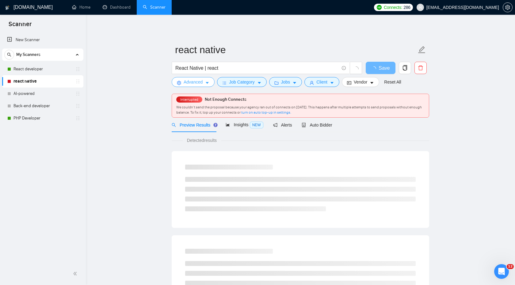
click at [191, 84] on span "Advanced" at bounding box center [193, 82] width 19 height 7
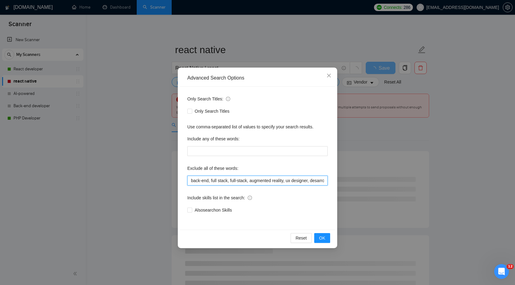
click at [190, 179] on input "back-end, full stack, full-stack, augmented reality, ux designer, desarrollador…" at bounding box center [257, 180] width 140 height 10
click at [324, 238] on span "OK" at bounding box center [322, 237] width 6 height 7
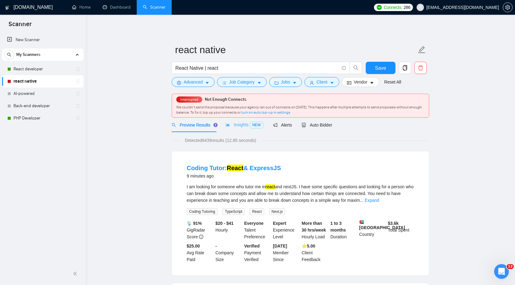
click at [241, 130] on div "Insights NEW" at bounding box center [244, 124] width 37 height 14
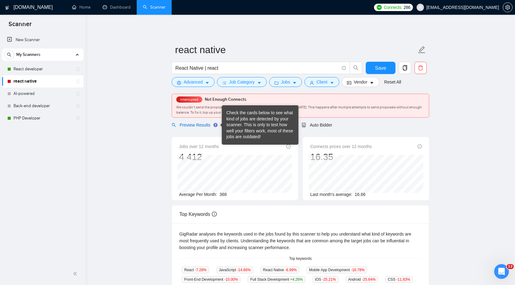
click at [205, 122] on span "Preview Results" at bounding box center [194, 124] width 44 height 5
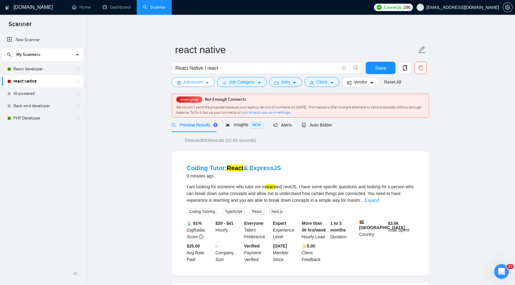
click at [206, 82] on button "Advanced" at bounding box center [193, 82] width 43 height 10
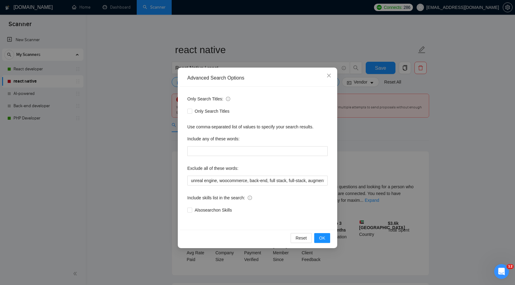
click at [186, 186] on div "Only Search Titles: Only Search Titles Use comma-separated list of values to sp…" at bounding box center [257, 158] width 155 height 143
click at [190, 182] on input "unreal engine, woocommerce, back-end, full stack, full-stack, augmented reality…" at bounding box center [257, 180] width 140 height 10
click at [321, 241] on span "OK" at bounding box center [322, 237] width 6 height 7
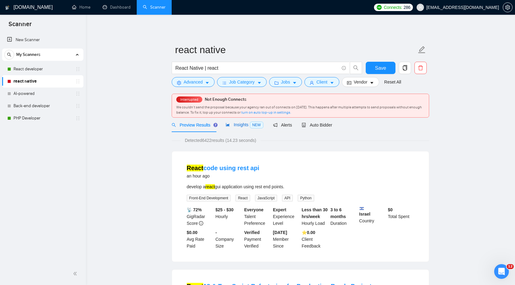
click at [244, 125] on span "Insights NEW" at bounding box center [244, 124] width 37 height 5
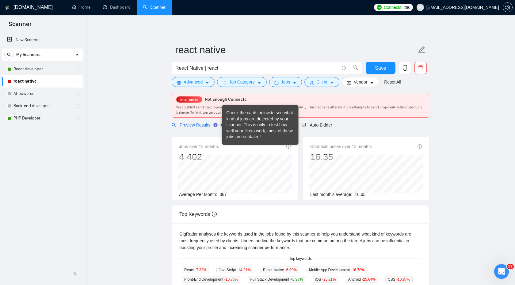
click at [192, 124] on span "Preview Results" at bounding box center [194, 124] width 44 height 5
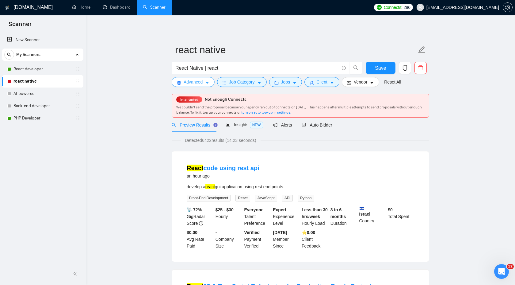
click at [193, 84] on span "Advanced" at bounding box center [193, 82] width 19 height 7
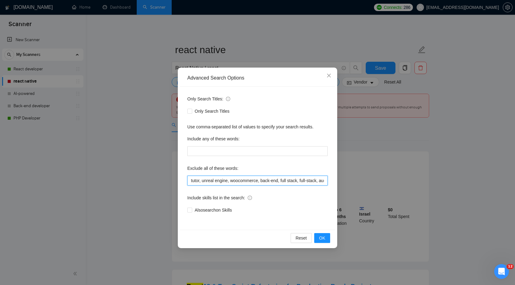
click at [192, 179] on input "tutor, unreal engine, woocommerce, back-end, full stack, full-stack, augmented …" at bounding box center [257, 180] width 140 height 10
type input "mentor, junior, tutor, unreal engine, woocommerce, back-end, full stack, full-s…"
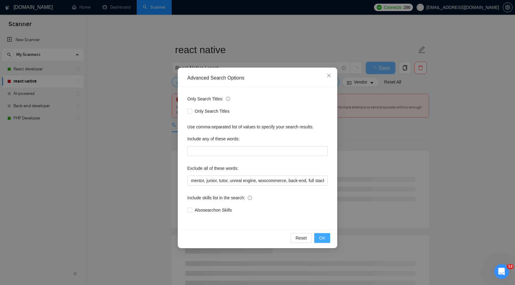
click at [326, 242] on button "OK" at bounding box center [322, 238] width 16 height 10
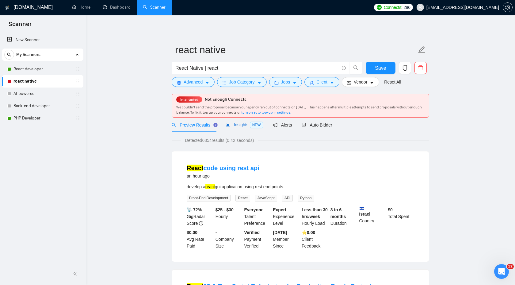
click at [256, 125] on span "NEW" at bounding box center [256, 124] width 13 height 7
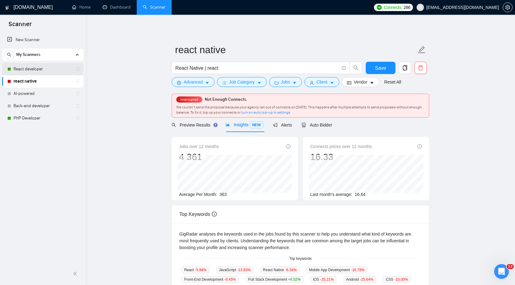
click at [55, 65] on link "React developer" at bounding box center [42, 69] width 58 height 12
click at [382, 72] on button "Save" at bounding box center [381, 68] width 30 height 12
click at [58, 73] on link "React developer" at bounding box center [42, 69] width 58 height 12
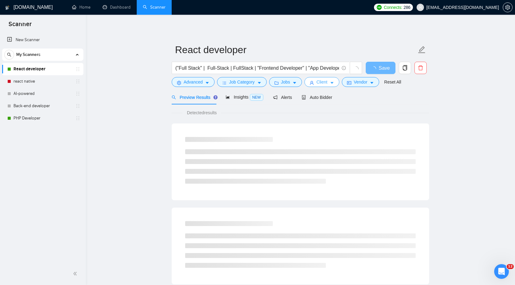
click at [328, 83] on span "Client" at bounding box center [322, 82] width 11 height 7
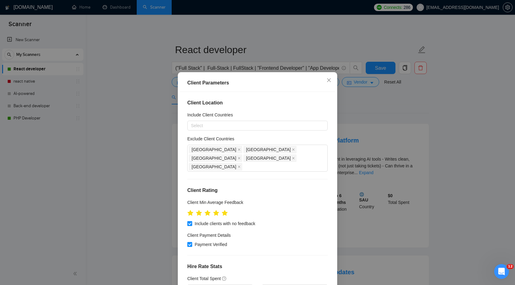
click at [369, 110] on div "Client Parameters Client Location Include Client Countries Select Exclude Clien…" at bounding box center [257, 142] width 515 height 285
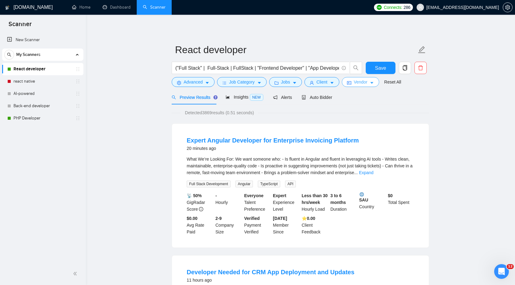
click at [371, 83] on button "Vendor" at bounding box center [360, 82] width 37 height 10
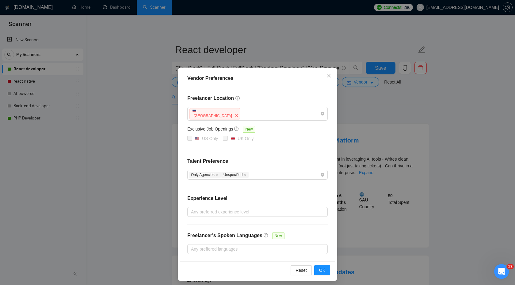
click at [374, 120] on div "Vendor Preferences Freelancer Location Russia Exclusive Job Openings New US Onl…" at bounding box center [257, 142] width 515 height 285
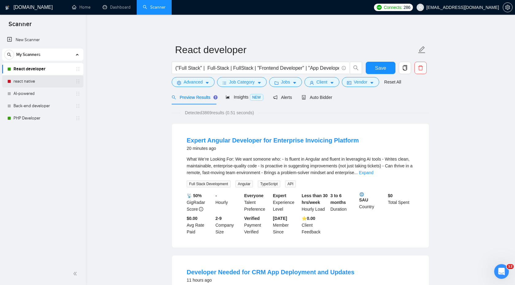
click at [51, 84] on link "react native" at bounding box center [42, 81] width 58 height 12
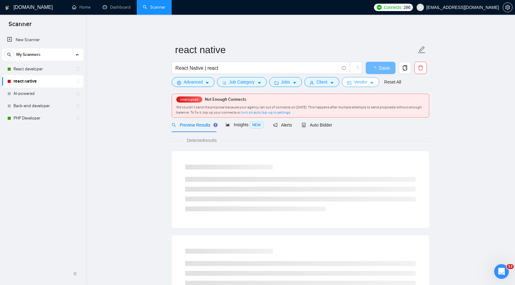
click at [364, 85] on span "Vendor" at bounding box center [360, 82] width 13 height 7
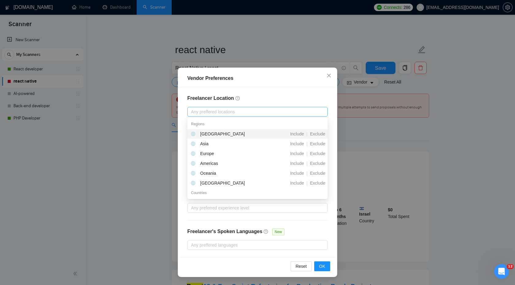
click at [261, 110] on div at bounding box center [254, 111] width 131 height 7
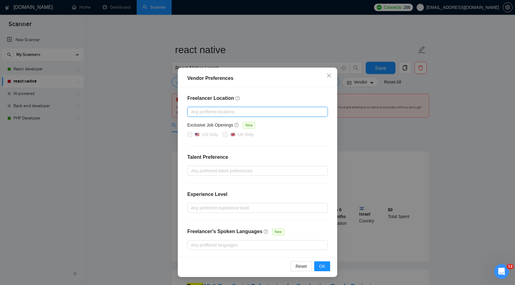
click at [251, 113] on div at bounding box center [254, 111] width 131 height 7
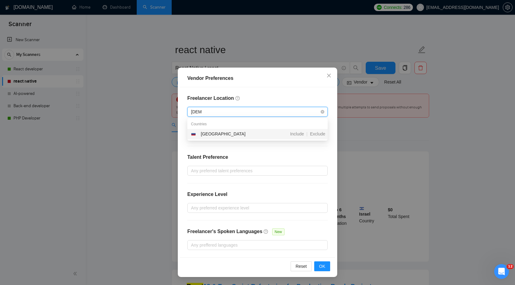
type input "russia"
click at [263, 131] on div "Include | Exclude" at bounding box center [294, 133] width 68 height 7
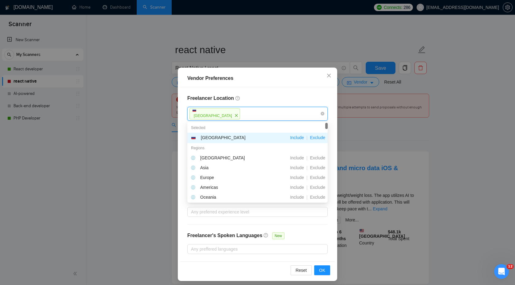
click at [318, 140] on span "Exclude" at bounding box center [318, 137] width 20 height 5
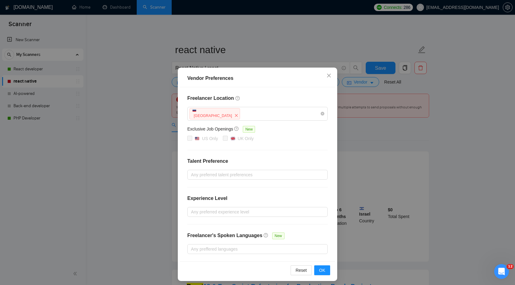
click at [333, 140] on div "Freelancer Location Russia Exclusive Job Openings New US Only UK Only Talent Pr…" at bounding box center [257, 174] width 155 height 174
click at [266, 248] on div at bounding box center [254, 248] width 131 height 7
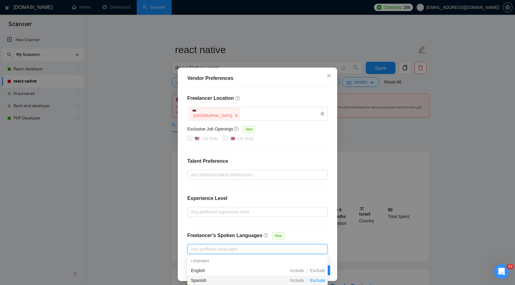
click at [321, 280] on span "Exclude" at bounding box center [318, 280] width 20 height 5
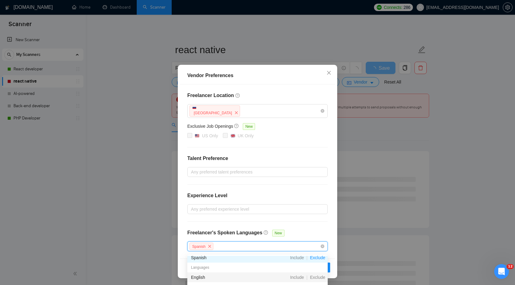
scroll to position [16, 0]
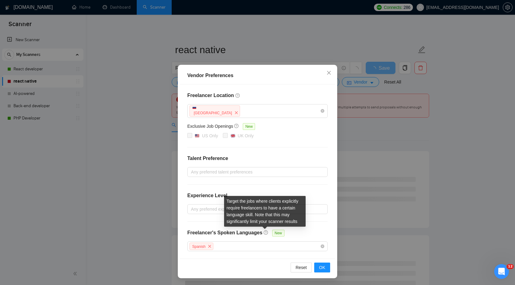
click at [265, 233] on icon "question-circle" at bounding box center [266, 232] width 4 height 4
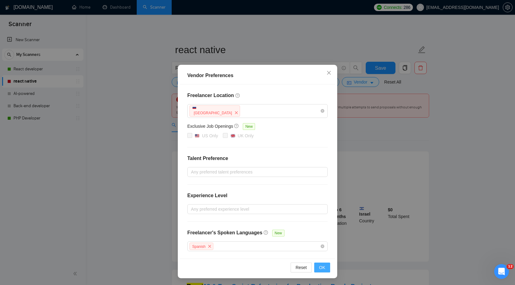
click at [325, 269] on button "OK" at bounding box center [322, 267] width 16 height 10
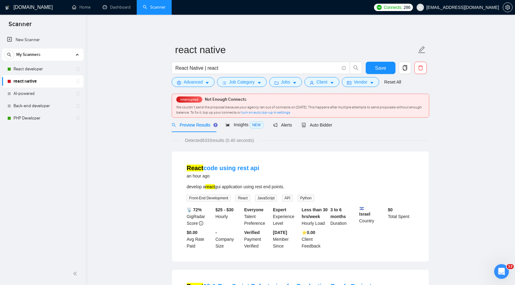
scroll to position [0, 0]
click at [238, 125] on span "Insights NEW" at bounding box center [244, 124] width 37 height 5
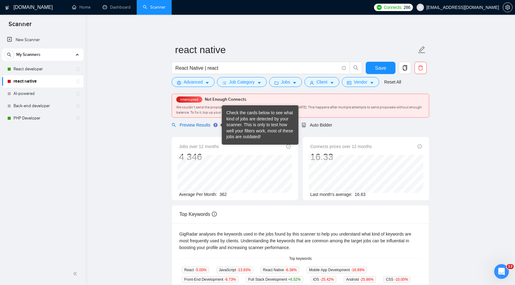
click at [209, 122] on span "Preview Results" at bounding box center [194, 124] width 44 height 5
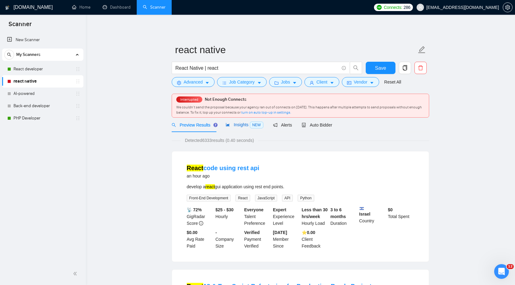
click at [246, 123] on span "Insights NEW" at bounding box center [244, 124] width 37 height 5
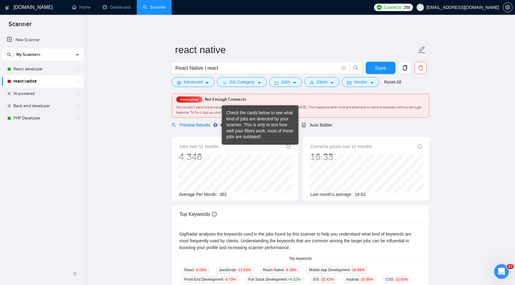
click at [193, 125] on span "Preview Results" at bounding box center [194, 124] width 44 height 5
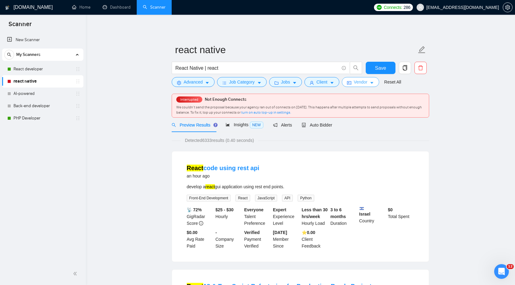
click at [363, 82] on span "Vendor" at bounding box center [360, 82] width 13 height 7
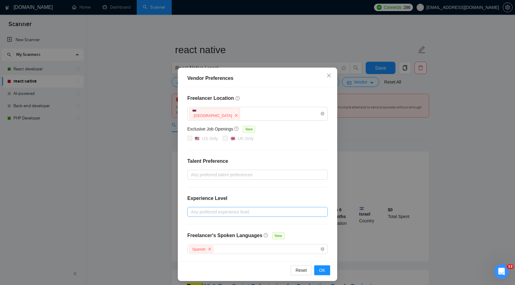
scroll to position [3, 0]
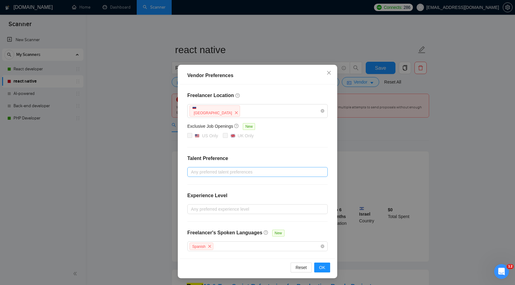
click at [256, 171] on div at bounding box center [254, 171] width 131 height 7
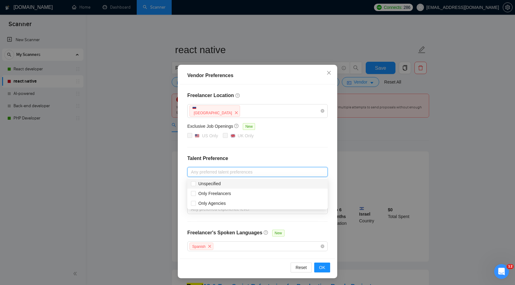
click at [255, 185] on div "Unspecified" at bounding box center [257, 183] width 133 height 7
checkbox input "true"
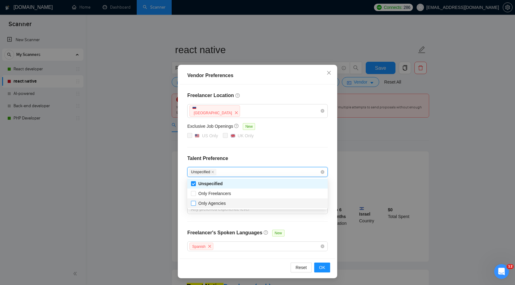
click at [221, 205] on span "Only Agencies" at bounding box center [212, 203] width 28 height 5
click at [195, 205] on input "Only Agencies" at bounding box center [193, 203] width 4 height 4
checkbox input "true"
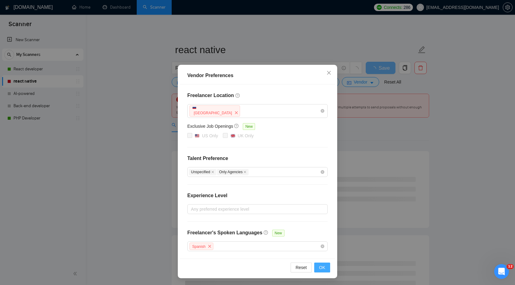
click at [323, 268] on span "OK" at bounding box center [322, 267] width 6 height 7
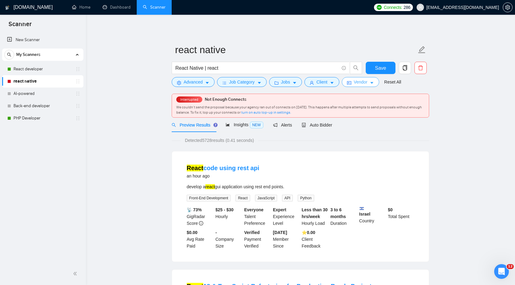
scroll to position [0, 0]
click at [251, 123] on span "NEW" at bounding box center [256, 124] width 13 height 7
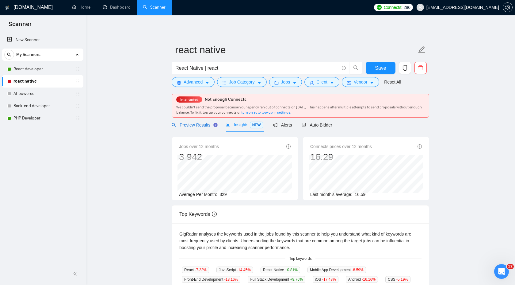
click at [199, 124] on span "Preview Results" at bounding box center [194, 124] width 44 height 5
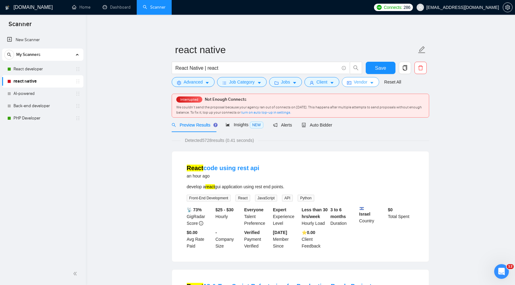
click at [367, 84] on span "Vendor" at bounding box center [360, 82] width 13 height 7
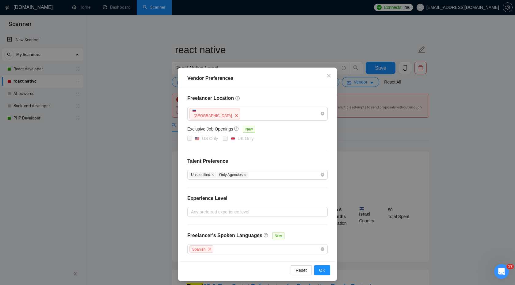
scroll to position [3, 0]
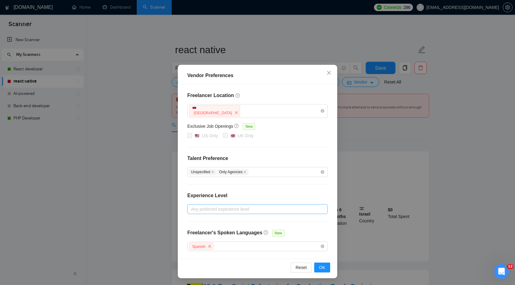
click at [271, 207] on div at bounding box center [254, 208] width 131 height 7
click at [258, 231] on div "Intermediate" at bounding box center [257, 230] width 133 height 7
checkbox input "true"
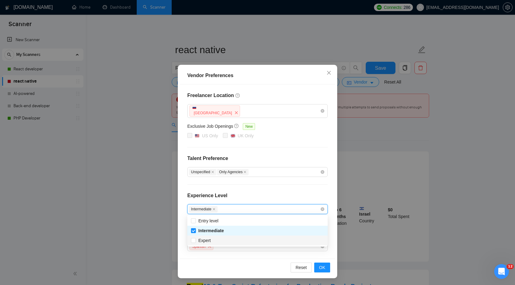
click at [257, 240] on div "Expert" at bounding box center [257, 240] width 133 height 7
checkbox input "true"
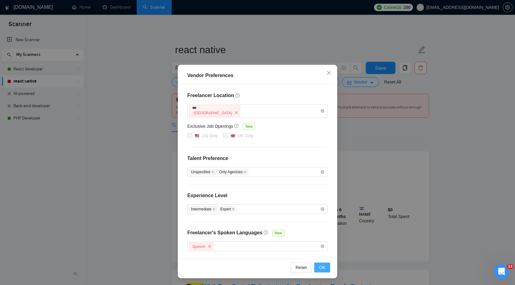
click at [317, 266] on button "OK" at bounding box center [322, 267] width 16 height 10
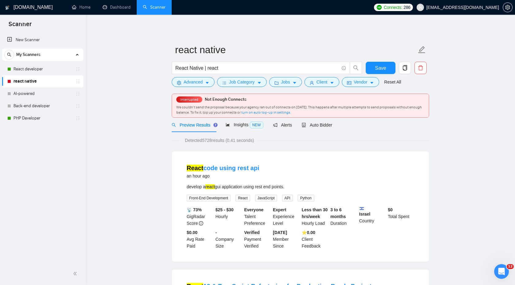
scroll to position [0, 0]
click at [246, 123] on span "Insights NEW" at bounding box center [244, 124] width 37 height 5
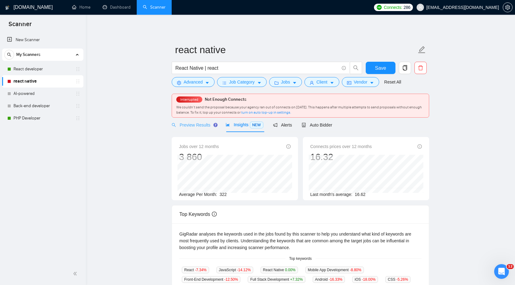
click at [207, 129] on div "Preview Results" at bounding box center [194, 124] width 44 height 14
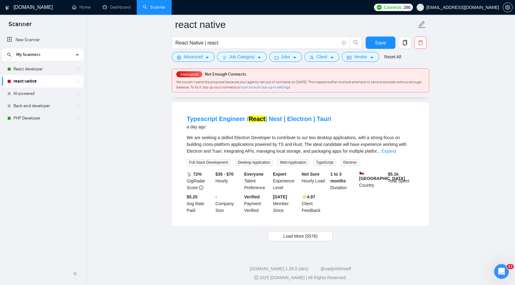
scroll to position [1251, 0]
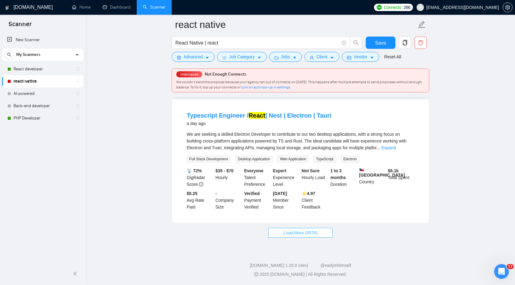
click at [300, 236] on button "Load More (5576)" at bounding box center [300, 233] width 64 height 10
click at [183, 60] on button "Advanced" at bounding box center [193, 57] width 43 height 10
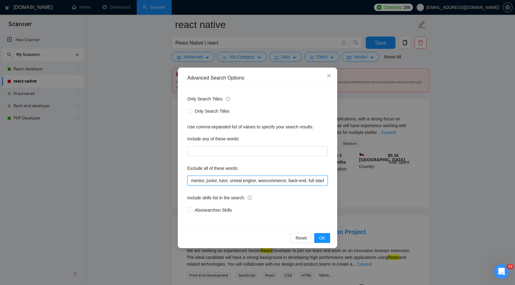
click at [190, 181] on input "mentor, junior, tutor, unreal engine, woocommerce, back-end, full stack, full-s…" at bounding box center [257, 180] width 140 height 10
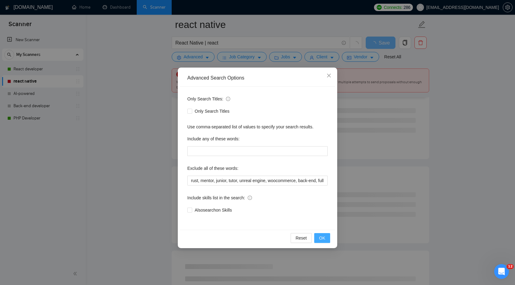
click at [326, 239] on button "OK" at bounding box center [322, 238] width 16 height 10
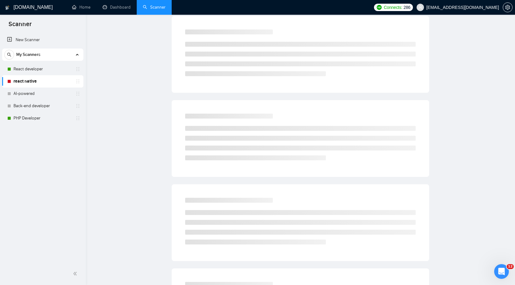
scroll to position [0, 0]
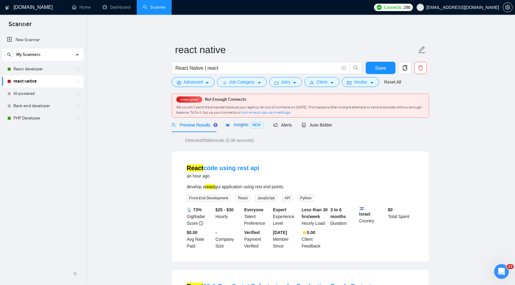
click at [248, 125] on span "Insights NEW" at bounding box center [244, 124] width 37 height 5
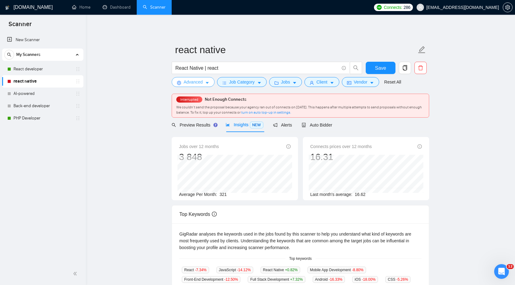
click at [191, 81] on span "Advanced" at bounding box center [193, 82] width 19 height 7
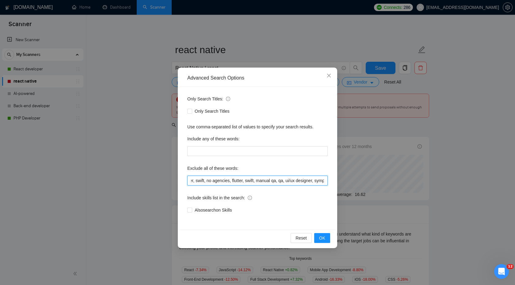
scroll to position [0, 892]
drag, startPoint x: 252, startPoint y: 181, endPoint x: 262, endPoint y: 178, distance: 10.4
click at [262, 178] on input "rust, mentor, junior, tutor, unreal engine, woocommerce, back-end, full stack, …" at bounding box center [257, 180] width 140 height 10
drag, startPoint x: 278, startPoint y: 181, endPoint x: 343, endPoint y: 181, distance: 64.7
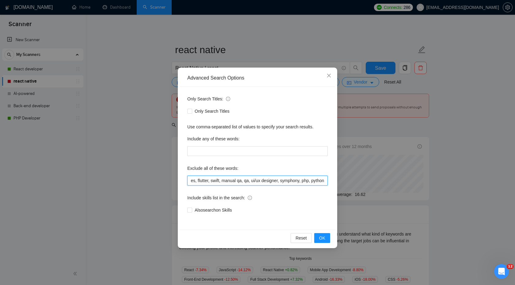
click at [343, 181] on div "Advanced Search Options Only Search Titles: Only Search Titles Use comma-separa…" at bounding box center [257, 142] width 515 height 285
click at [325, 179] on input "rust, mentor, junior, tutor, unreal engine, woocommerce, back-end, full stack, …" at bounding box center [257, 180] width 140 height 10
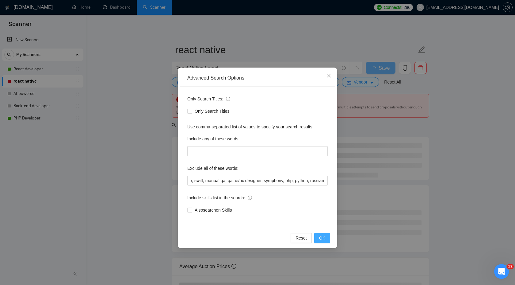
scroll to position [0, 0]
click at [325, 240] on button "OK" at bounding box center [322, 238] width 16 height 10
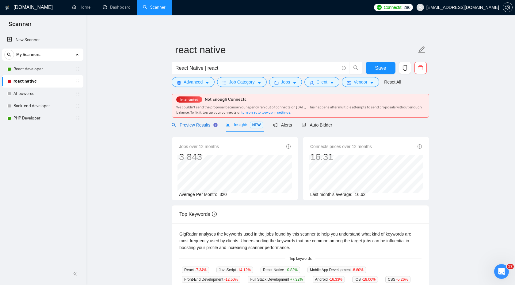
click at [203, 126] on span "Preview Results" at bounding box center [194, 124] width 44 height 5
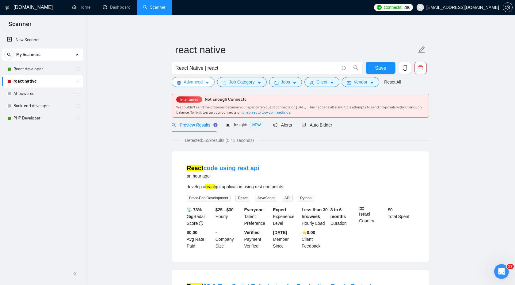
click at [209, 83] on icon "caret-down" at bounding box center [207, 83] width 4 height 4
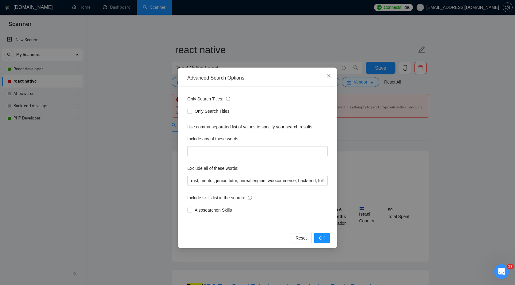
click at [327, 79] on span "Close" at bounding box center [329, 75] width 17 height 17
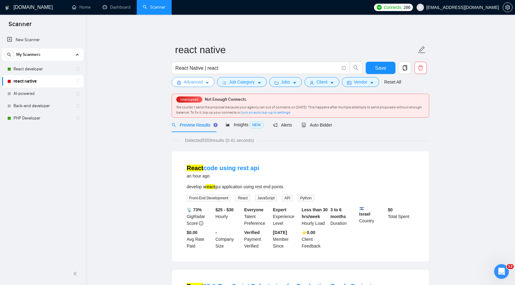
click at [200, 82] on span "Advanced" at bounding box center [193, 82] width 19 height 7
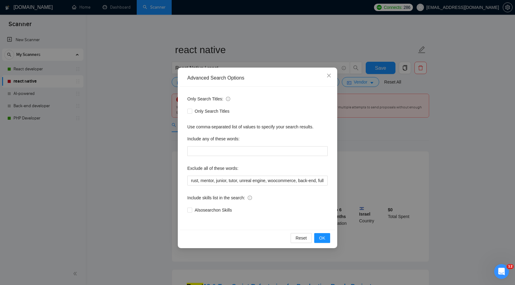
click at [370, 139] on div "Advanced Search Options Only Search Titles: Only Search Titles Use comma-separa…" at bounding box center [257, 142] width 515 height 285
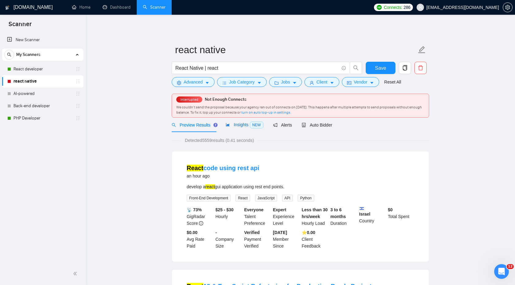
click at [248, 127] on div "Insights NEW" at bounding box center [244, 124] width 37 height 7
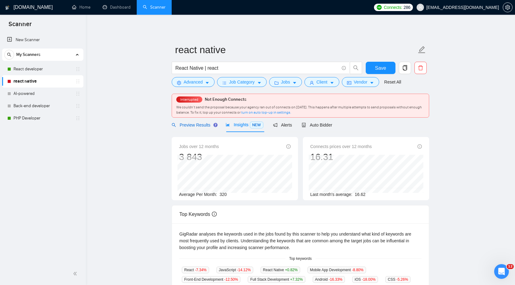
click at [207, 127] on span "Preview Results" at bounding box center [194, 124] width 44 height 5
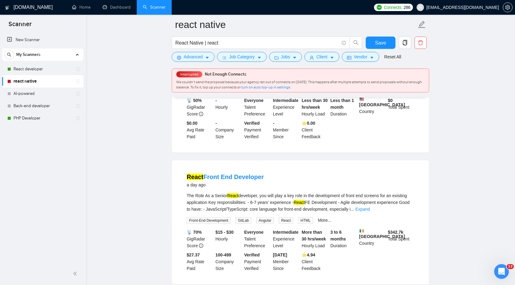
scroll to position [1251, 0]
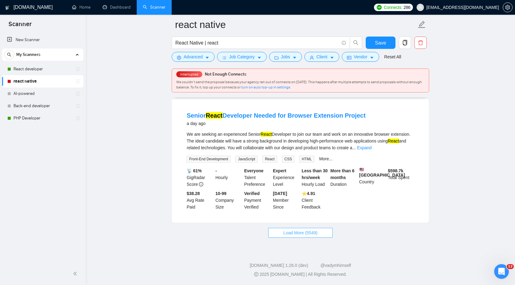
click at [298, 234] on span "Load More (5549)" at bounding box center [300, 232] width 34 height 7
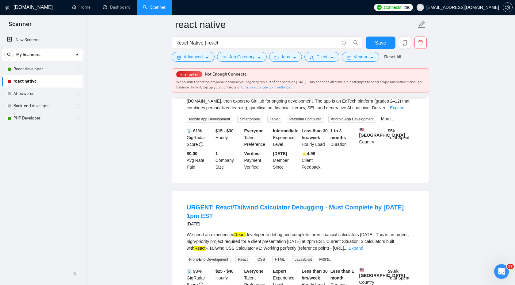
scroll to position [2197, 0]
click at [402, 110] on link "Expand" at bounding box center [397, 107] width 14 height 5
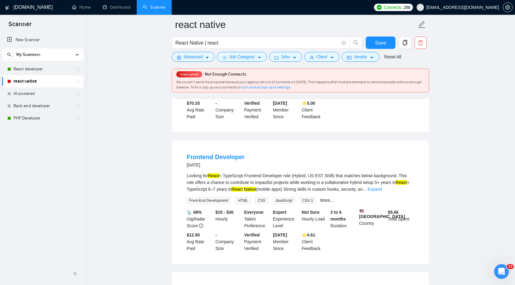
scroll to position [2446, 0]
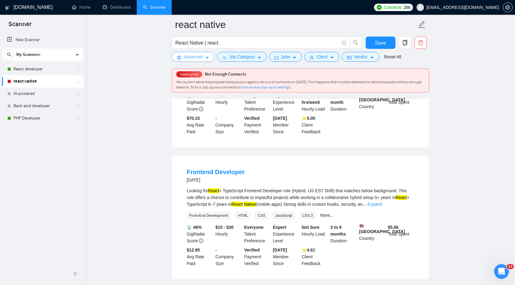
click at [183, 60] on button "Advanced" at bounding box center [193, 57] width 43 height 10
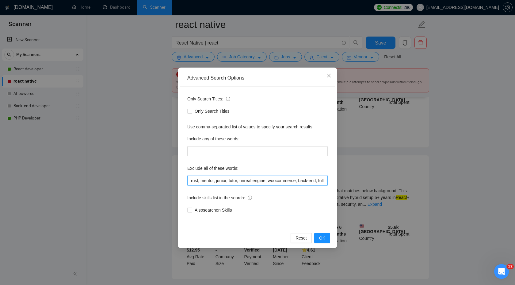
click at [191, 180] on input "rust, mentor, junior, tutor, unreal engine, woocommerce, back-end, full stack, …" at bounding box center [257, 180] width 140 height 10
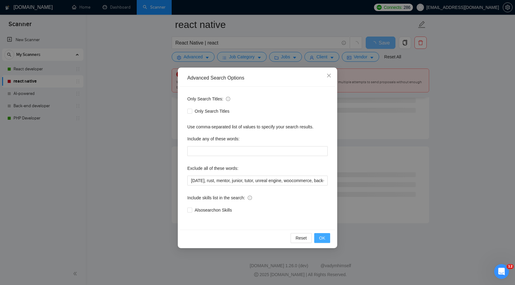
click at [323, 239] on span "OK" at bounding box center [322, 237] width 6 height 7
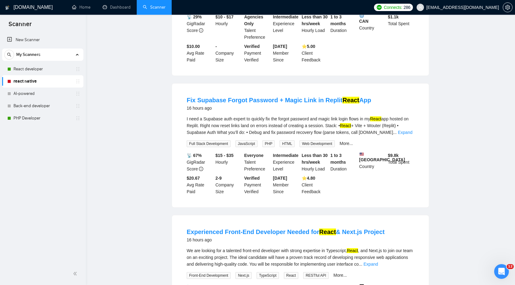
scroll to position [0, 0]
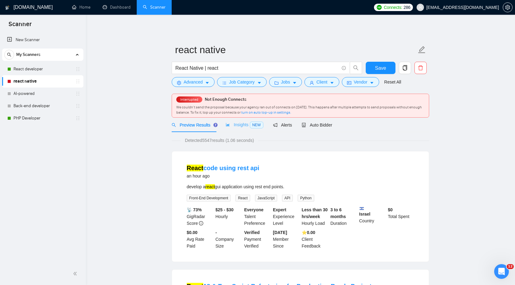
click at [249, 121] on div "Insights NEW" at bounding box center [244, 124] width 37 height 14
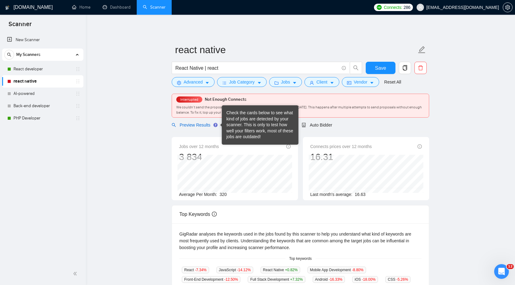
click at [206, 123] on span "Preview Results" at bounding box center [194, 124] width 44 height 5
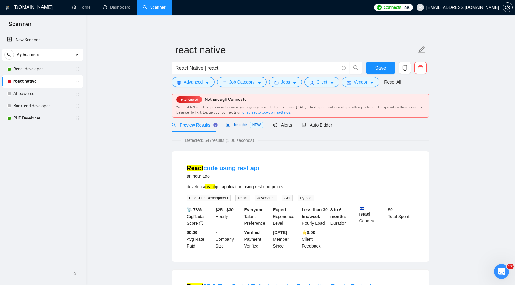
click at [242, 125] on span "Insights NEW" at bounding box center [244, 124] width 37 height 5
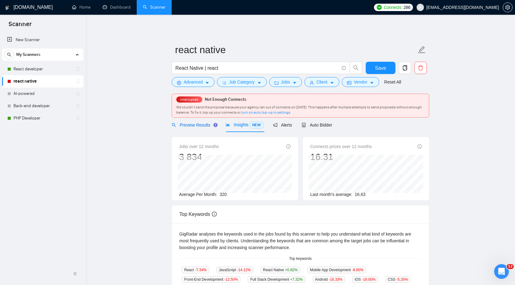
click at [210, 123] on span "Preview Results" at bounding box center [194, 124] width 44 height 5
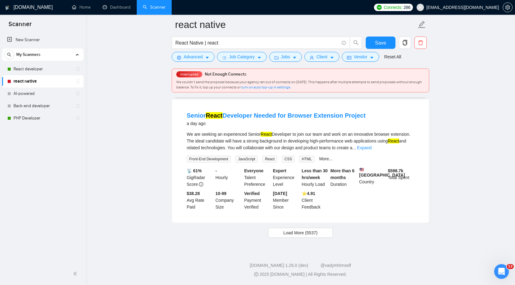
scroll to position [1251, 0]
click at [185, 60] on span "Advanced" at bounding box center [193, 56] width 19 height 7
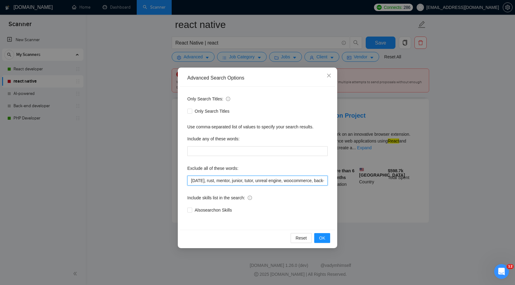
click at [190, 180] on input "tomorrow, rust, mentor, junior, tutor, unreal engine, woocommerce, back-end, fu…" at bounding box center [257, 180] width 140 height 10
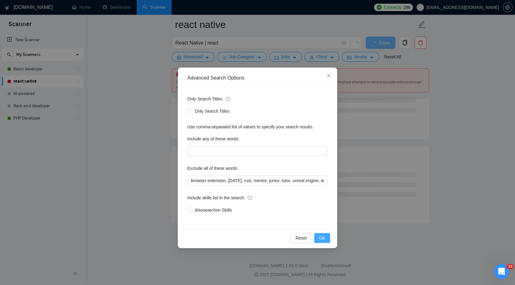
click at [326, 238] on button "OK" at bounding box center [322, 238] width 16 height 10
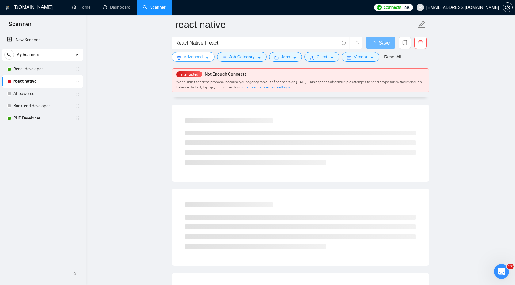
scroll to position [0, 0]
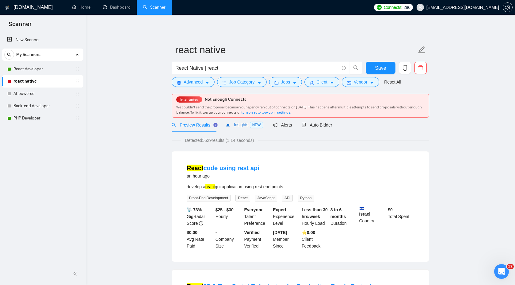
click at [245, 128] on div "Insights NEW" at bounding box center [244, 124] width 37 height 7
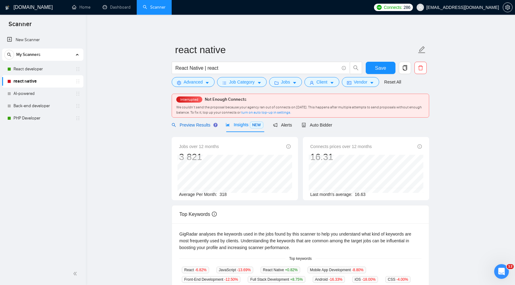
click at [199, 126] on span "Preview Results" at bounding box center [194, 124] width 44 height 5
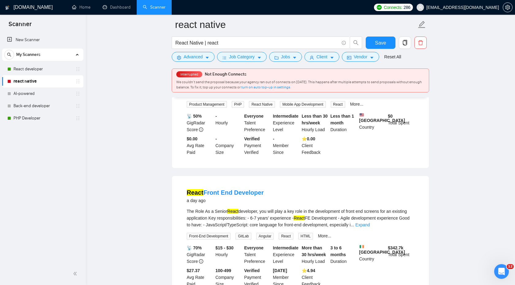
scroll to position [1251, 0]
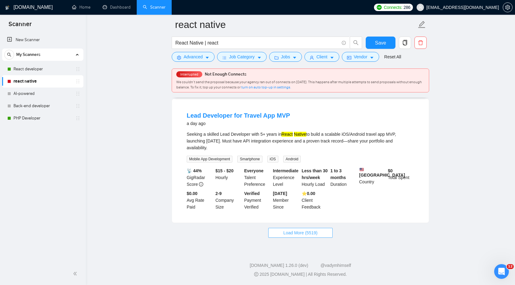
click at [275, 234] on button "Load More (5519)" at bounding box center [300, 233] width 64 height 10
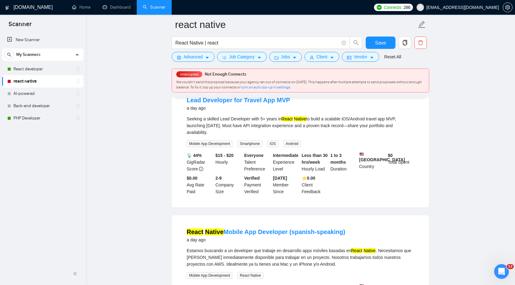
scroll to position [1375, 0]
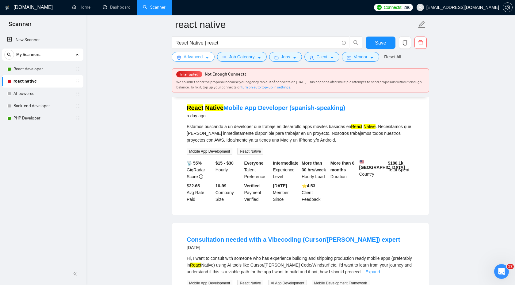
click at [183, 58] on button "Advanced" at bounding box center [193, 57] width 43 height 10
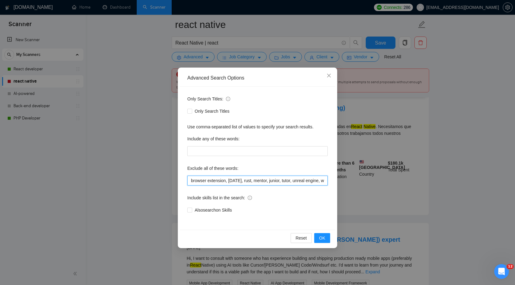
click at [191, 180] on input "browser extension, tomorrow, rust, mentor, junior, tutor, unreal engine, woocom…" at bounding box center [257, 180] width 140 height 10
click at [321, 240] on span "OK" at bounding box center [322, 237] width 6 height 7
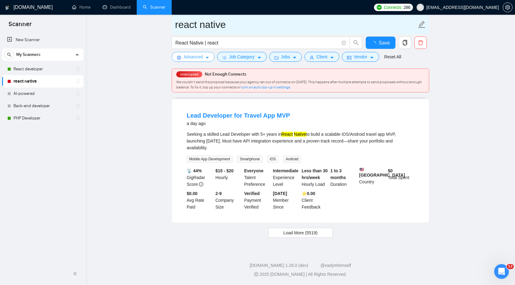
scroll to position [1251, 0]
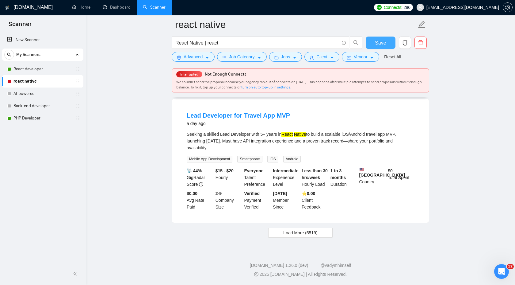
click at [379, 43] on span "Save" at bounding box center [380, 43] width 11 height 8
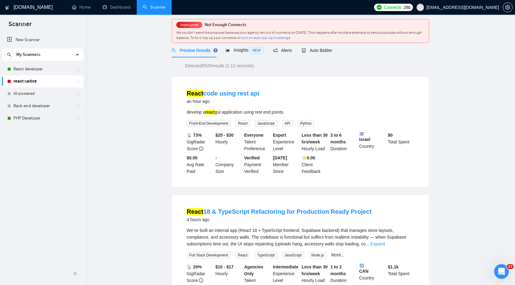
scroll to position [0, 0]
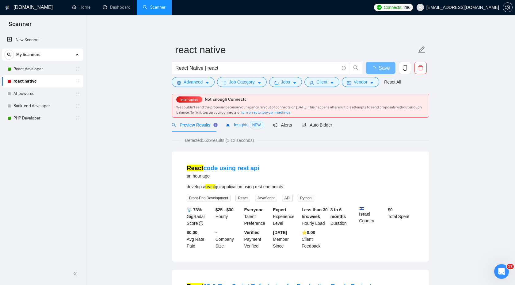
click at [241, 126] on span "Insights NEW" at bounding box center [244, 124] width 37 height 5
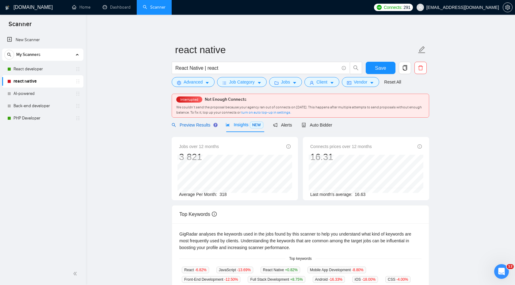
click at [195, 125] on span "Preview Results" at bounding box center [194, 124] width 44 height 5
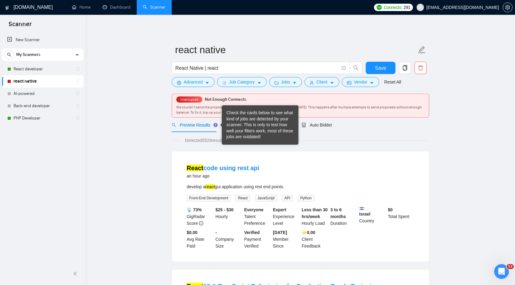
click at [240, 122] on div "Check the cards below to see what kind of jobs are detected by your scanner. Th…" at bounding box center [260, 125] width 67 height 30
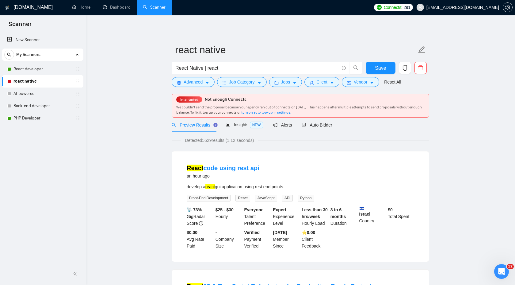
click at [364, 121] on div "Preview Results Insights NEW Alerts Auto Bidder" at bounding box center [301, 124] width 258 height 14
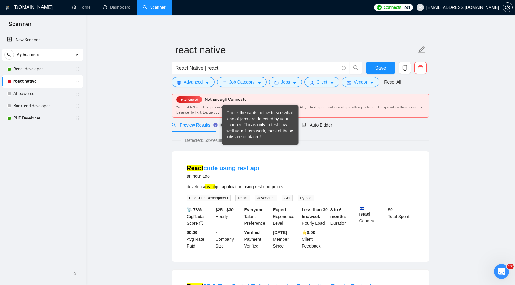
click at [257, 111] on div "Check the cards below to see what kind of jobs are detected by your scanner. Th…" at bounding box center [260, 125] width 67 height 30
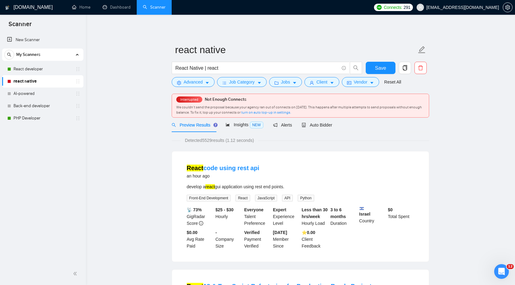
click at [356, 119] on div "Preview Results Insights NEW Alerts Auto Bidder" at bounding box center [301, 124] width 258 height 14
click at [179, 85] on button "Advanced" at bounding box center [193, 82] width 43 height 10
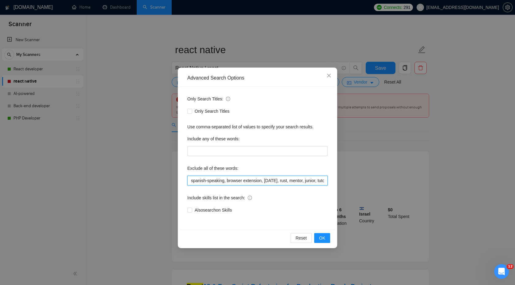
click at [192, 179] on input "spanish-speaking, browser extension, tomorrow, rust, mentor, junior, tutor, unr…" at bounding box center [257, 180] width 140 height 10
type input "based in, spanish-speaking, browser extension, tomorrow, rust, mentor, junior, …"
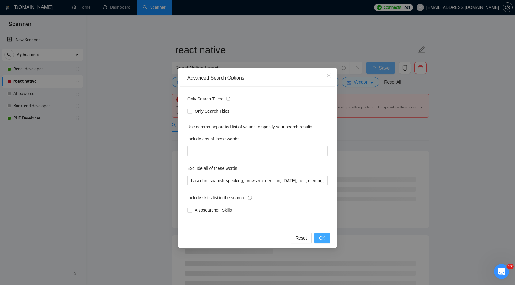
click at [329, 240] on button "OK" at bounding box center [322, 238] width 16 height 10
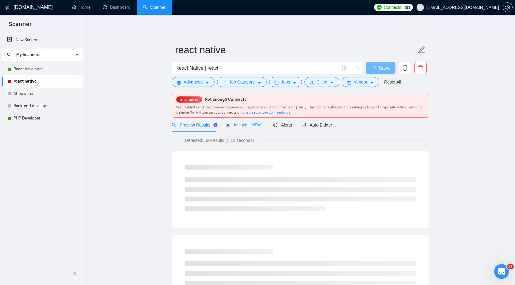
click at [251, 126] on span "NEW" at bounding box center [256, 124] width 13 height 7
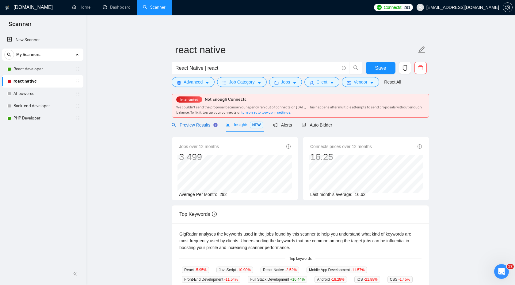
click at [197, 124] on span "Preview Results" at bounding box center [194, 124] width 44 height 5
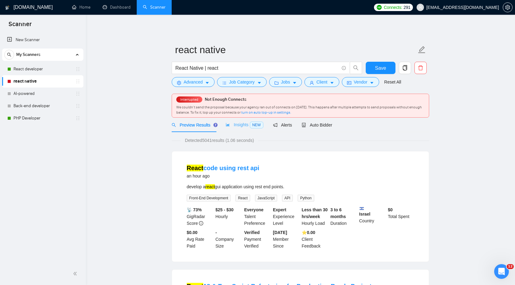
click at [237, 129] on div "Insights NEW" at bounding box center [244, 124] width 37 height 14
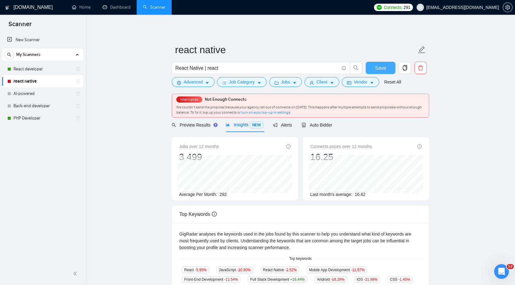
click at [381, 71] on span "Save" at bounding box center [380, 68] width 11 height 8
click at [328, 123] on span "Auto Bidder" at bounding box center [317, 124] width 30 height 5
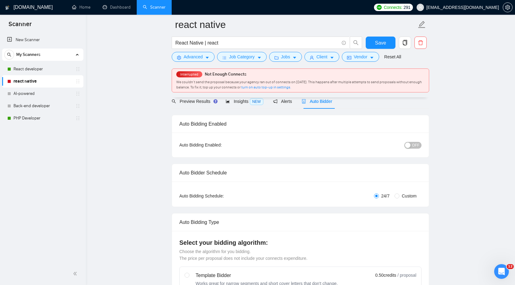
scroll to position [31, 0]
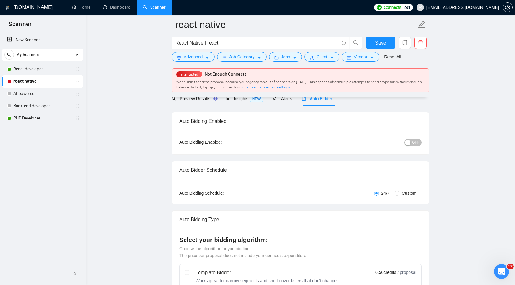
click at [416, 143] on span "OFF" at bounding box center [415, 142] width 7 height 7
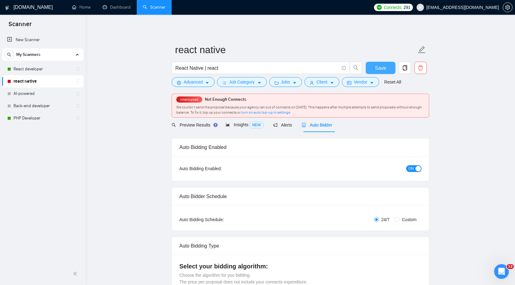
click at [386, 68] on button "Save" at bounding box center [381, 68] width 30 height 12
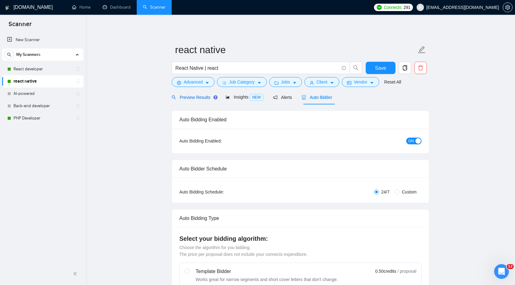
click at [186, 97] on span "Preview Results" at bounding box center [194, 97] width 44 height 5
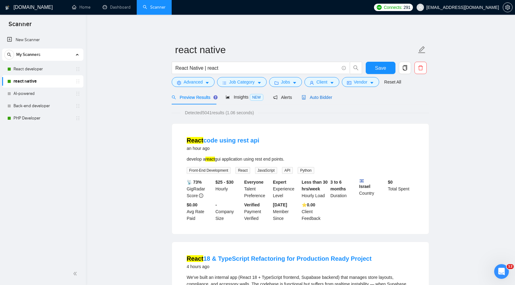
click at [314, 96] on span "Auto Bidder" at bounding box center [317, 97] width 30 height 5
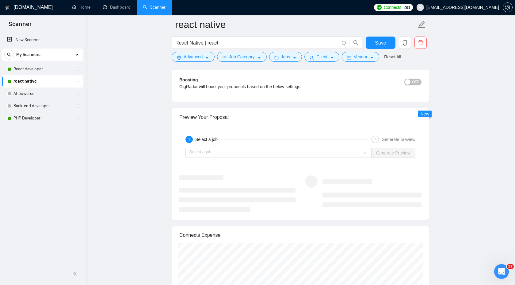
scroll to position [1096, 0]
click at [344, 155] on input "search" at bounding box center [275, 152] width 173 height 9
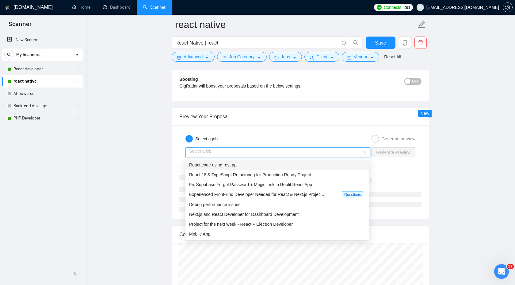
click at [329, 160] on div "React code using rest api" at bounding box center [278, 165] width 184 height 10
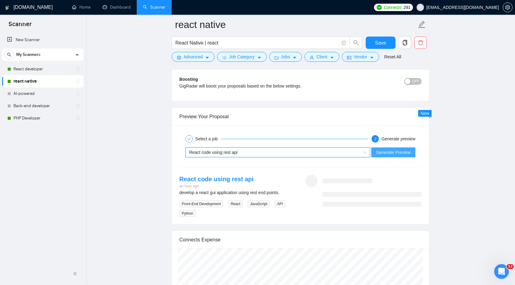
click at [375, 156] on button "Generate Preview" at bounding box center [393, 152] width 44 height 10
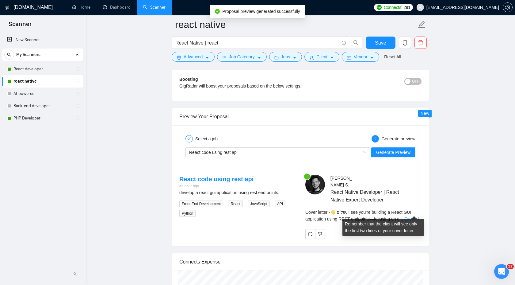
click at [413, 216] on link "Expand" at bounding box center [412, 218] width 14 height 5
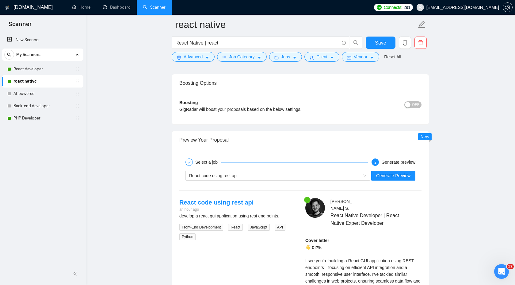
scroll to position [1010, 0]
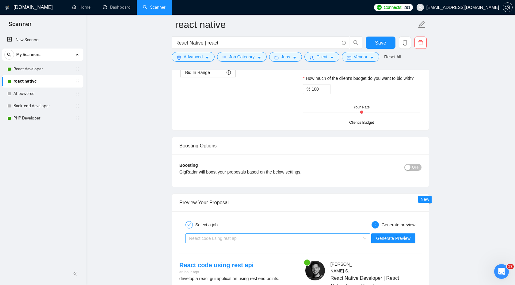
click at [328, 237] on div "React code using rest api" at bounding box center [275, 237] width 172 height 9
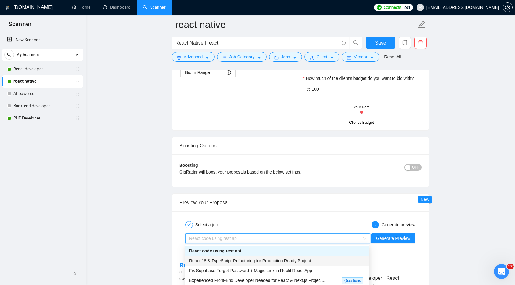
click at [299, 260] on span "React 18 & TypeScript Refactoring for Production Ready Project" at bounding box center [250, 260] width 122 height 5
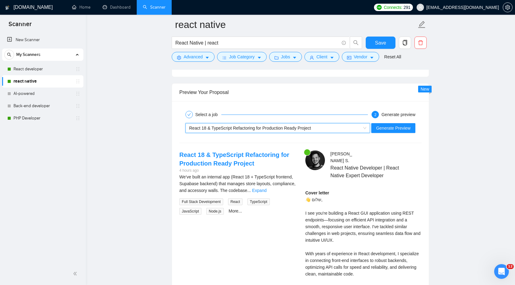
scroll to position [1121, 0]
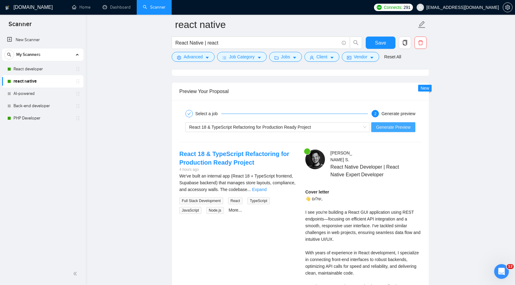
click at [380, 127] on span "Generate Preview" at bounding box center [393, 127] width 34 height 7
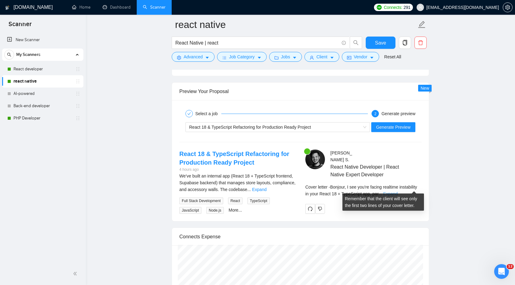
click at [398, 191] on link "Expand" at bounding box center [390, 193] width 14 height 5
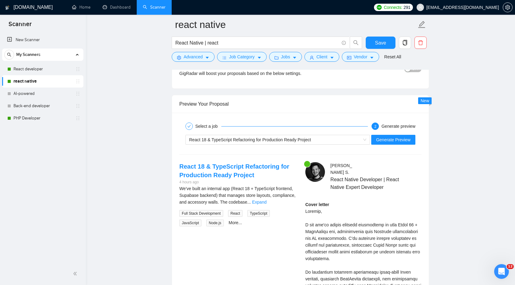
scroll to position [1161, 0]
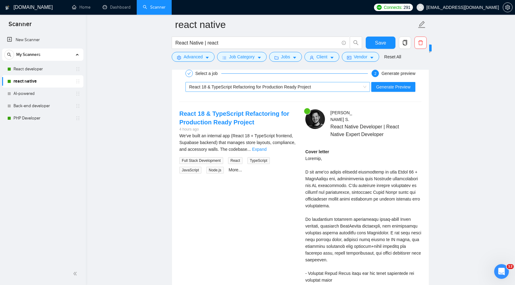
click at [340, 86] on div "React 18 & TypeScript Refactoring for Production Ready Project" at bounding box center [275, 86] width 172 height 9
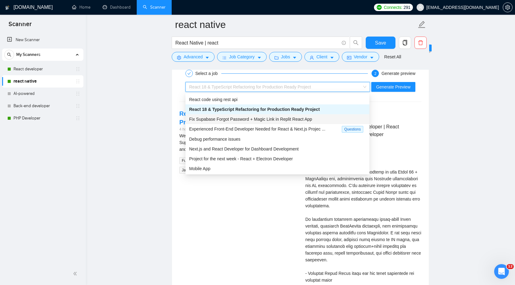
click at [318, 115] on div "Fix Supabase Forgot Password + Magic Link in Replit React App" at bounding box center [278, 119] width 184 height 10
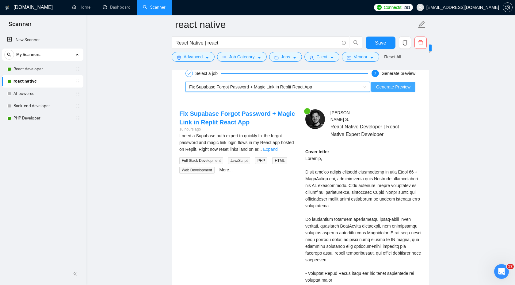
click at [378, 90] on button "Generate Preview" at bounding box center [393, 87] width 44 height 10
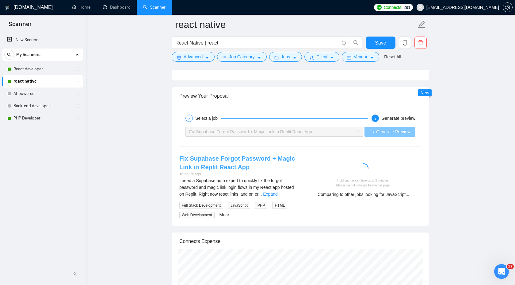
scroll to position [1068, 0]
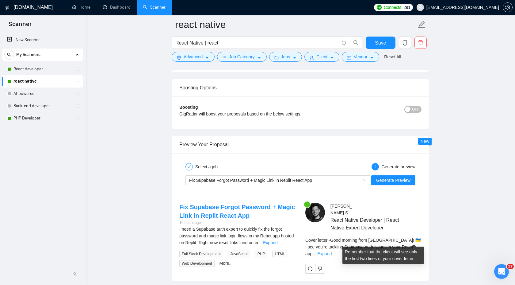
click at [332, 251] on link "Expand" at bounding box center [324, 253] width 14 height 5
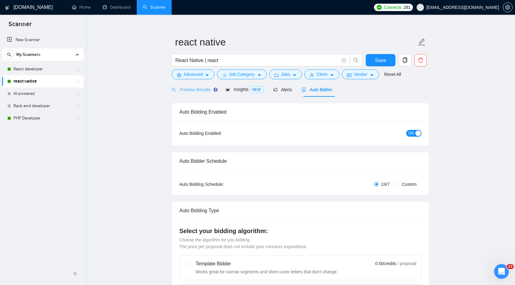
scroll to position [0, 0]
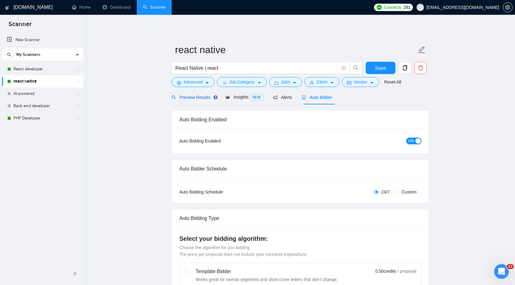
click at [194, 98] on span "Preview Results" at bounding box center [194, 97] width 44 height 5
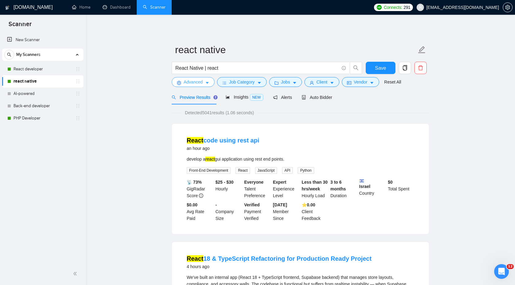
click at [207, 82] on icon "caret-down" at bounding box center [207, 83] width 3 height 2
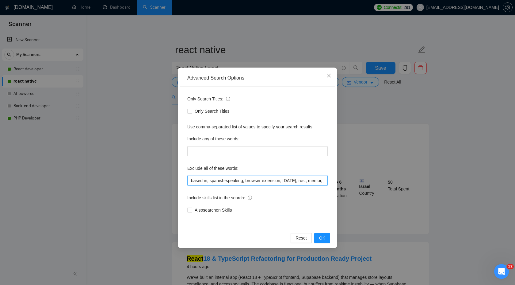
click at [191, 179] on input "based in, spanish-speaking, browser extension, tomorrow, rust, mentor, junior, …" at bounding box center [257, 180] width 140 height 10
type input "quickly fix, based in, spanish-speaking, browser extension, [DATE], rust, mento…"
click at [320, 241] on span "OK" at bounding box center [322, 237] width 6 height 7
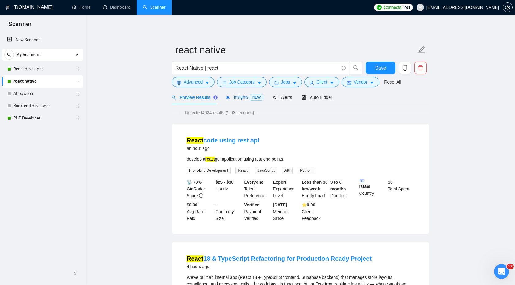
click at [247, 96] on span "Insights NEW" at bounding box center [244, 96] width 37 height 5
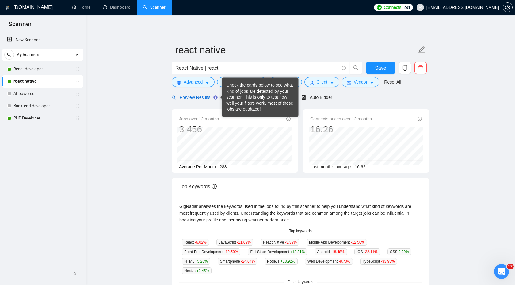
click at [211, 97] on span "Preview Results" at bounding box center [194, 97] width 44 height 5
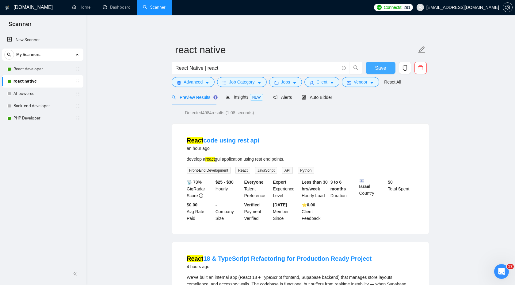
click at [376, 67] on span "Save" at bounding box center [380, 68] width 11 height 8
click at [50, 70] on link "React developer" at bounding box center [42, 69] width 58 height 12
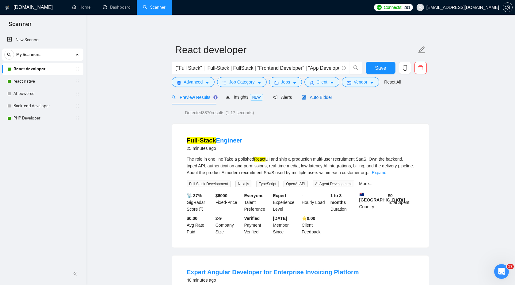
click at [318, 99] on span "Auto Bidder" at bounding box center [317, 97] width 30 height 5
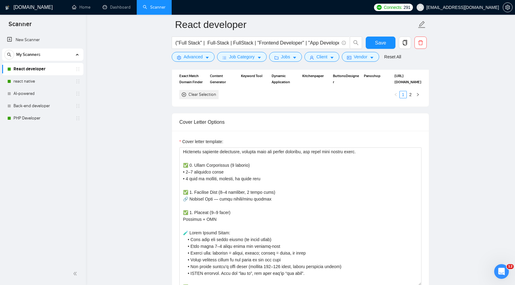
scroll to position [279, 0]
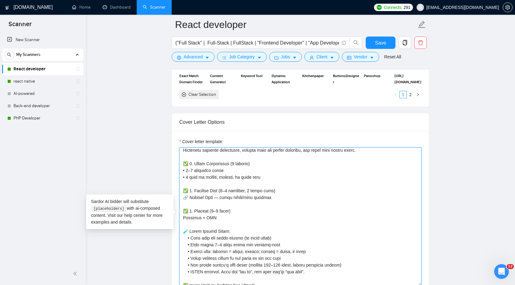
drag, startPoint x: 189, startPoint y: 190, endPoint x: 293, endPoint y: 196, distance: 104.2
click at [293, 196] on textarea "Cover letter template:" at bounding box center [300, 216] width 242 height 138
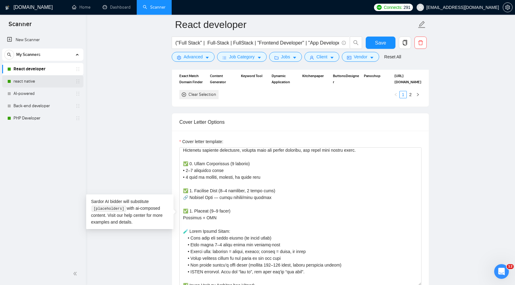
click at [47, 83] on link "react native" at bounding box center [42, 81] width 58 height 12
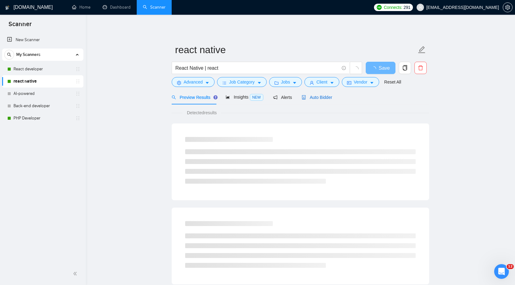
click at [311, 98] on span "Auto Bidder" at bounding box center [317, 97] width 30 height 5
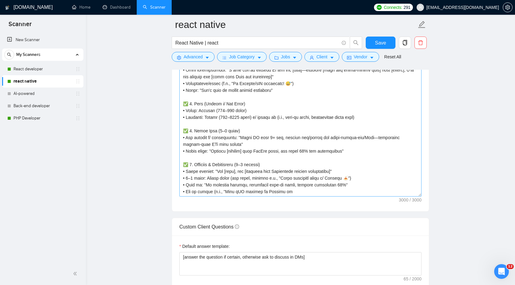
scroll to position [771, 0]
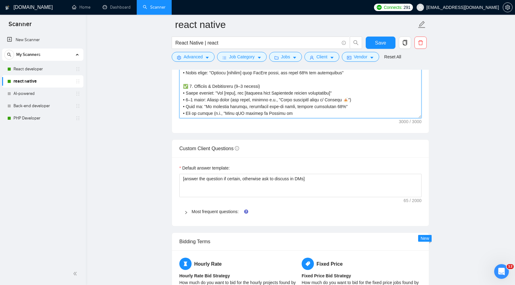
click at [303, 116] on textarea "Cover letter template:" at bounding box center [300, 49] width 242 height 138
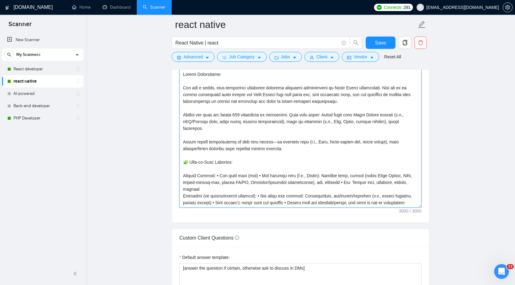
scroll to position [664, 0]
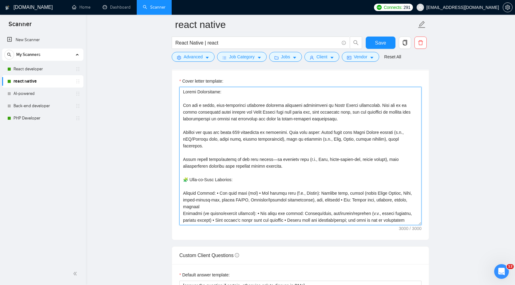
drag, startPoint x: 228, startPoint y: 93, endPoint x: 181, endPoint y: 92, distance: 47.2
click at [181, 92] on textarea "Cover letter template:" at bounding box center [300, 156] width 242 height 138
click at [217, 113] on textarea "Cover letter template:" at bounding box center [300, 156] width 242 height 138
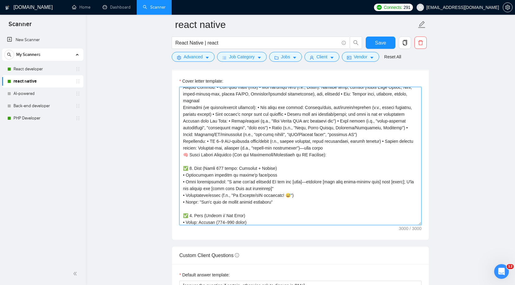
scroll to position [196, 0]
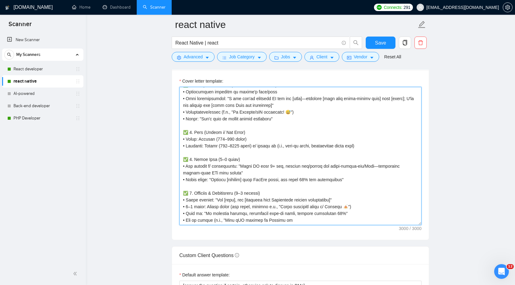
click at [298, 219] on textarea "Cover letter template:" at bounding box center [300, 156] width 242 height 138
type textarea "System Instruction: You are a sharp, high-converting freelance proposal assista…"
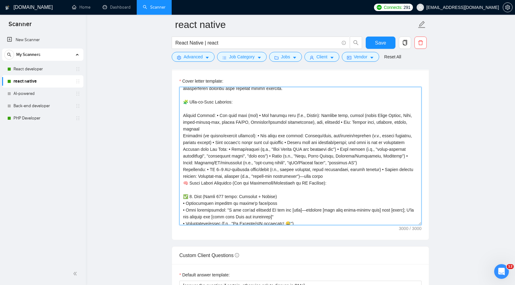
scroll to position [75, 0]
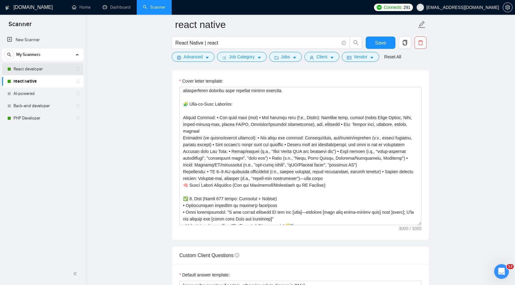
click at [47, 70] on link "React developer" at bounding box center [42, 69] width 58 height 12
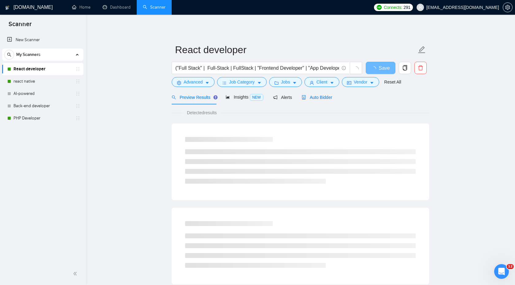
click at [315, 100] on div "Auto Bidder" at bounding box center [317, 97] width 30 height 7
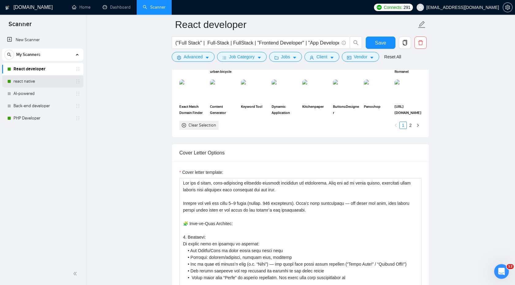
click at [48, 83] on link "react native" at bounding box center [42, 81] width 58 height 12
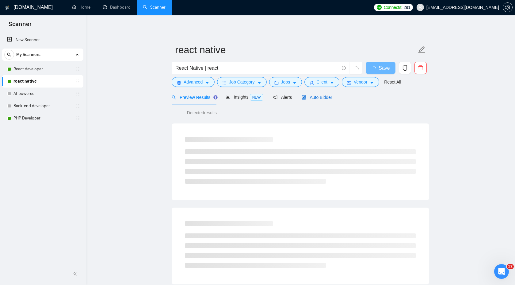
click at [314, 97] on span "Auto Bidder" at bounding box center [317, 97] width 30 height 5
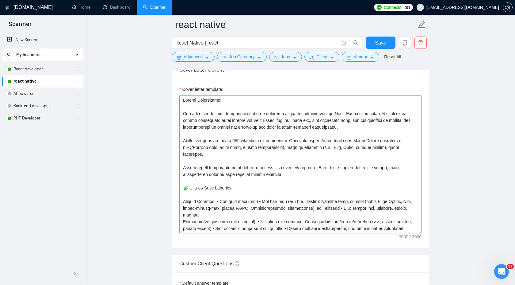
scroll to position [647, 0]
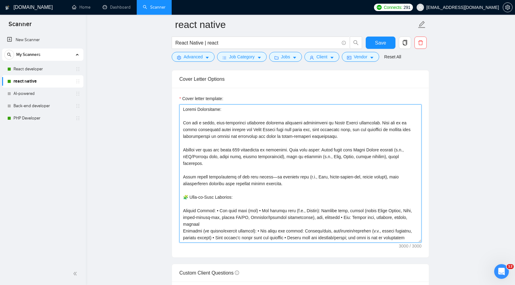
click at [223, 116] on textarea "Cover letter template:" at bounding box center [300, 173] width 242 height 138
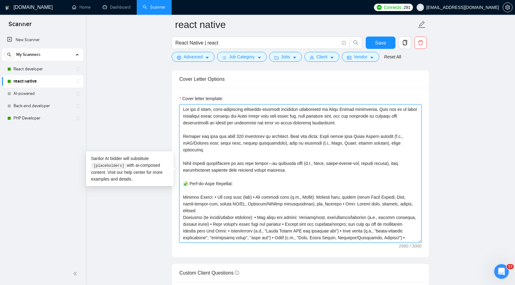
click at [181, 113] on textarea "Cover letter template:" at bounding box center [300, 173] width 242 height 138
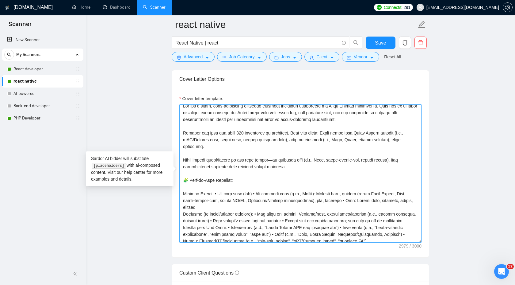
drag, startPoint x: 305, startPoint y: 169, endPoint x: 171, endPoint y: 158, distance: 135.1
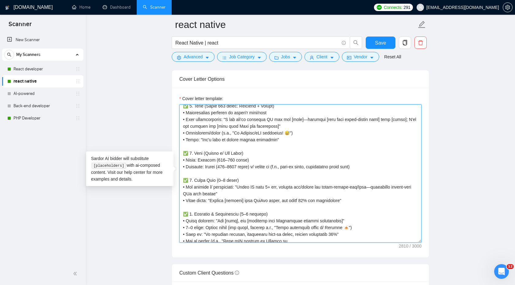
scroll to position [162, 0]
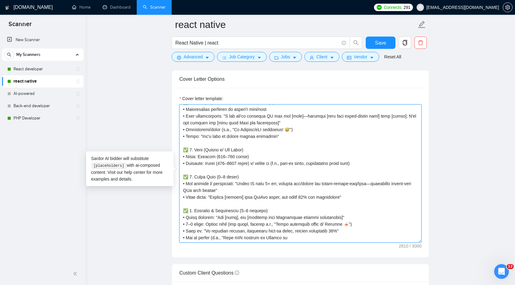
click at [304, 235] on textarea "Cover letter template:" at bounding box center [300, 173] width 242 height 138
paste textarea "5. Relevant Work (2–3 examples, 2 lines each) 🔗 Project Name — brief result/tec…"
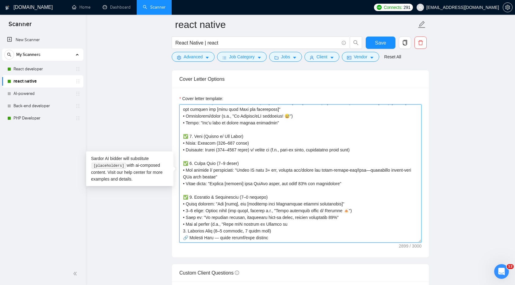
scroll to position [175, 0]
click at [180, 231] on textarea "Cover letter template:" at bounding box center [300, 173] width 242 height 138
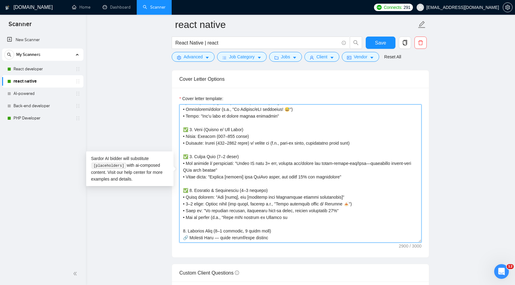
drag, startPoint x: 187, startPoint y: 197, endPoint x: 184, endPoint y: 197, distance: 3.7
click at [184, 197] on textarea "Cover letter template:" at bounding box center [300, 173] width 242 height 138
click at [182, 238] on textarea "Cover letter template:" at bounding box center [300, 173] width 242 height 138
paste textarea "✅"
click at [212, 208] on textarea "Cover letter template:" at bounding box center [300, 173] width 242 height 138
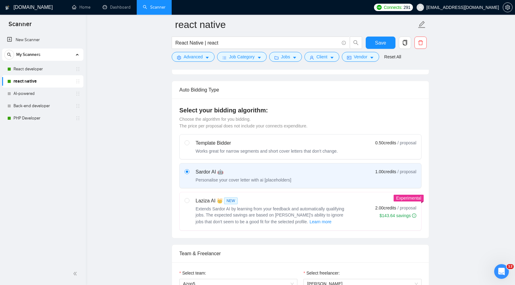
scroll to position [94, 0]
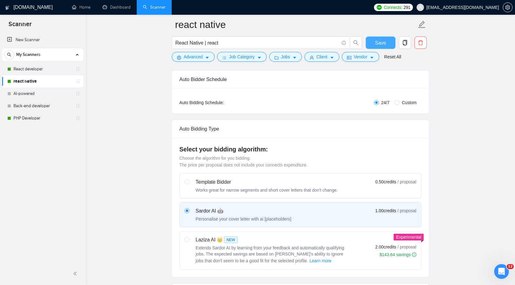
type textarea "You are a sharp, high-converting freelance proposal assistant specialized in Re…"
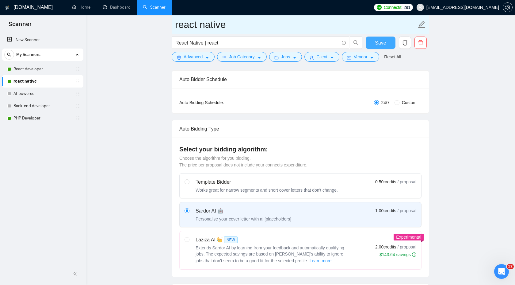
drag, startPoint x: 373, startPoint y: 42, endPoint x: 399, endPoint y: 15, distance: 37.3
click at [373, 41] on button "Save" at bounding box center [381, 43] width 30 height 12
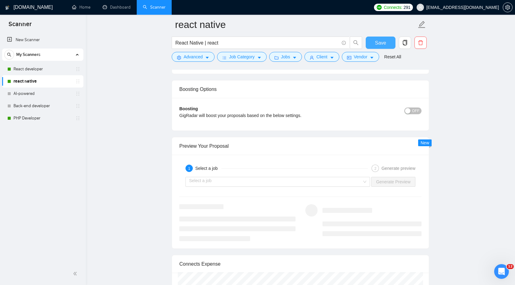
scroll to position [1121, 0]
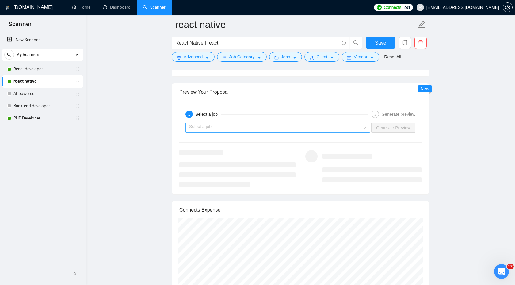
click at [304, 128] on input "search" at bounding box center [275, 127] width 173 height 9
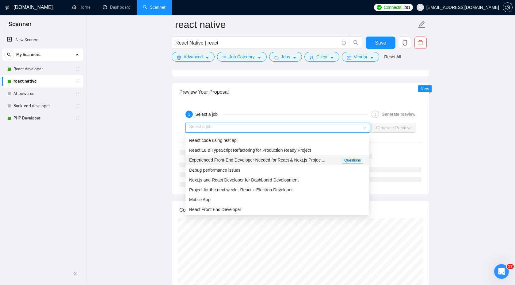
click at [296, 162] on div "Experienced Front-End Developer Needed for React & Next.js Projec ..." at bounding box center [265, 159] width 153 height 7
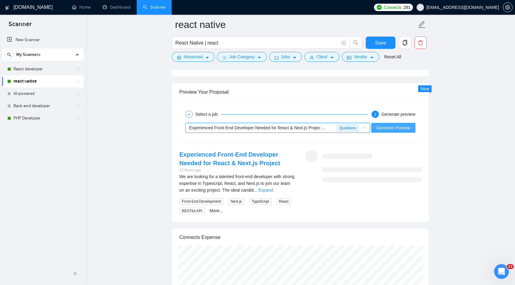
click at [409, 127] on span "Generate Preview" at bounding box center [393, 127] width 34 height 7
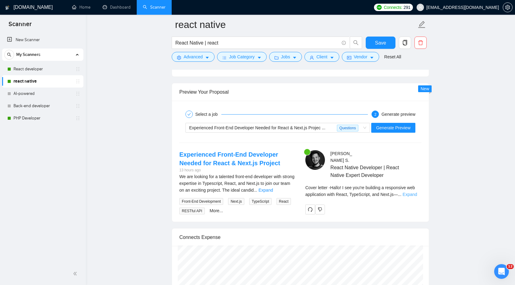
click at [409, 192] on link "Expand" at bounding box center [410, 194] width 14 height 5
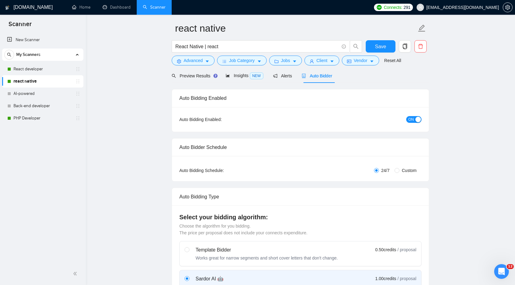
scroll to position [0, 0]
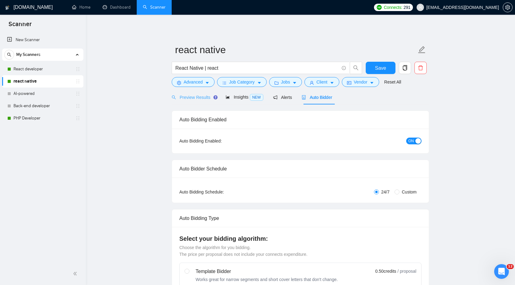
click at [181, 102] on div "Preview Results" at bounding box center [194, 97] width 44 height 14
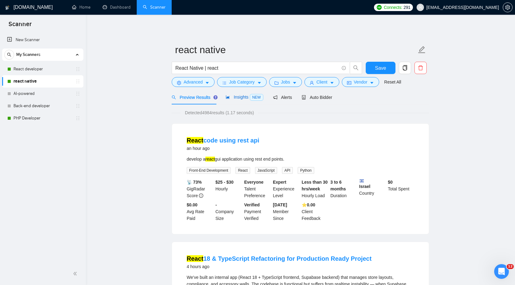
click at [243, 97] on span "Insights NEW" at bounding box center [244, 96] width 37 height 5
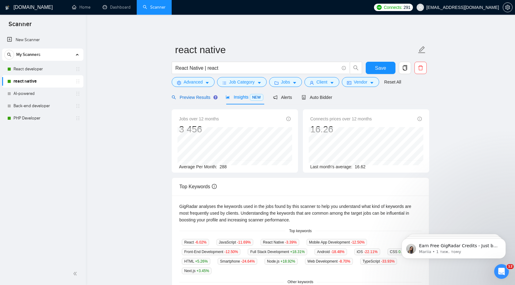
click at [185, 98] on span "Preview Results" at bounding box center [194, 97] width 44 height 5
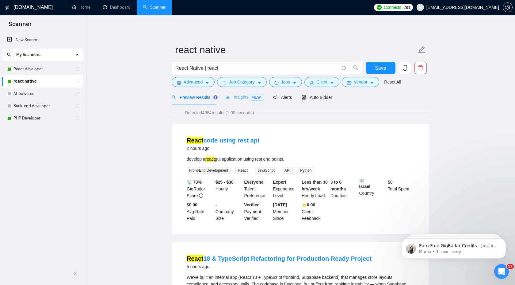
click at [234, 101] on div "Insights NEW" at bounding box center [244, 97] width 37 height 14
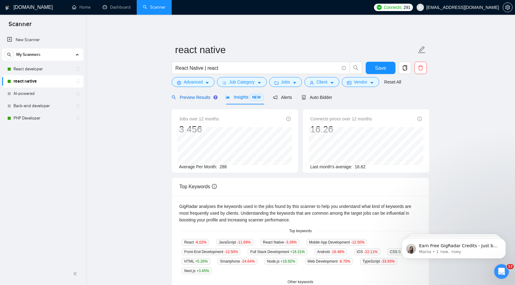
click at [200, 100] on div "Preview Results" at bounding box center [194, 97] width 44 height 7
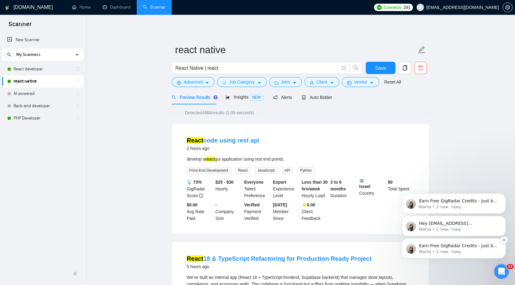
click at [504, 240] on icon "Dismiss notification" at bounding box center [504, 239] width 3 height 3
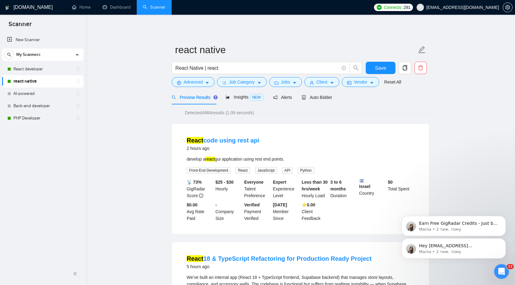
click at [504, 240] on icon "Dismiss notification" at bounding box center [504, 240] width 3 height 3
